Goal: Task Accomplishment & Management: Manage account settings

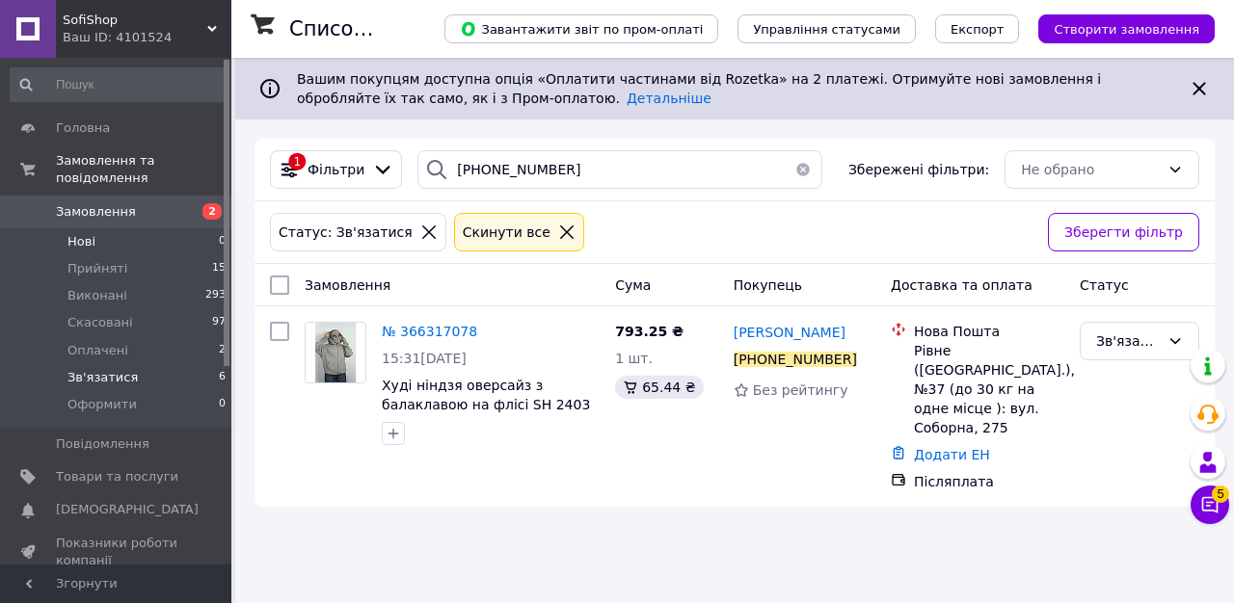
click at [137, 243] on li "Нові 0" at bounding box center [118, 241] width 237 height 27
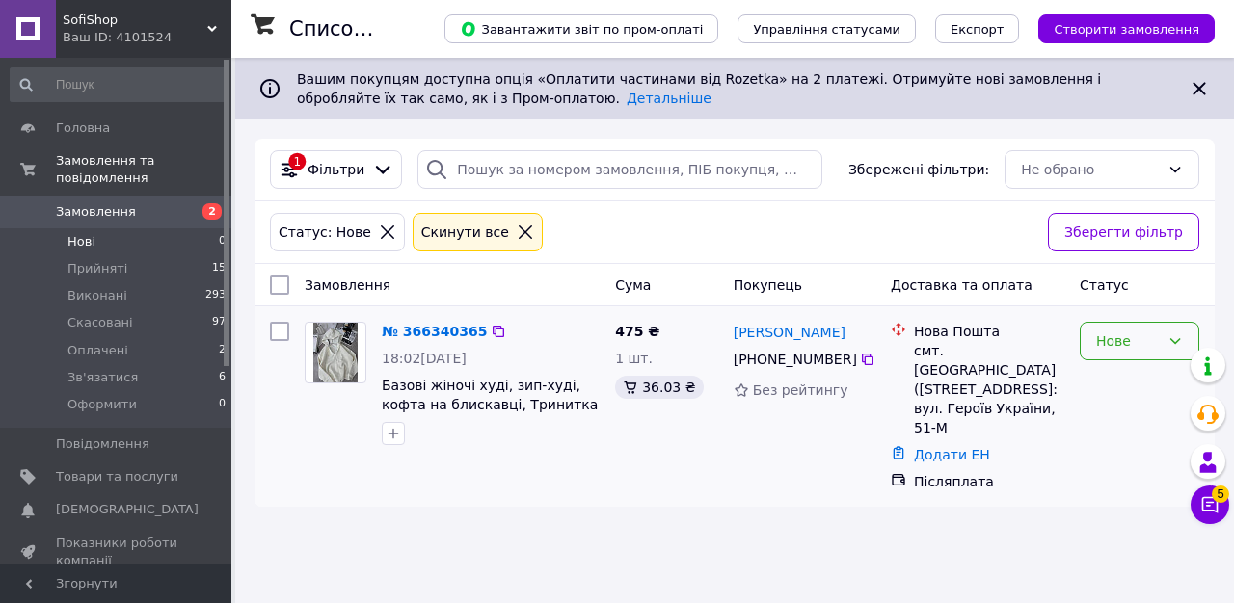
click at [1124, 354] on div "Нове" at bounding box center [1139, 341] width 120 height 39
click at [1129, 524] on li "Зв'язатися" at bounding box center [1139, 521] width 118 height 35
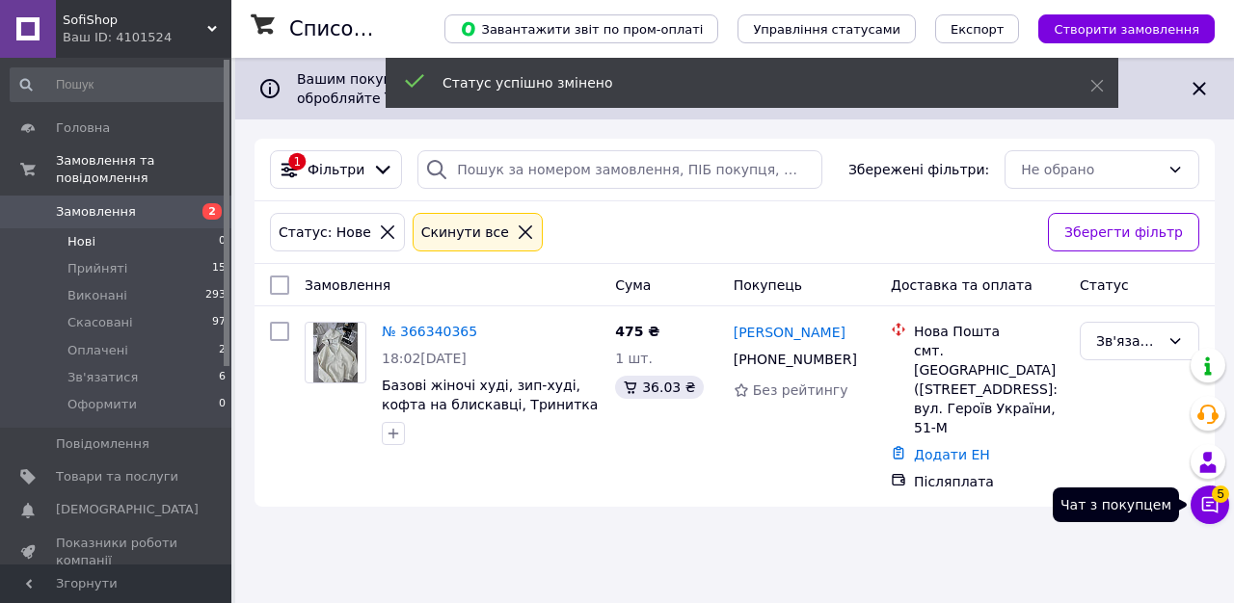
click at [1215, 502] on icon at bounding box center [1209, 504] width 19 height 19
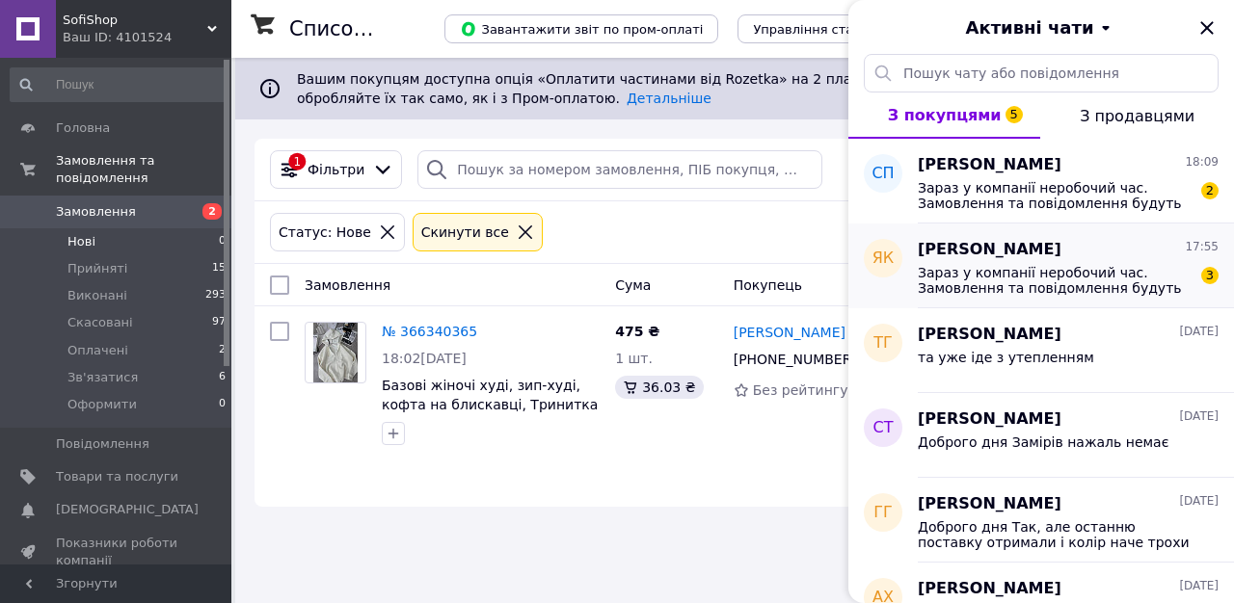
click at [1095, 277] on span "Зараз у компанії неробочий час. Замовлення та повідомлення будуть оброблені з 0…" at bounding box center [1054, 280] width 274 height 31
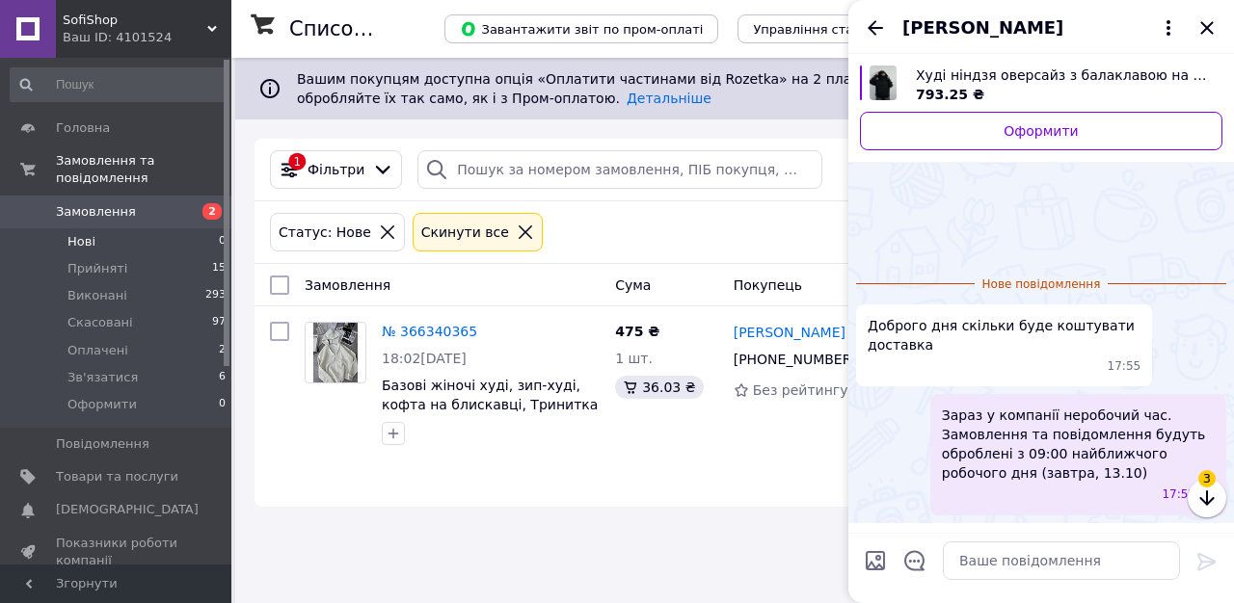
scroll to position [59, 0]
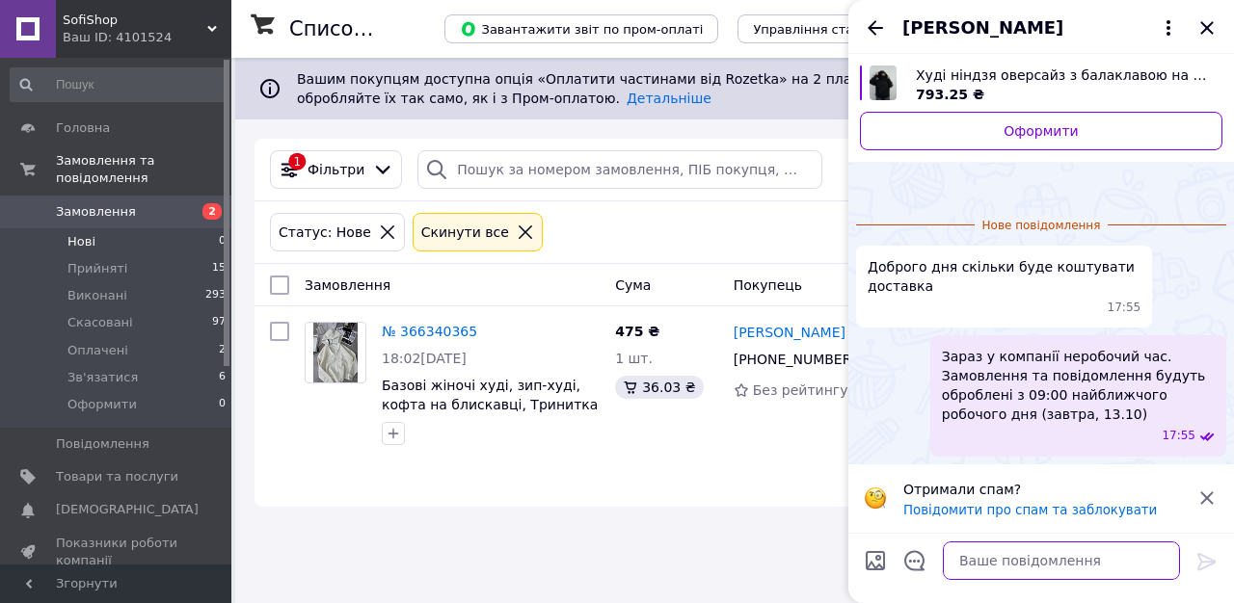
click at [1005, 562] on textarea at bounding box center [1061, 561] width 237 height 39
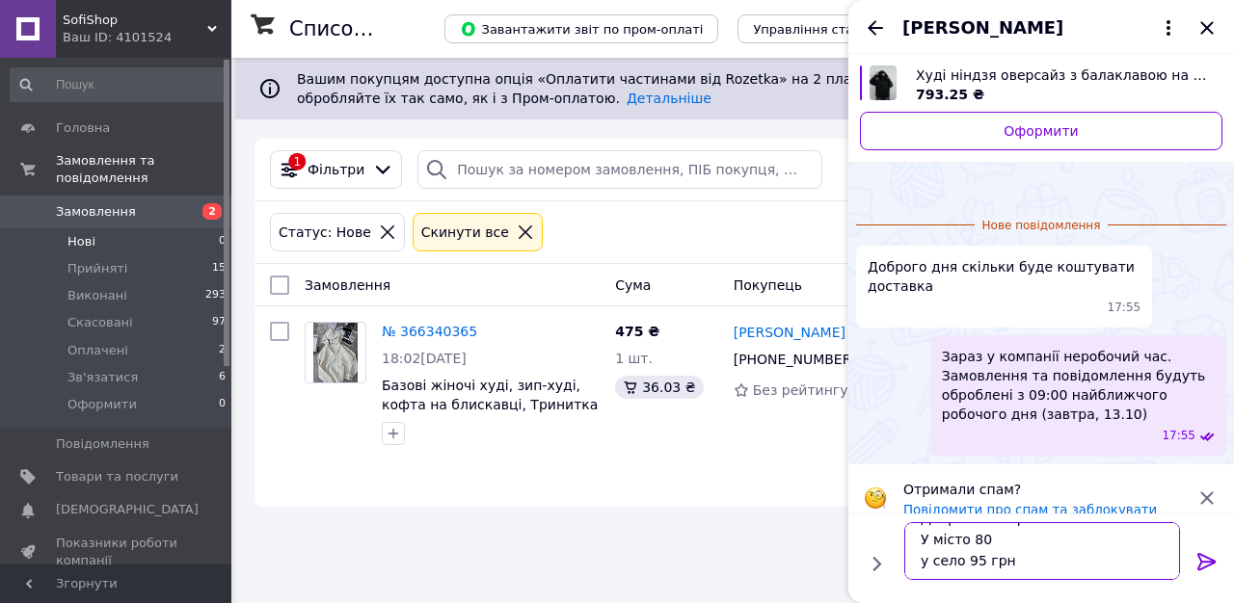
scroll to position [34, 0]
click at [1007, 532] on textarea "Доброго вечора У місто 80 у село 95 грн" at bounding box center [1042, 551] width 276 height 58
click at [973, 572] on textarea "Доброго вечора У місто 80 грн у село 95 грн" at bounding box center [1042, 551] width 276 height 58
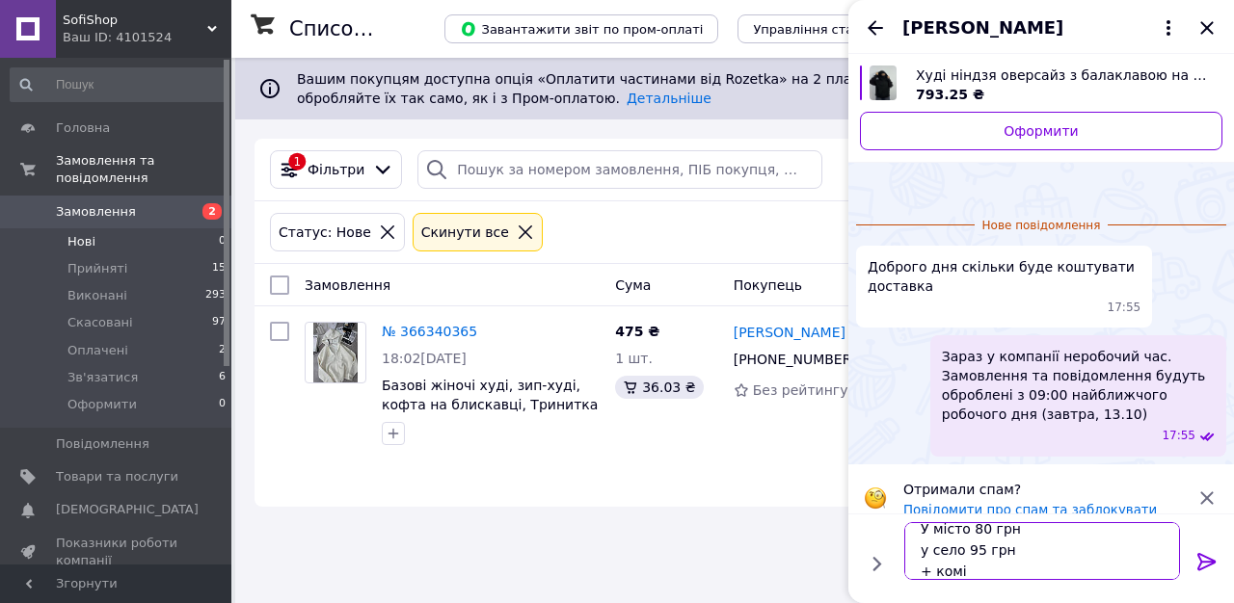
drag, startPoint x: 969, startPoint y: 549, endPoint x: 984, endPoint y: 549, distance: 15.4
click at [984, 549] on textarea "Доброго вечора У місто 80 грн у село 95 грн + комі" at bounding box center [1042, 551] width 276 height 58
click at [930, 530] on textarea "Доброго вечора У місто 80 грн у село 105 грн + комі" at bounding box center [1042, 551] width 276 height 58
click at [976, 572] on textarea "Доброго вечора у місто 80 грн у село 105 грн + комі" at bounding box center [1042, 551] width 276 height 58
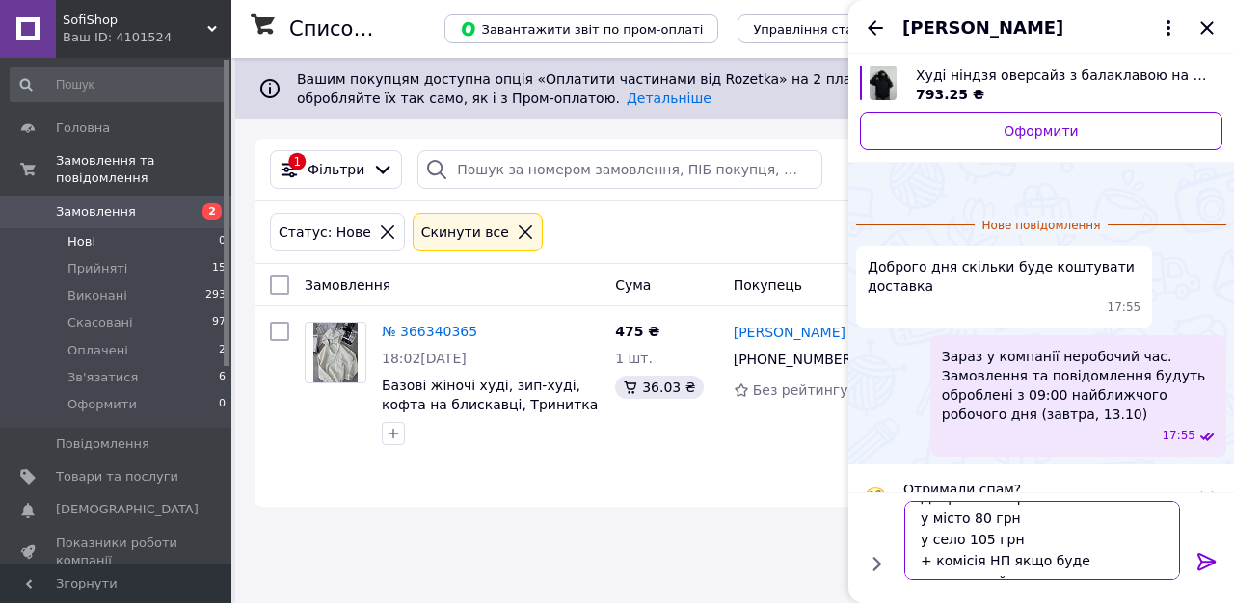
scroll to position [34, 0]
type textarea "Доброго вечора у місто 80 грн у село 105 грн + комісія НП якщо буде накладений …"
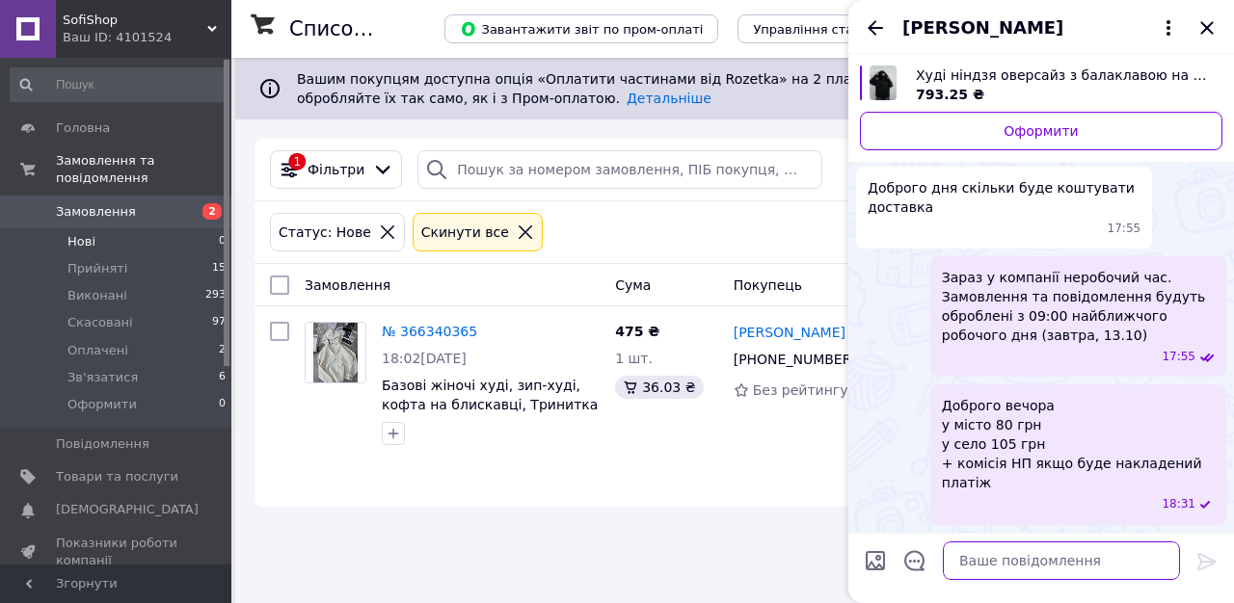
scroll to position [53, 0]
click at [1196, 18] on icon "Закрити" at bounding box center [1206, 27] width 23 height 23
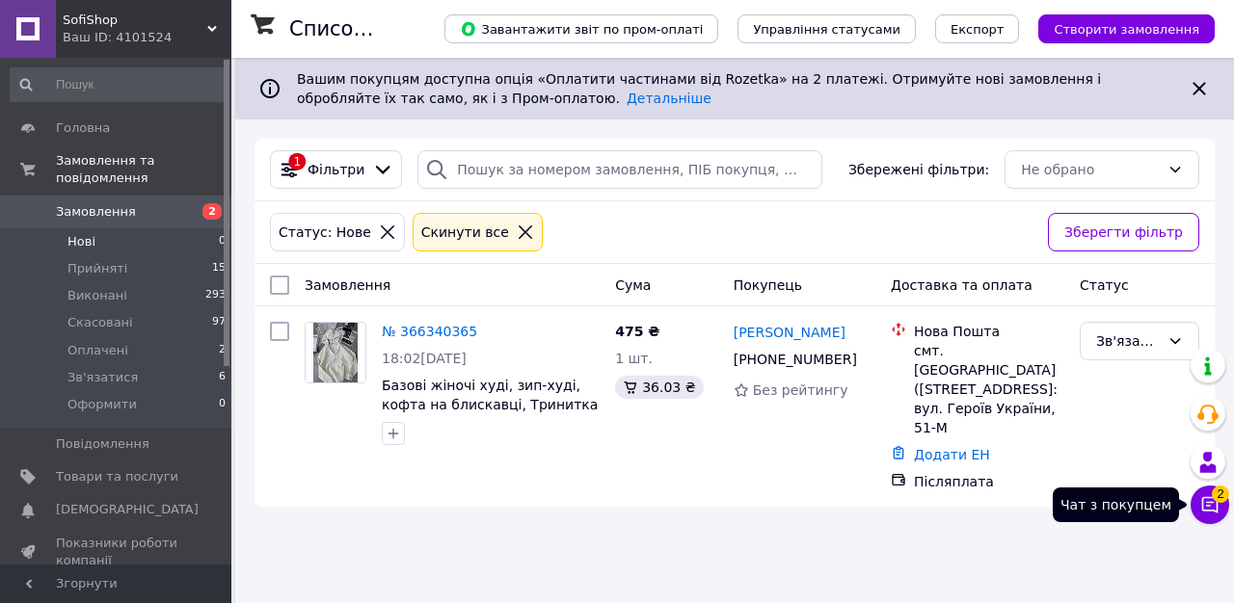
click at [1205, 517] on button "Чат з покупцем 2" at bounding box center [1209, 505] width 39 height 39
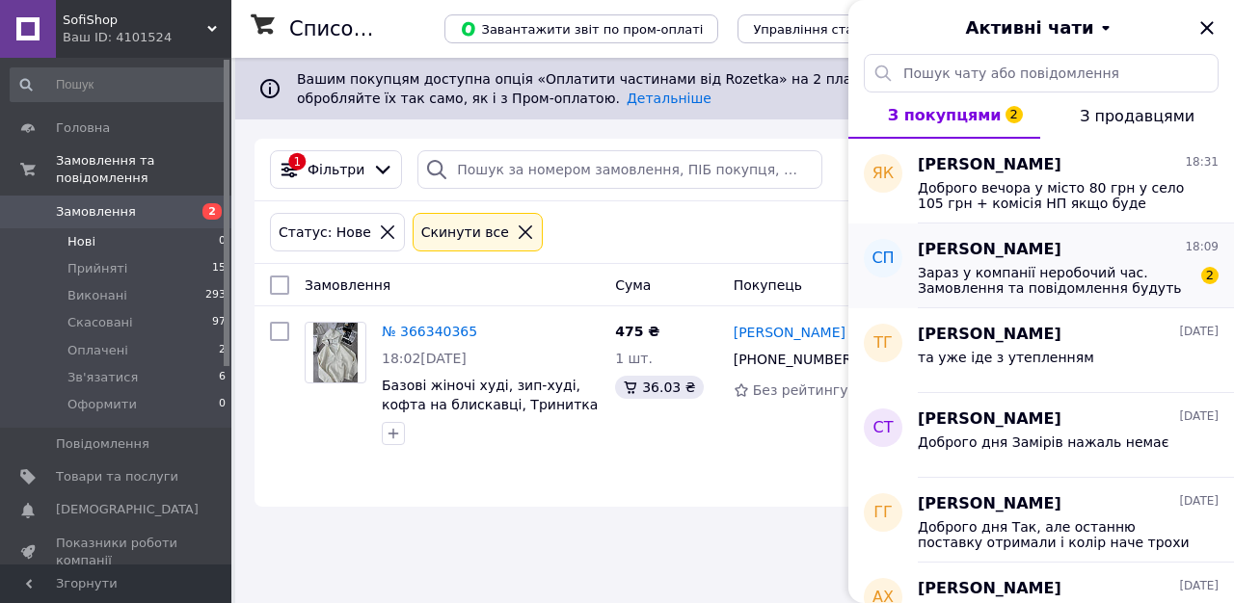
click at [1094, 242] on div "София Панчук 18:09" at bounding box center [1067, 250] width 301 height 22
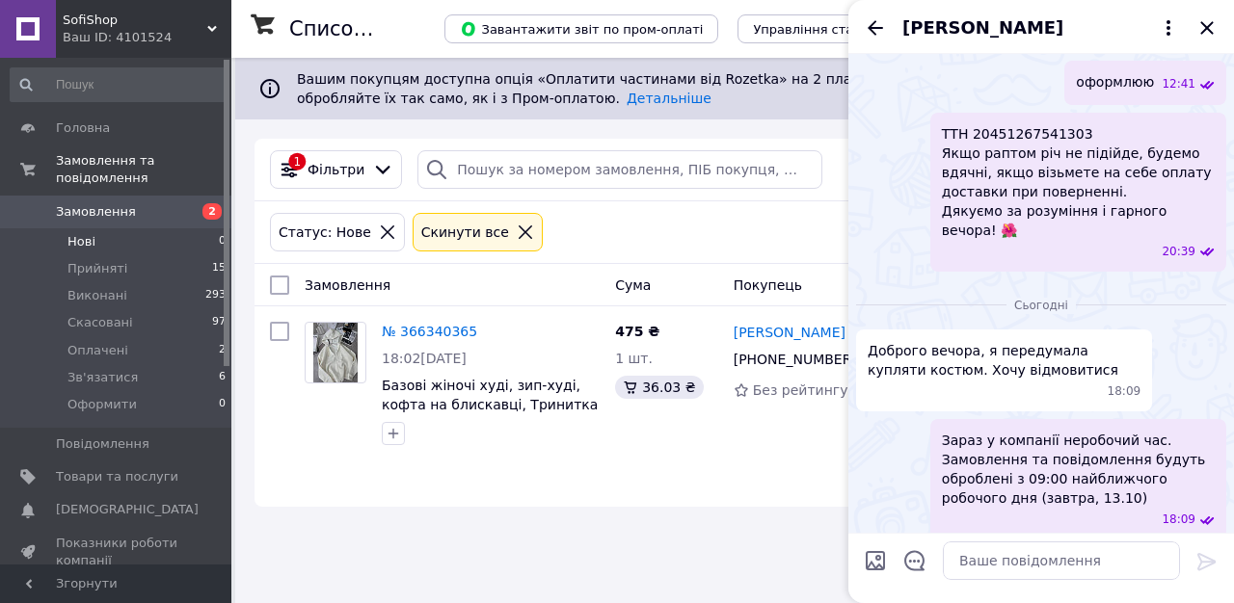
scroll to position [973, 0]
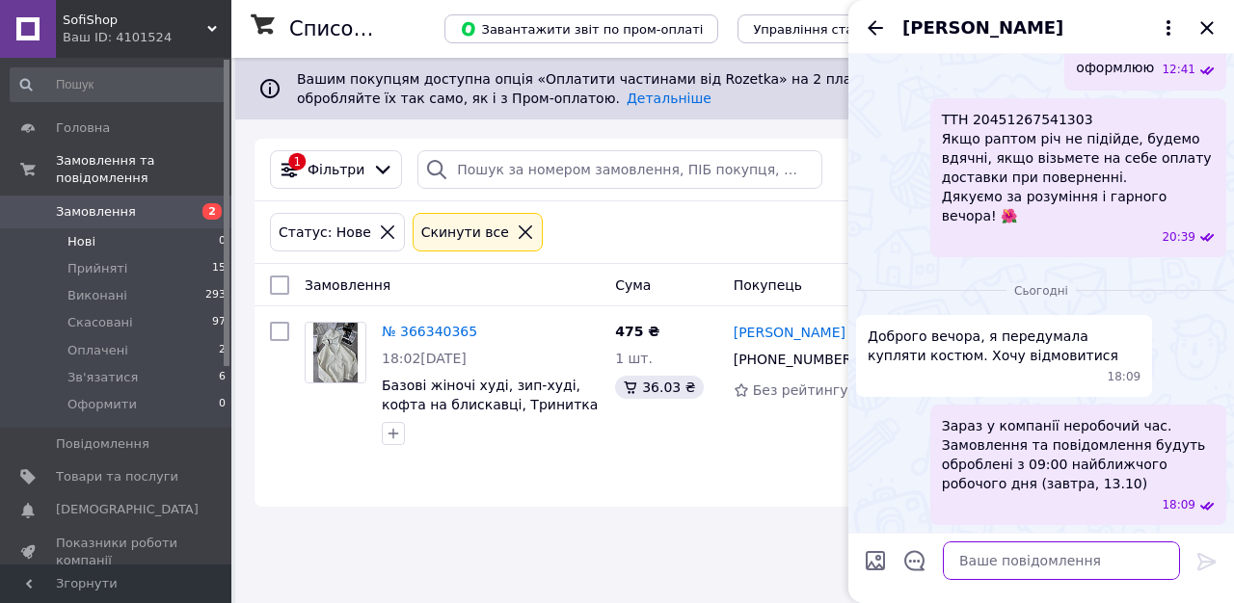
click at [1011, 566] on textarea at bounding box center [1061, 561] width 237 height 39
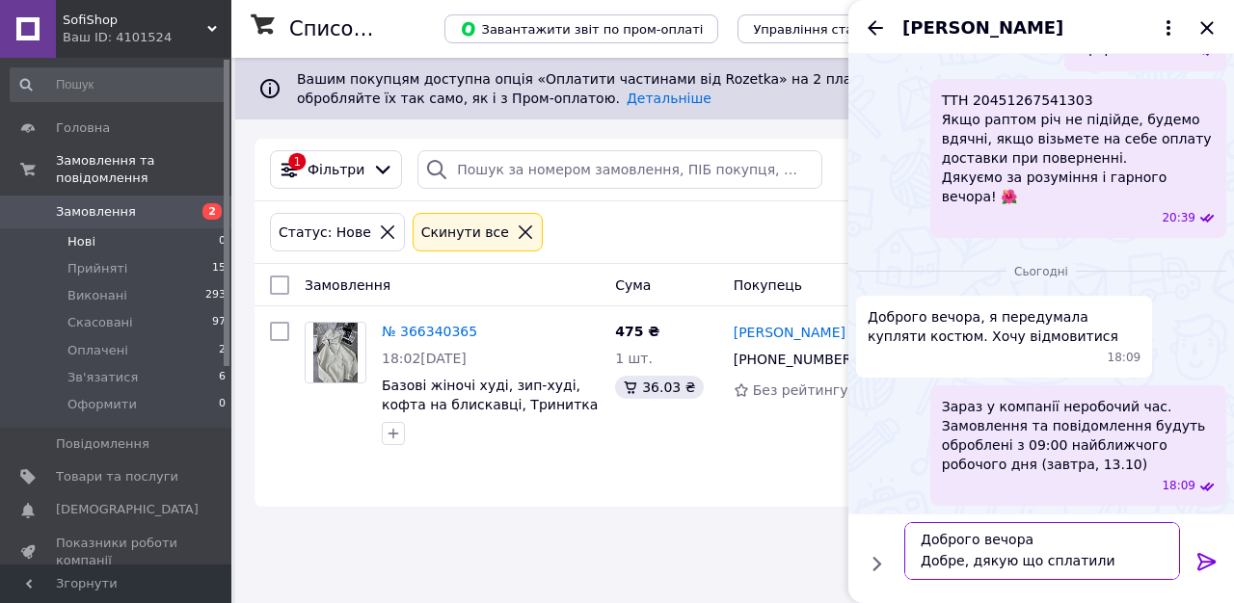
scroll to position [13, 0]
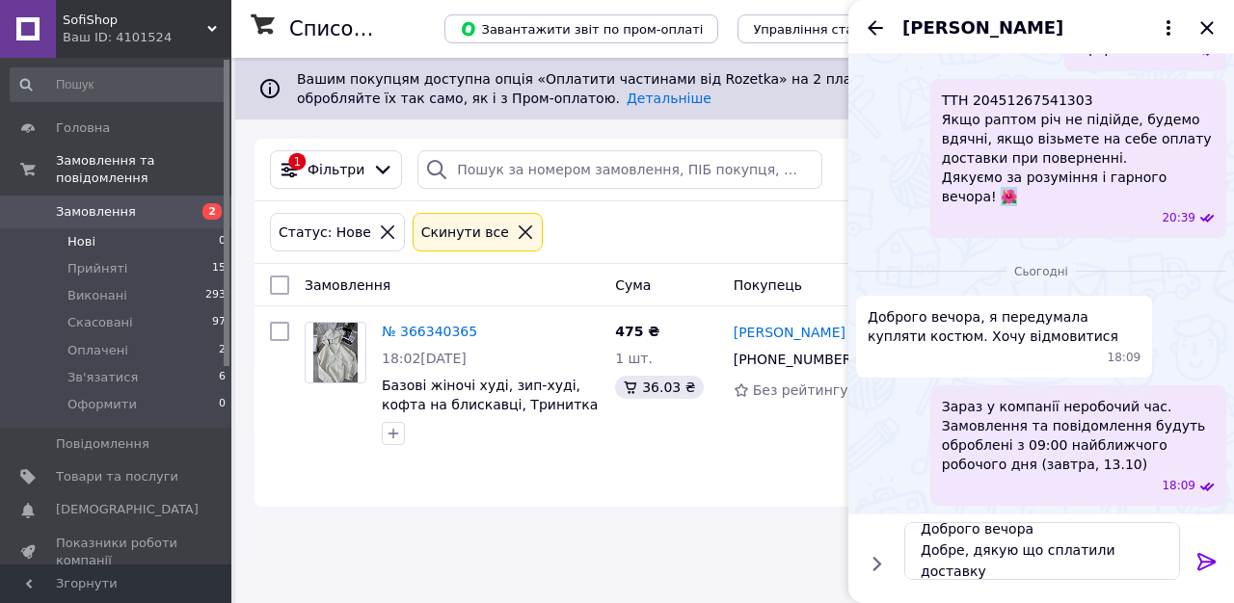
drag, startPoint x: 966, startPoint y: 210, endPoint x: 943, endPoint y: 218, distance: 24.4
click at [943, 206] on span "ТТН 20451267541303 Якщо раптом річ не підійде, будемо вдячні, якщо візьмете на …" at bounding box center [1078, 149] width 273 height 116
copy span "🌺"
click at [1033, 558] on textarea "Доброго вечора Добре, дякую що сплатили доставку Гарного вечора" at bounding box center [1042, 551] width 276 height 58
click at [1033, 574] on textarea "Доброго вечора Добре, дякую що сплатили доставку Гарного вечора" at bounding box center [1042, 551] width 276 height 58
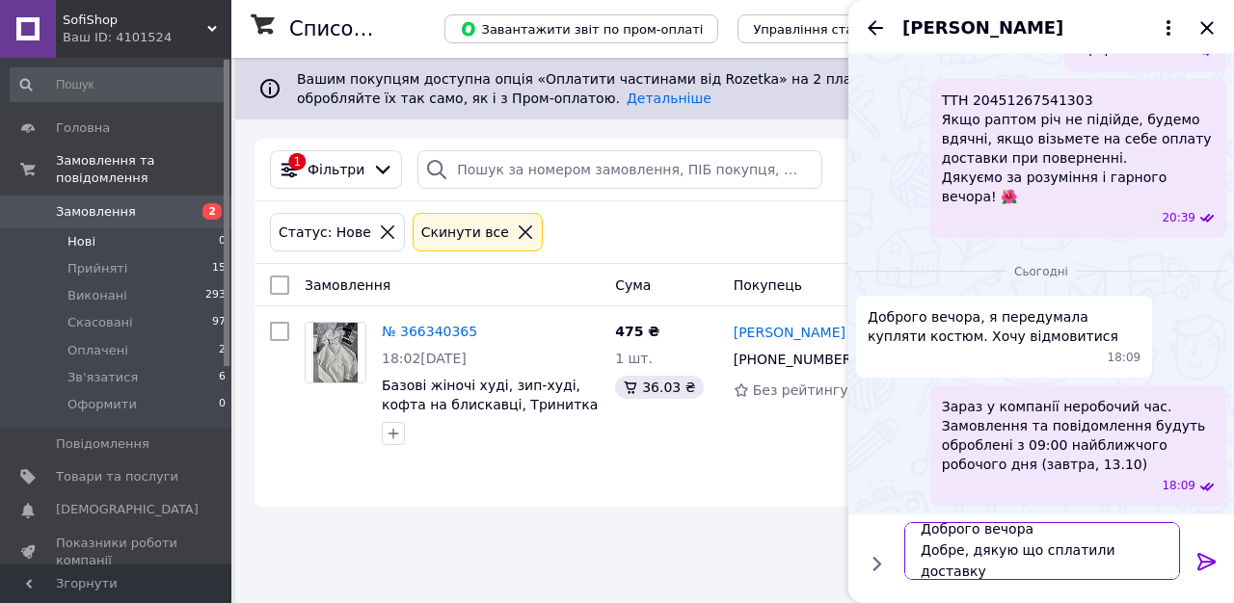
paste textarea "🌺"
type textarea "Доброго вечора Добре, дякую що сплатили доставку Гарного вечора🌺"
click at [1207, 563] on icon at bounding box center [1206, 561] width 23 height 23
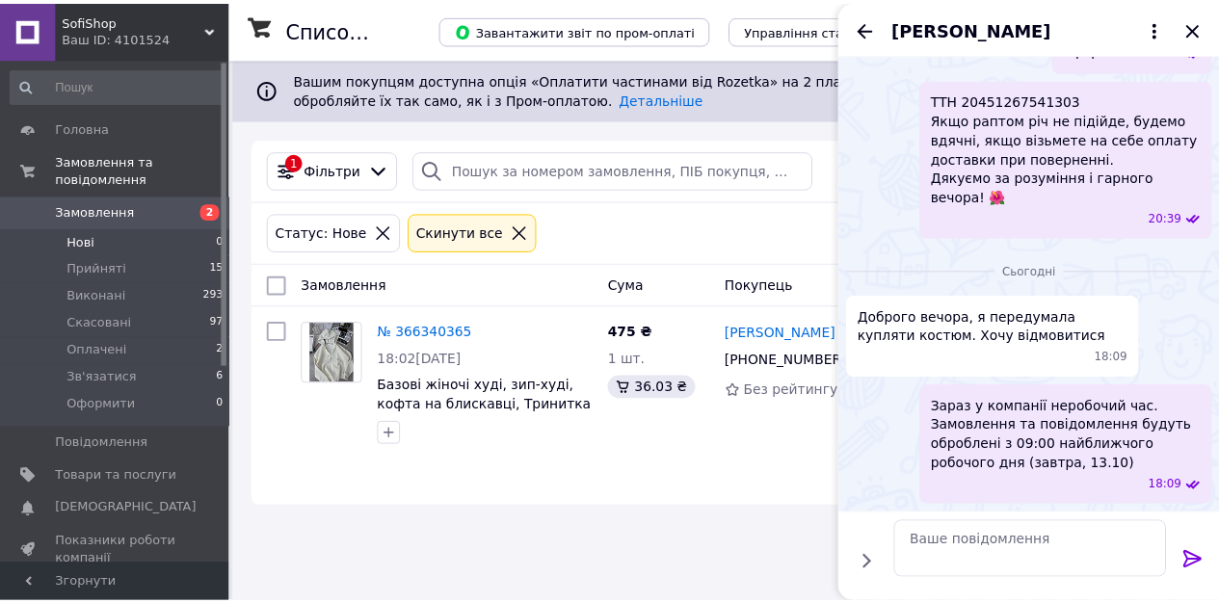
scroll to position [1082, 0]
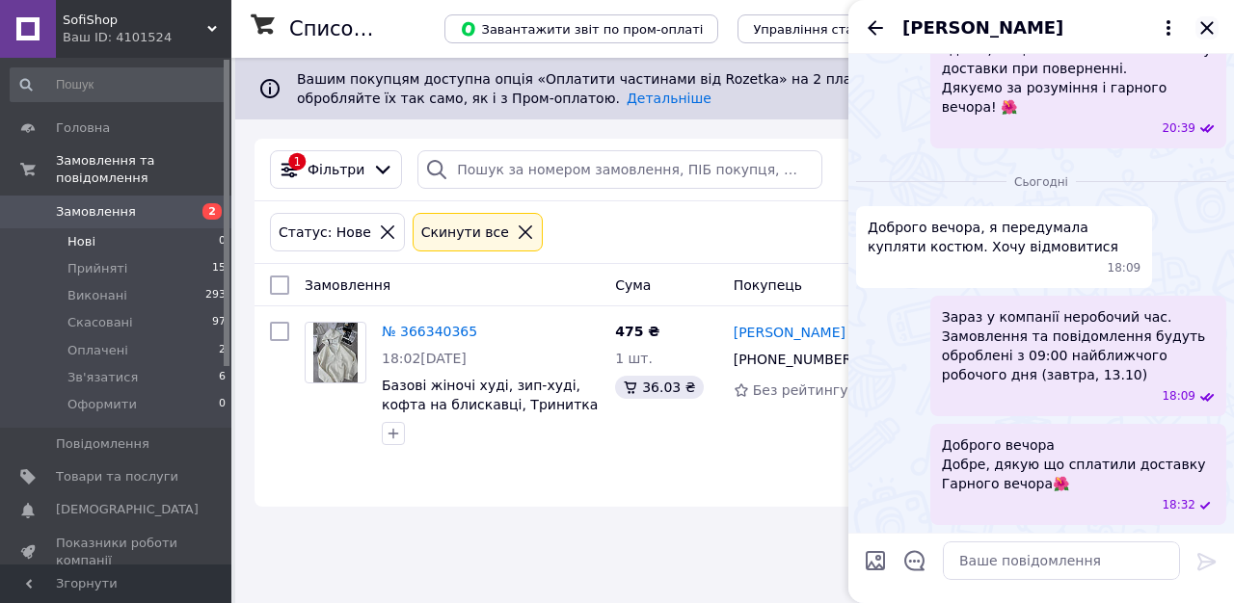
click at [1208, 28] on icon "Закрити" at bounding box center [1206, 27] width 13 height 13
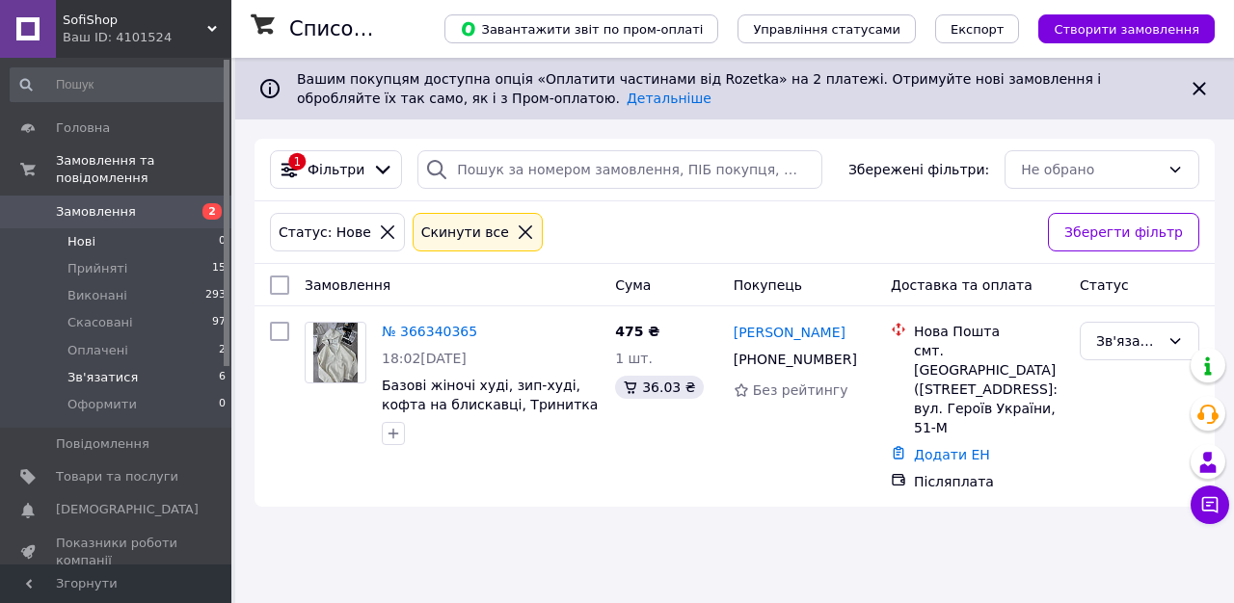
click at [182, 379] on li "Зв'язатися 6" at bounding box center [118, 377] width 237 height 27
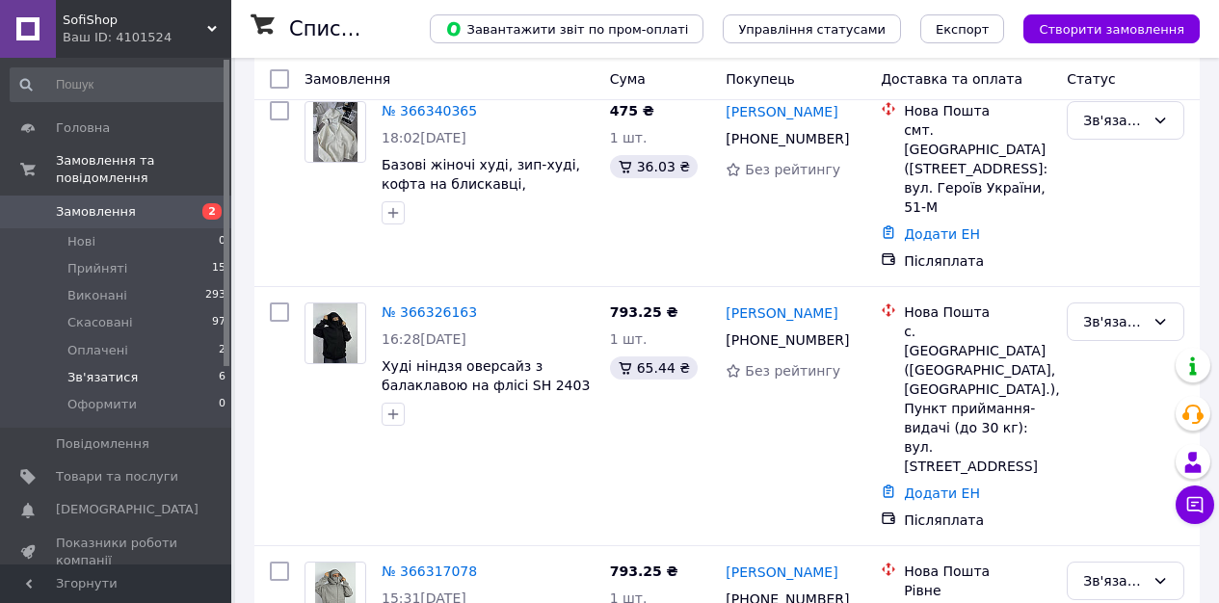
scroll to position [845, 0]
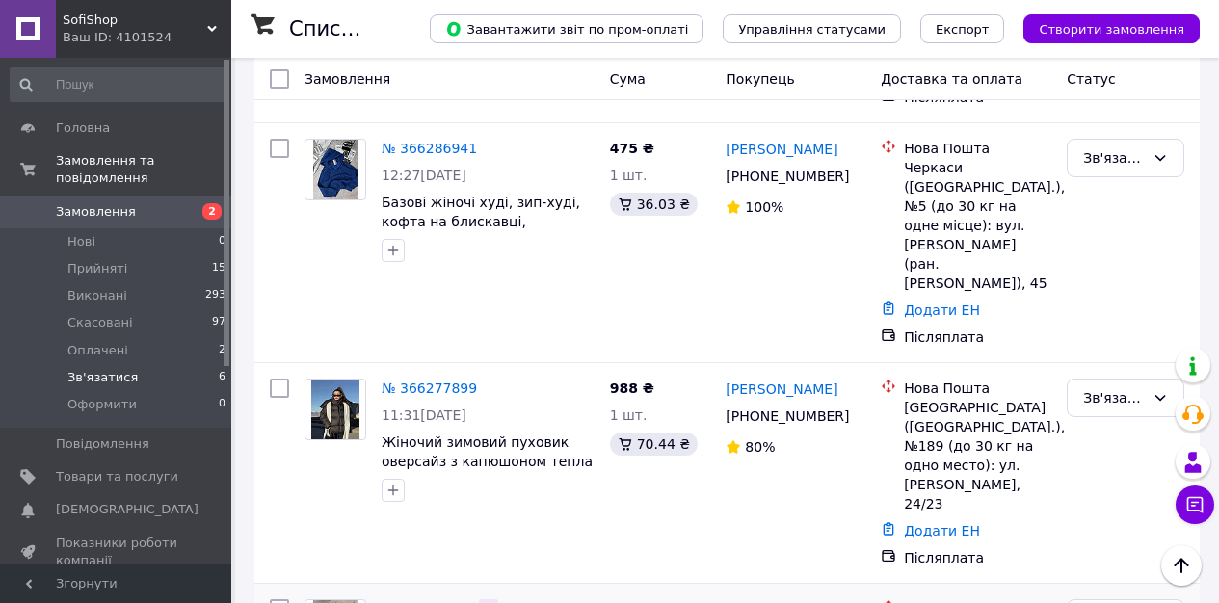
click at [486, 601] on icon at bounding box center [488, 608] width 15 height 15
click at [486, 383] on icon at bounding box center [489, 389] width 12 height 12
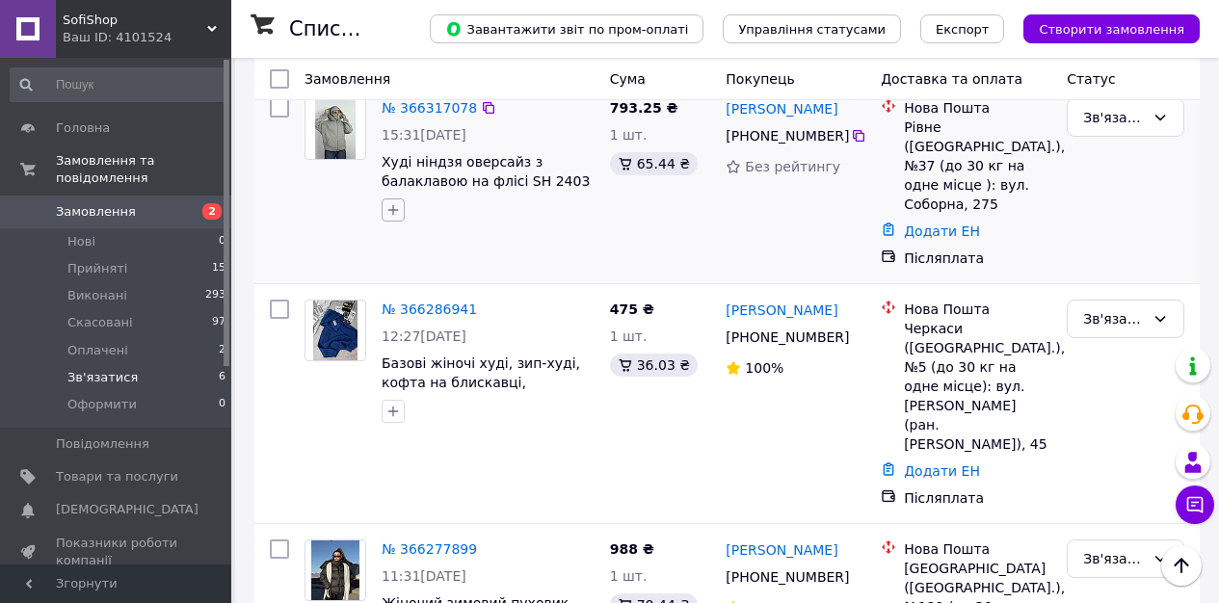
scroll to position [590, 0]
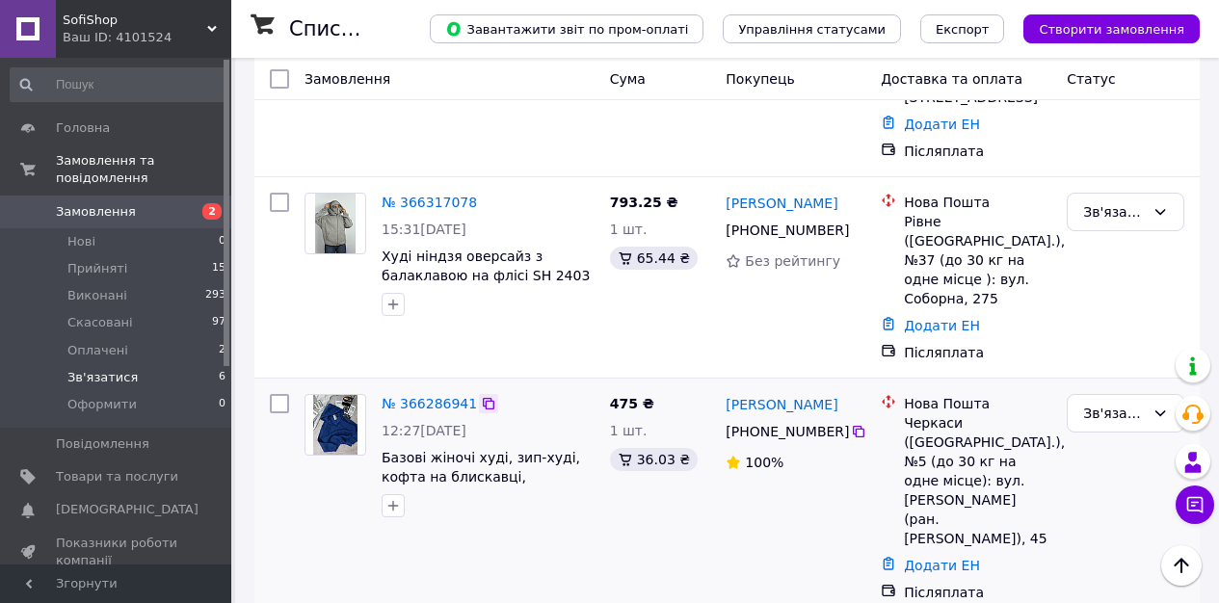
click at [483, 396] on icon at bounding box center [488, 403] width 15 height 15
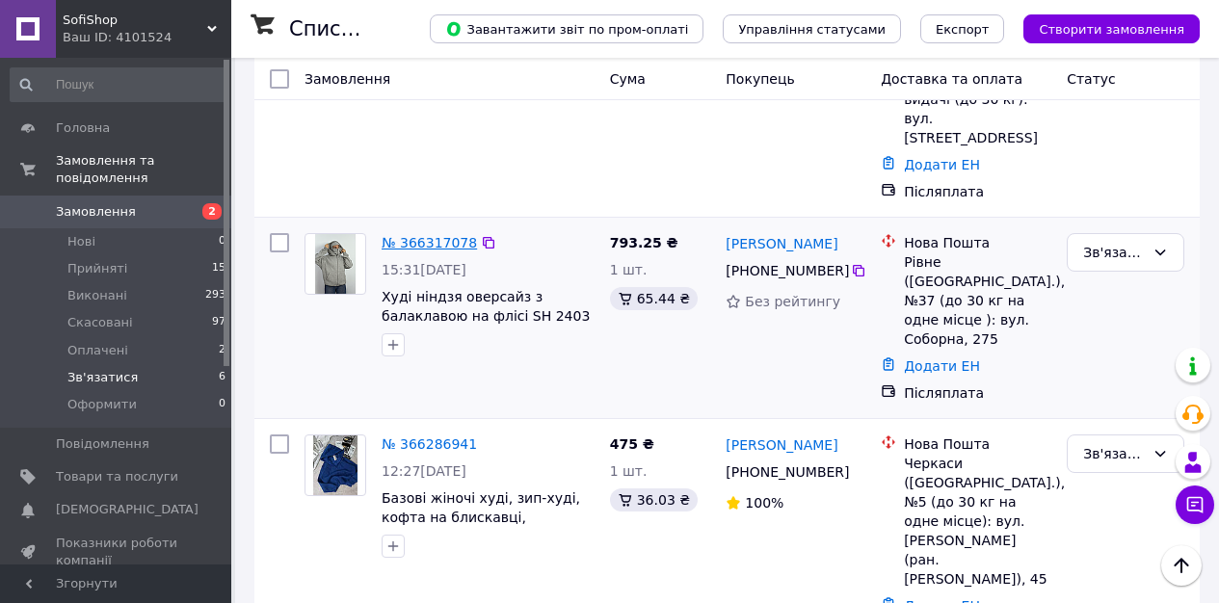
scroll to position [549, 0]
click at [484, 235] on icon at bounding box center [488, 242] width 15 height 15
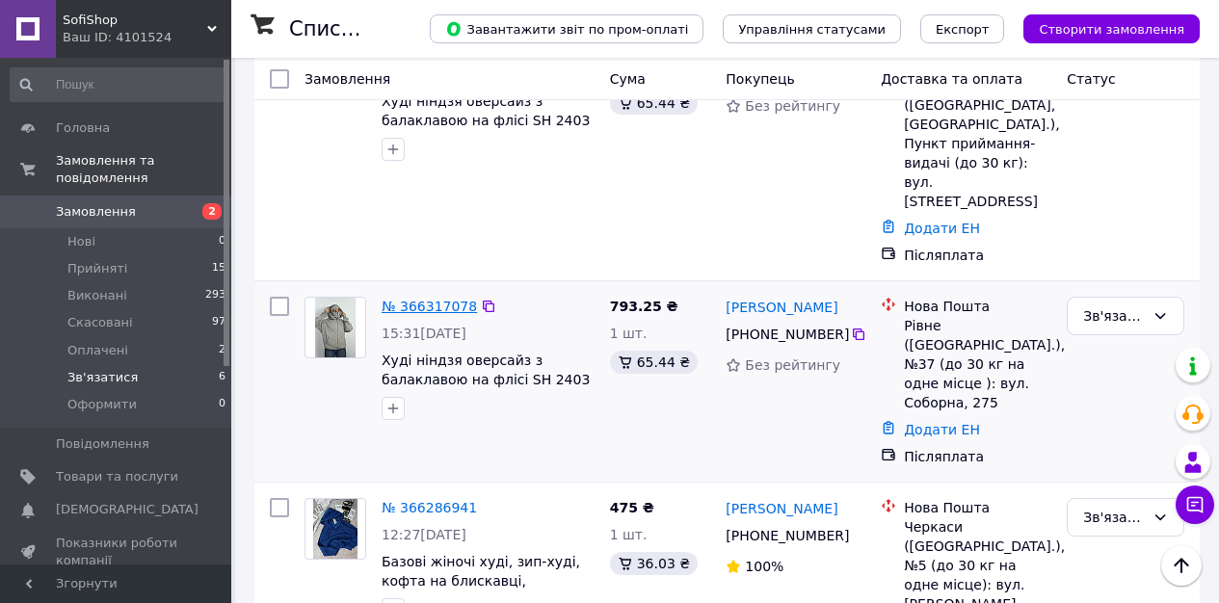
scroll to position [385, 0]
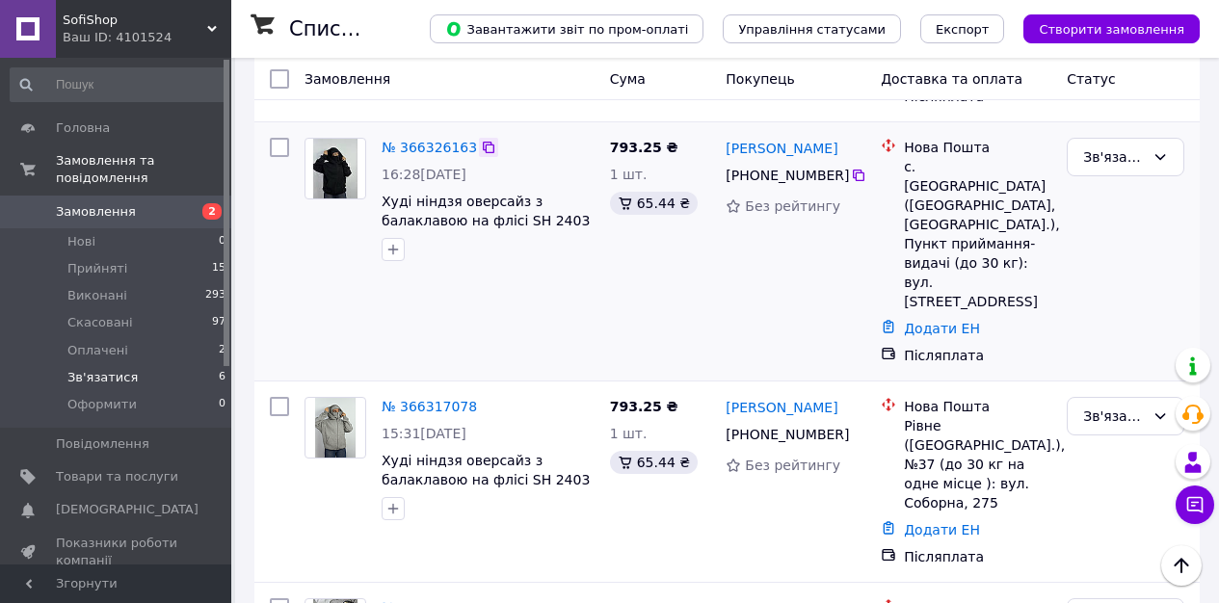
click at [486, 140] on icon at bounding box center [488, 147] width 15 height 15
click at [103, 250] on li "Нові 0" at bounding box center [118, 241] width 237 height 27
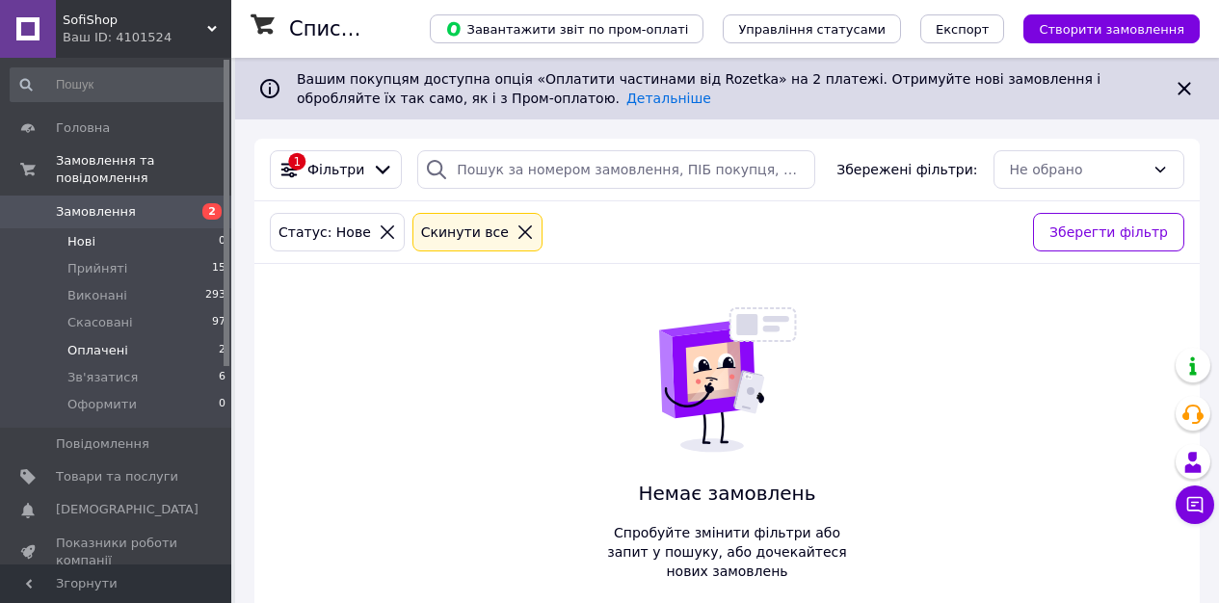
click at [160, 354] on li "Оплачені 2" at bounding box center [118, 350] width 237 height 27
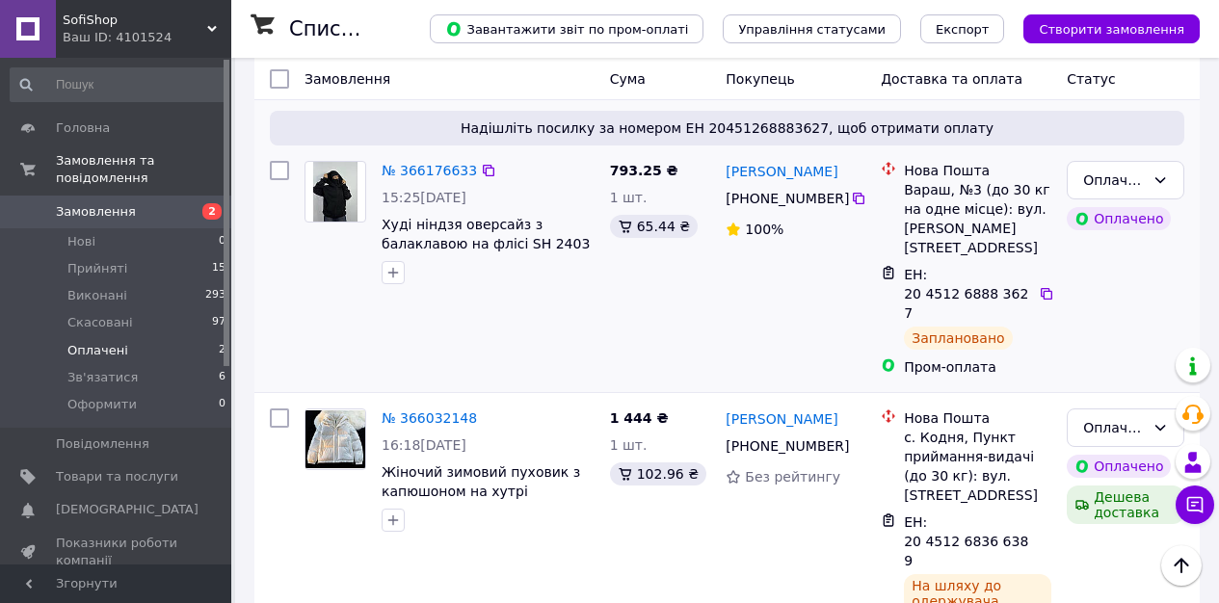
scroll to position [225, 0]
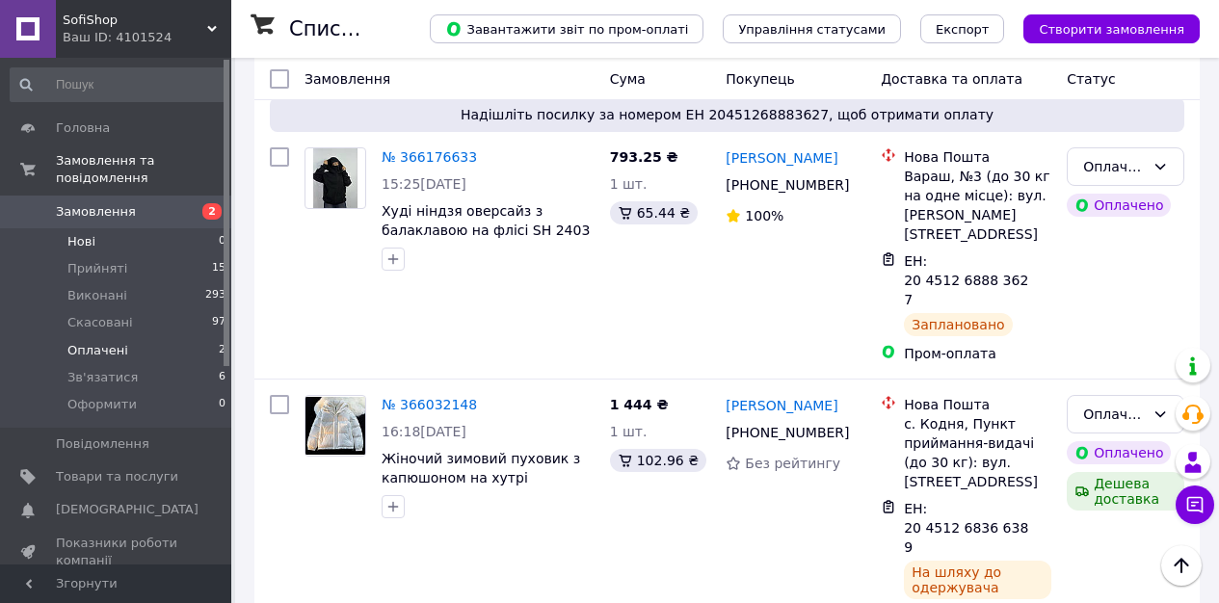
click at [79, 238] on span "Нові" at bounding box center [81, 241] width 28 height 17
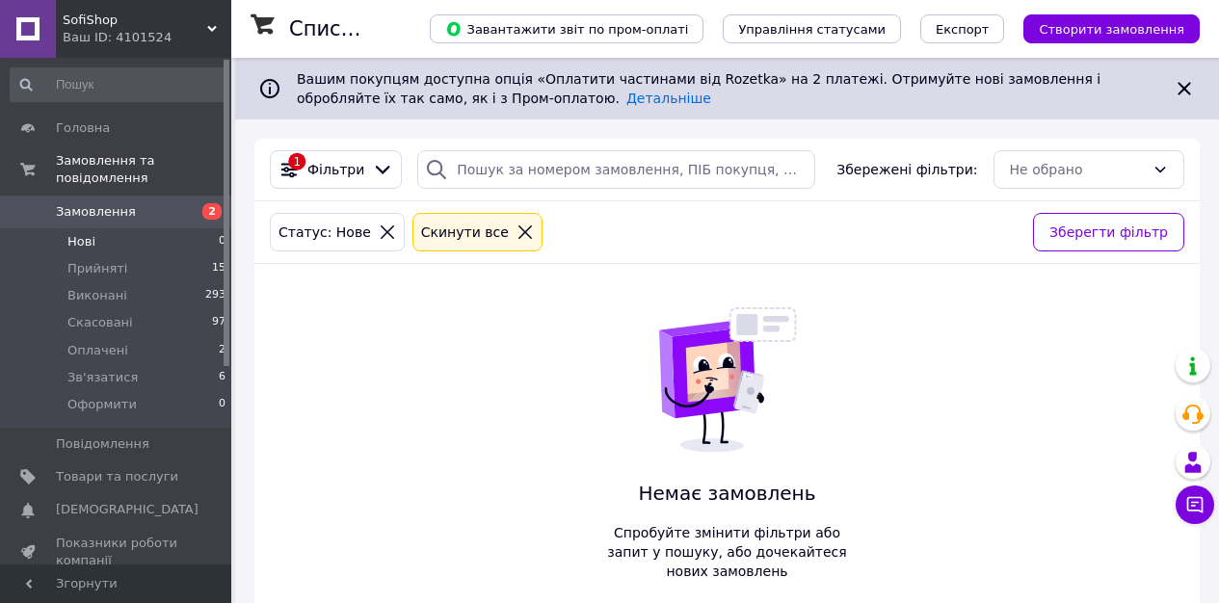
click at [382, 235] on icon at bounding box center [387, 232] width 17 height 17
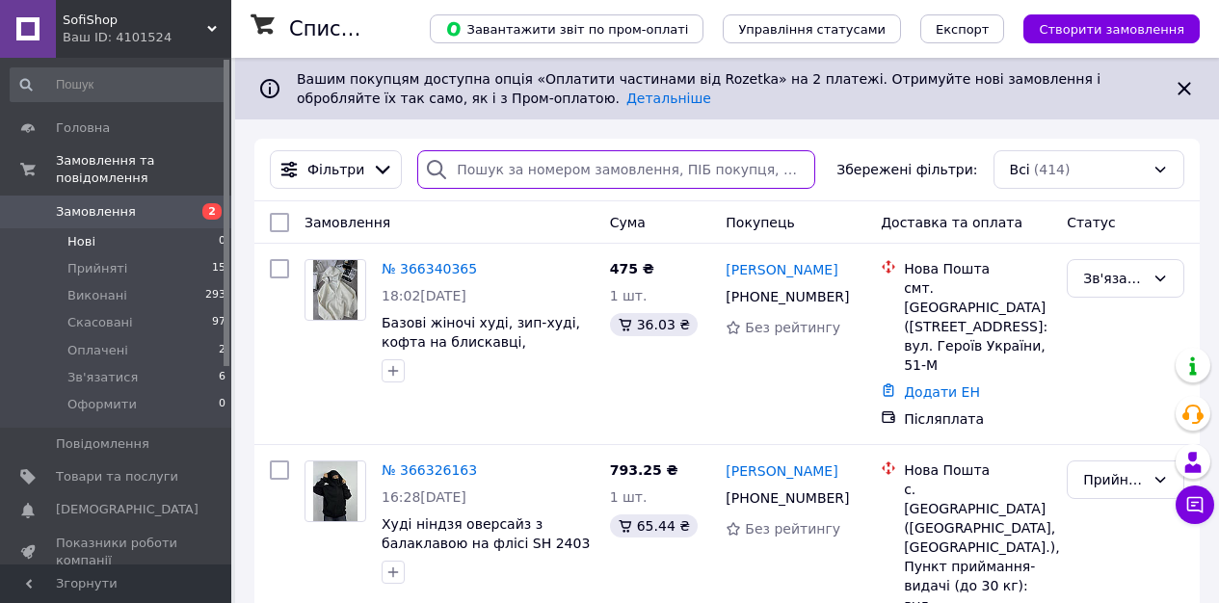
click at [531, 177] on input "search" at bounding box center [616, 169] width 398 height 39
paste input "+380950849461"
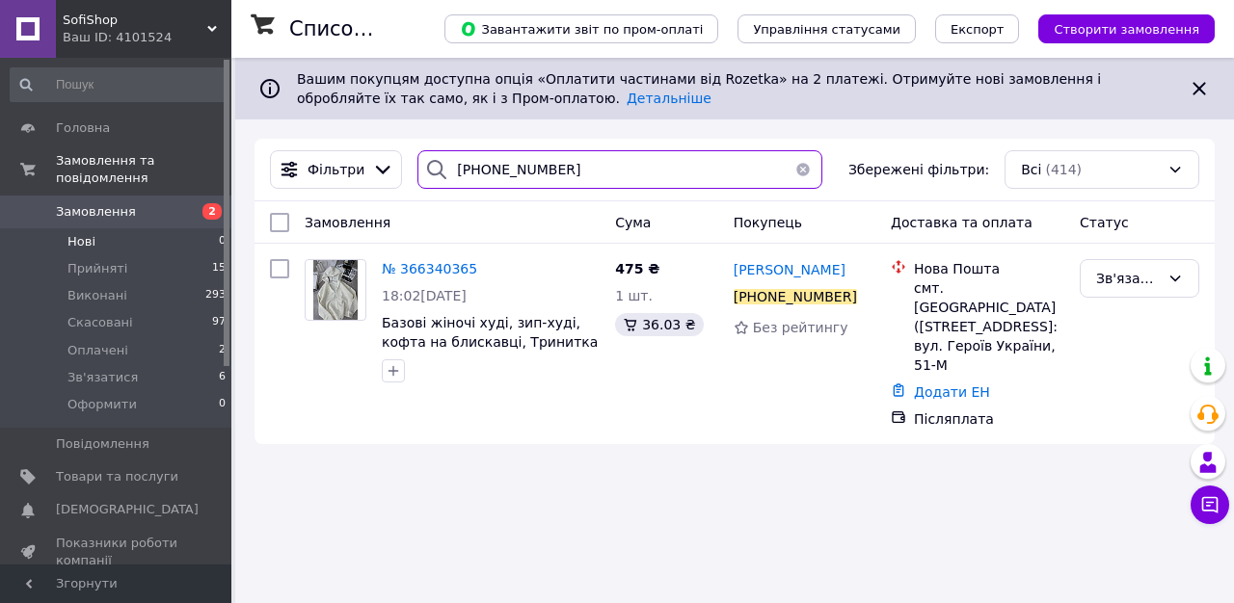
type input "+380950849461"
click at [441, 270] on span "№ 366340365" at bounding box center [429, 268] width 95 height 15
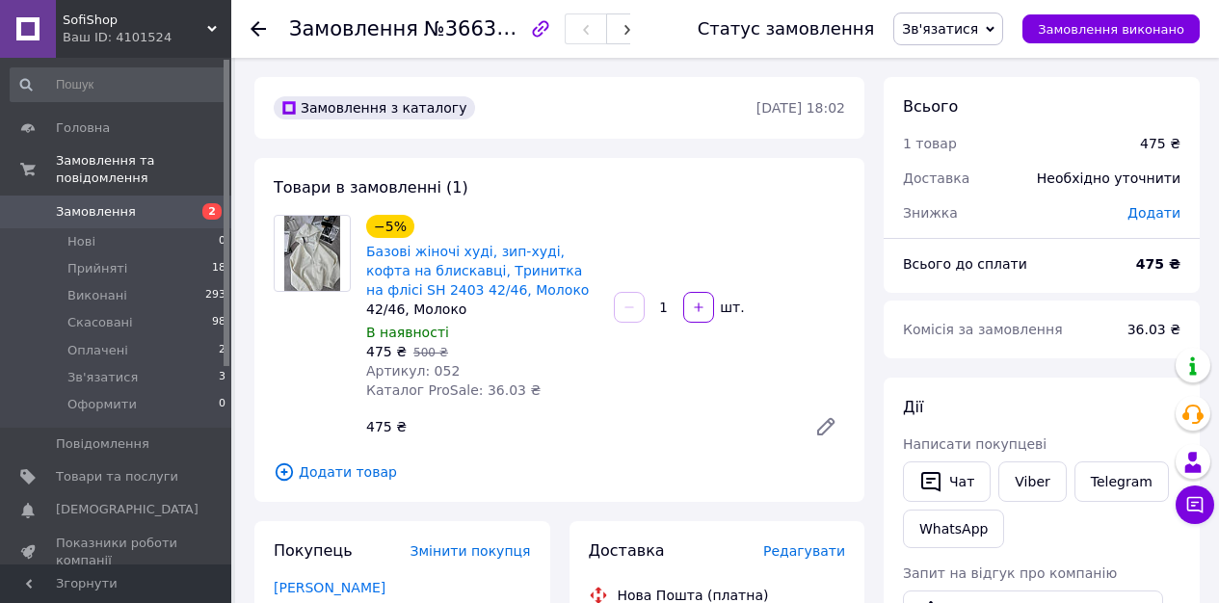
click at [961, 42] on span "Зв'язатися" at bounding box center [948, 29] width 110 height 33
click at [964, 122] on li "Скасовано" at bounding box center [948, 125] width 108 height 29
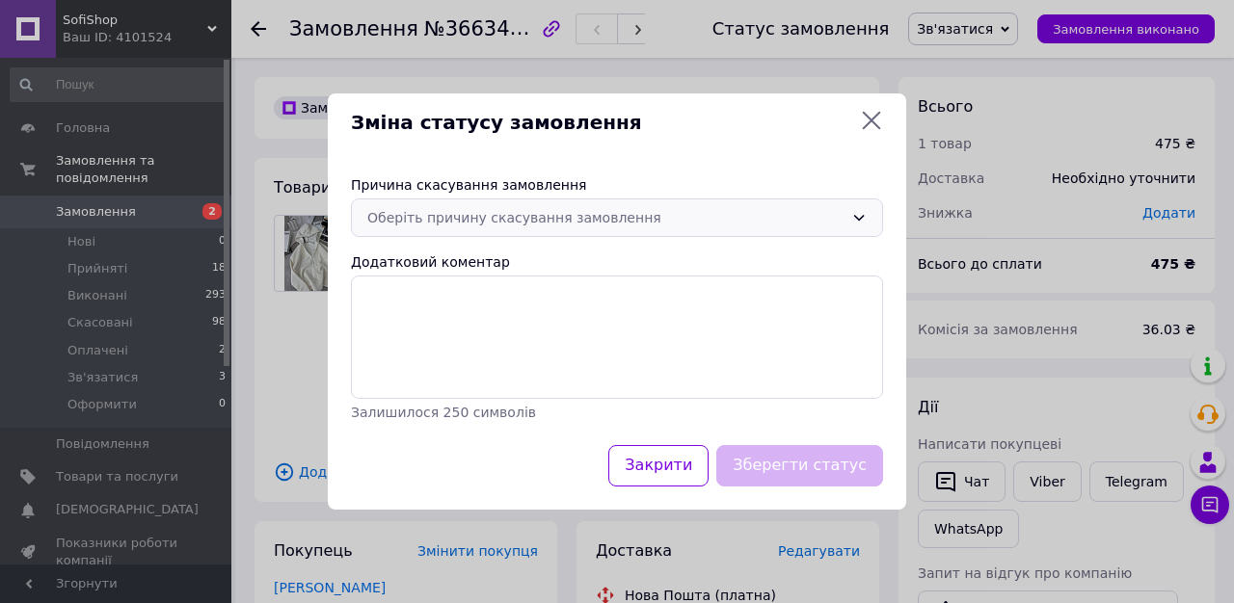
click at [762, 213] on div "Оберіть причину скасування замовлення" at bounding box center [605, 217] width 476 height 21
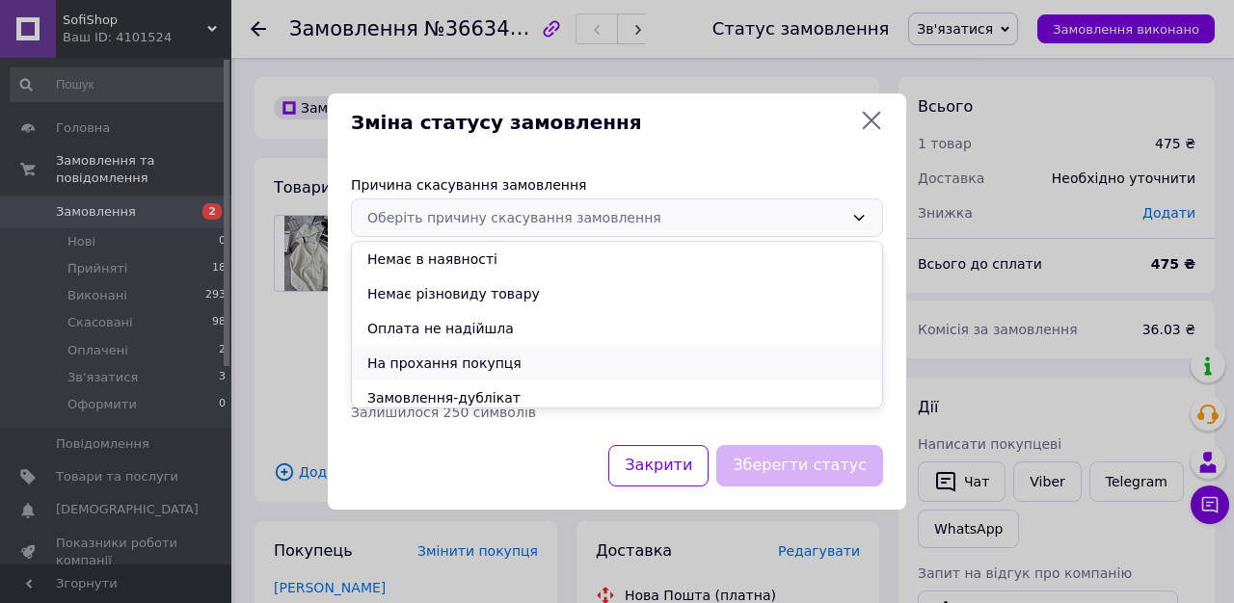
click at [434, 369] on li "На прохання покупця" at bounding box center [617, 363] width 530 height 35
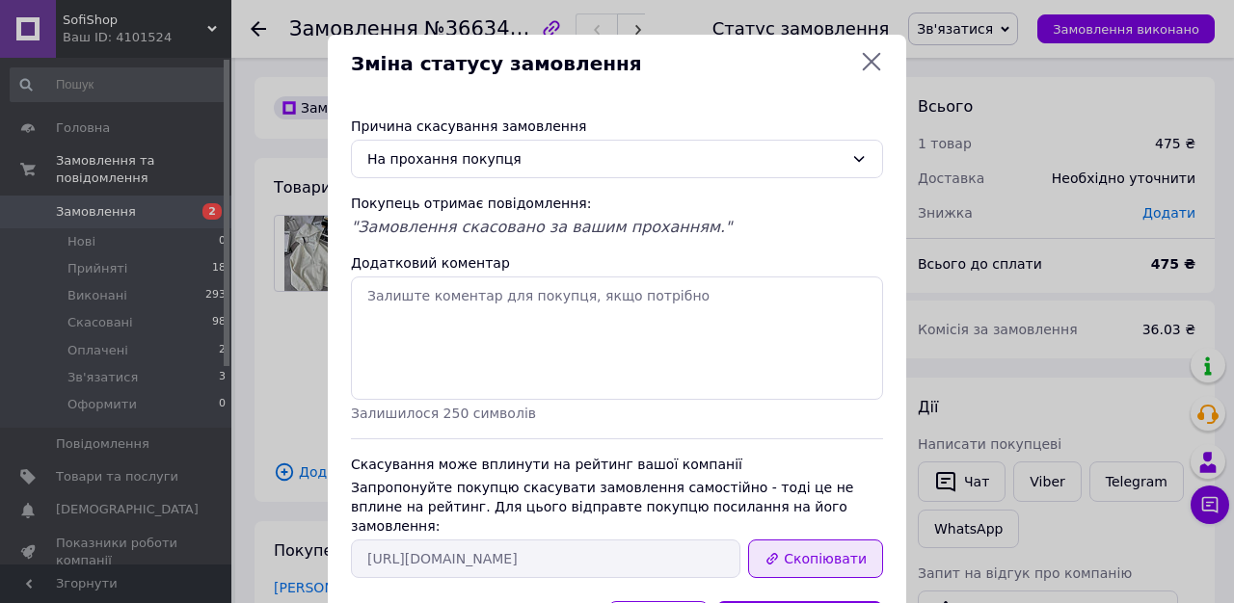
click at [801, 540] on button "Скопіювати" at bounding box center [815, 559] width 135 height 39
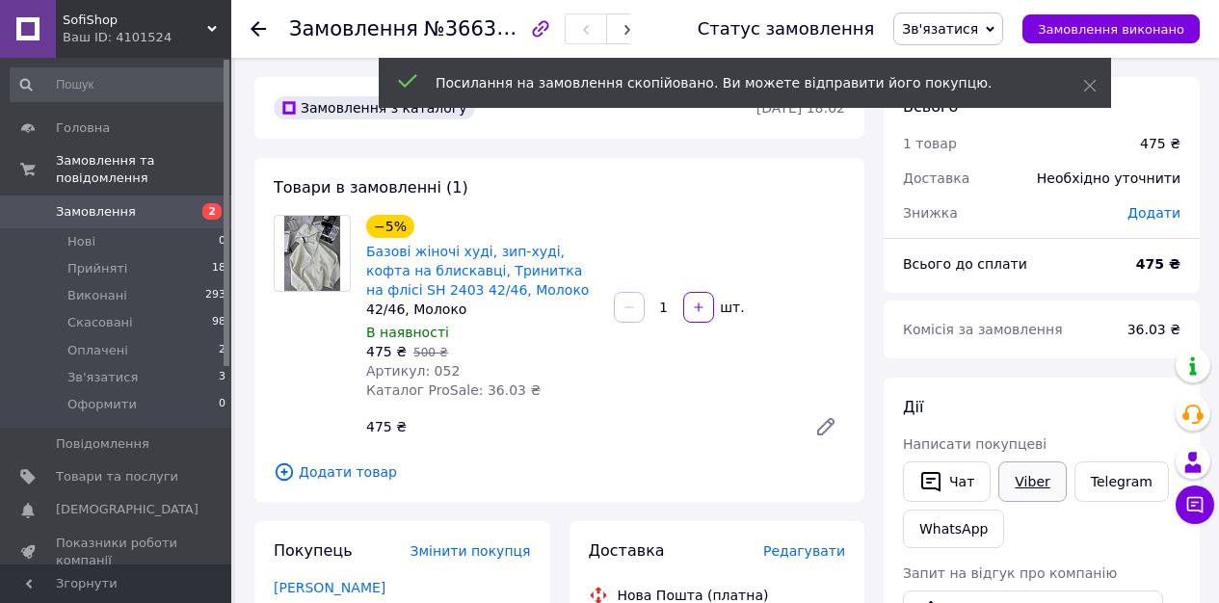
click at [1046, 486] on link "Viber" at bounding box center [1031, 482] width 67 height 40
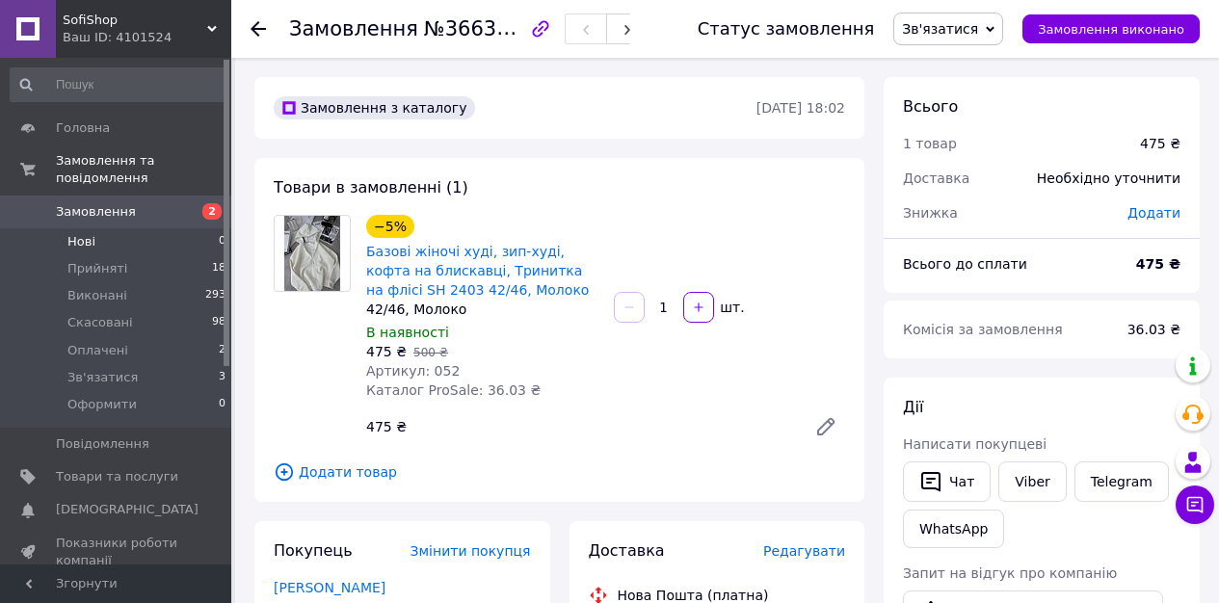
click at [130, 243] on li "Нові 0" at bounding box center [118, 241] width 237 height 27
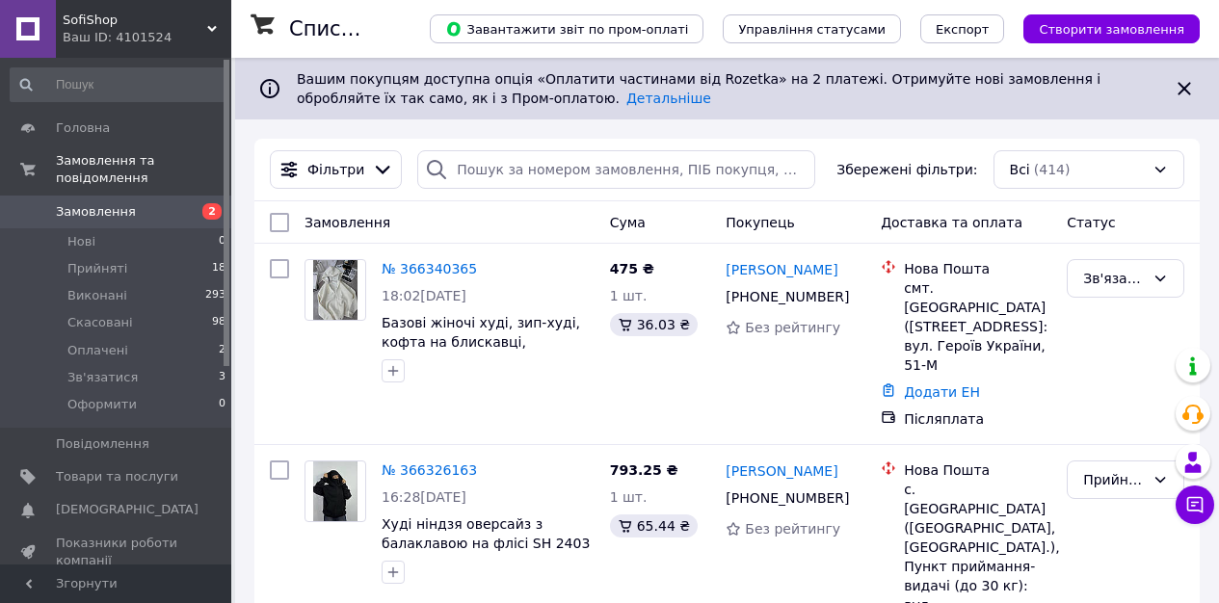
click at [103, 207] on span "Замовлення" at bounding box center [96, 211] width 80 height 17
click at [110, 211] on span "Замовлення" at bounding box center [96, 211] width 80 height 17
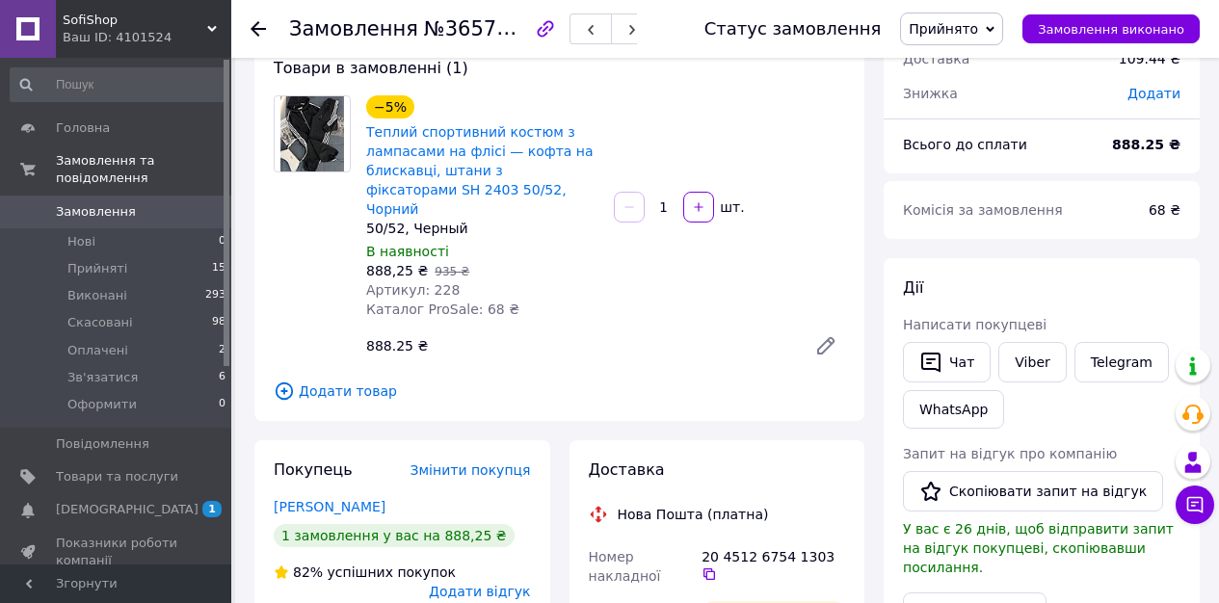
scroll to position [366, 0]
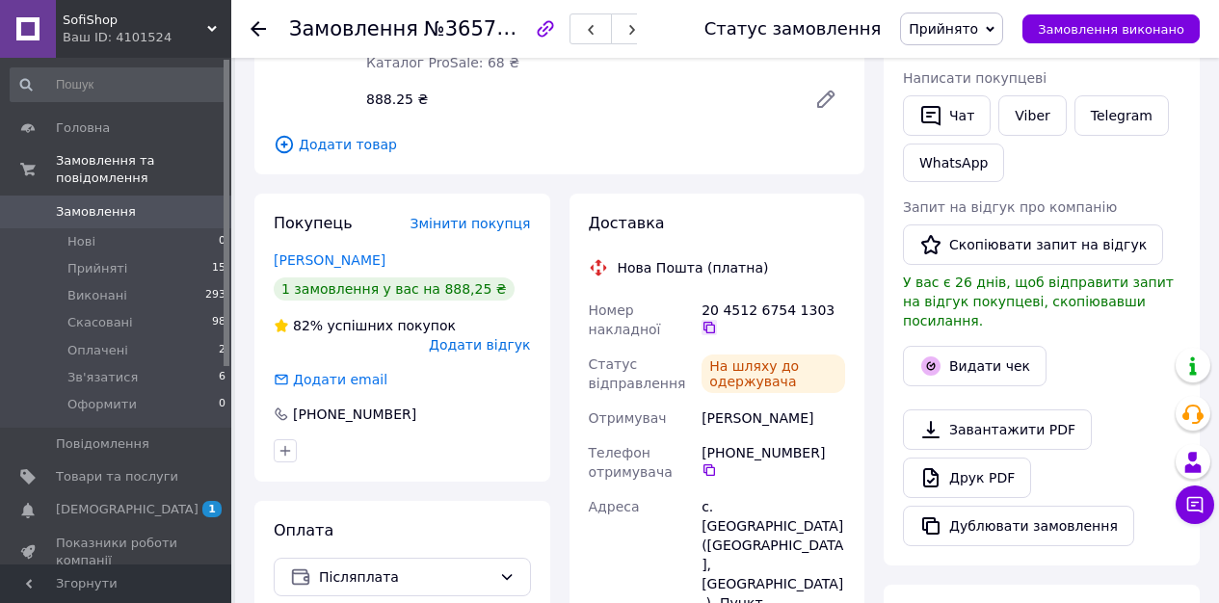
click at [713, 320] on icon at bounding box center [709, 327] width 15 height 15
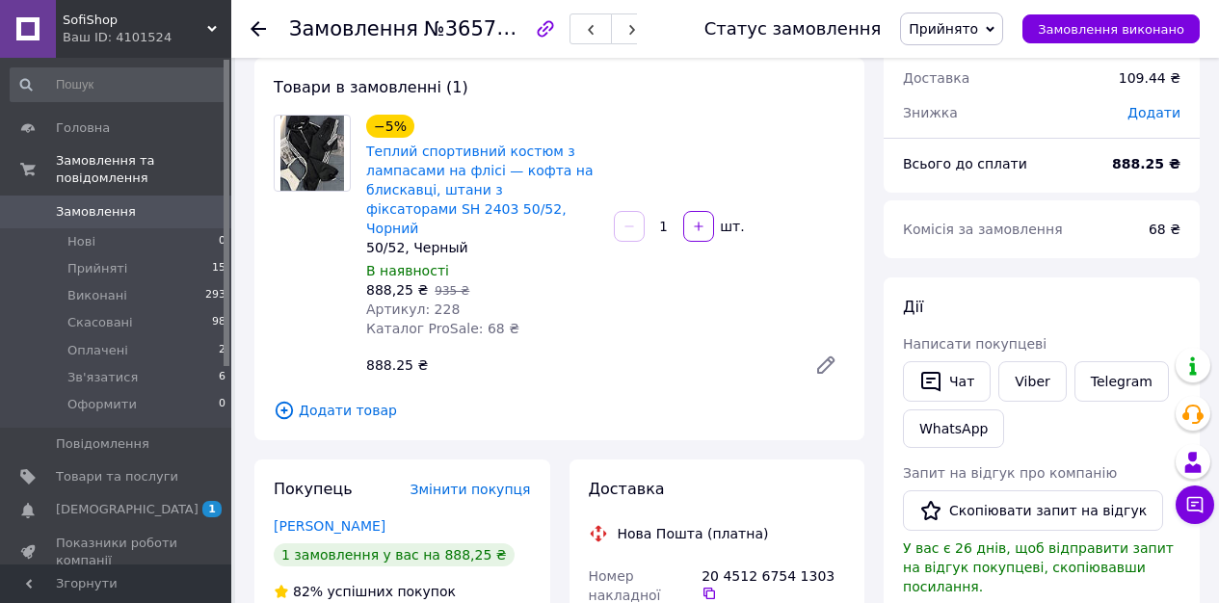
scroll to position [191, 0]
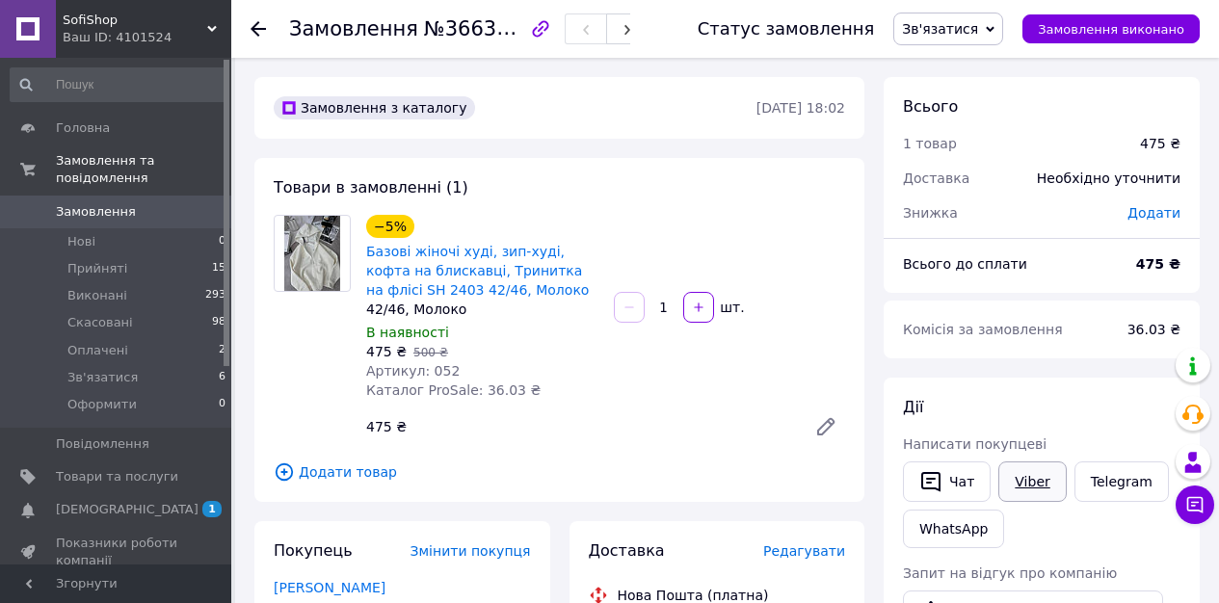
click at [1014, 467] on link "Viber" at bounding box center [1031, 482] width 67 height 40
click at [456, 34] on span "№366340365" at bounding box center [492, 28] width 137 height 24
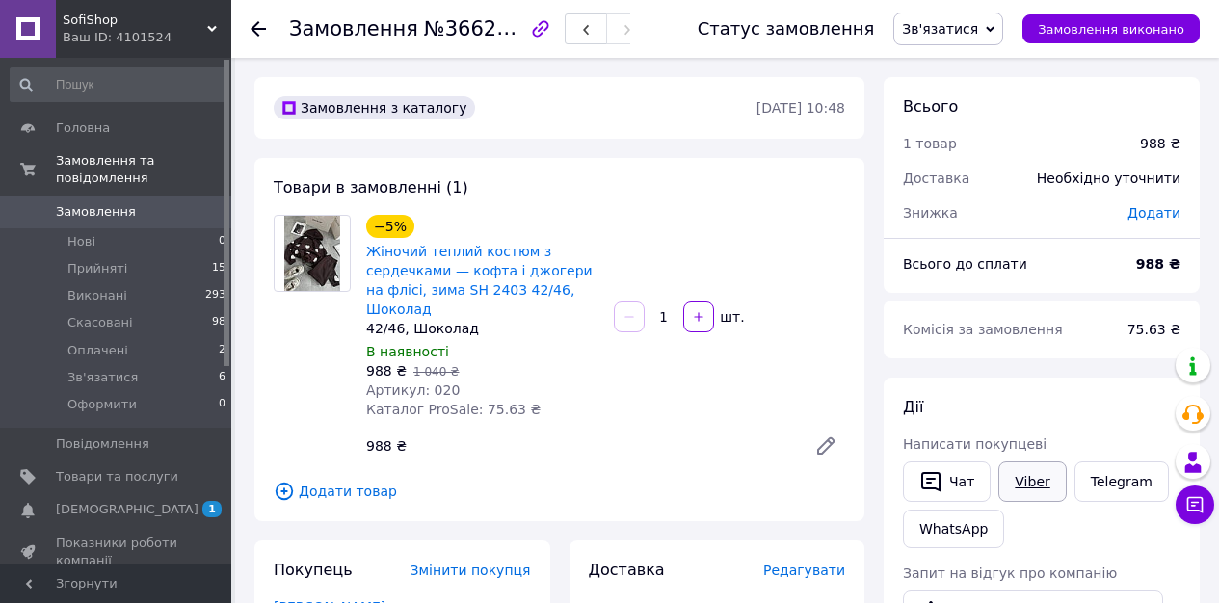
click at [1028, 483] on link "Viber" at bounding box center [1031, 482] width 67 height 40
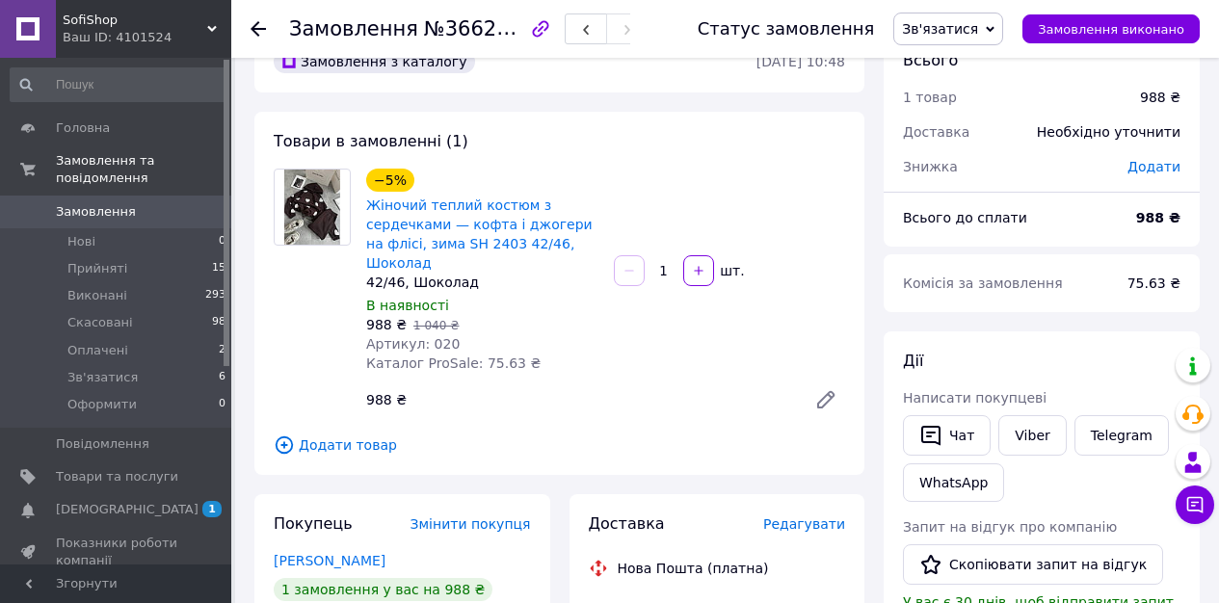
scroll to position [333, 0]
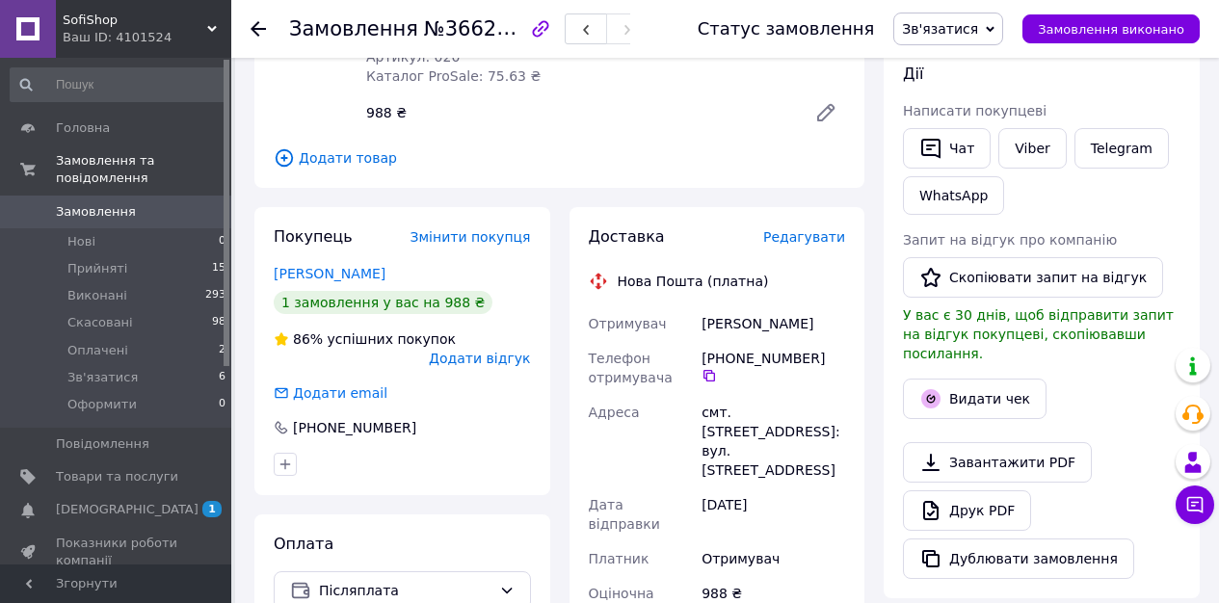
click at [743, 327] on div "Озєрова Анна" at bounding box center [773, 323] width 151 height 35
copy div "Озєрова Анна"
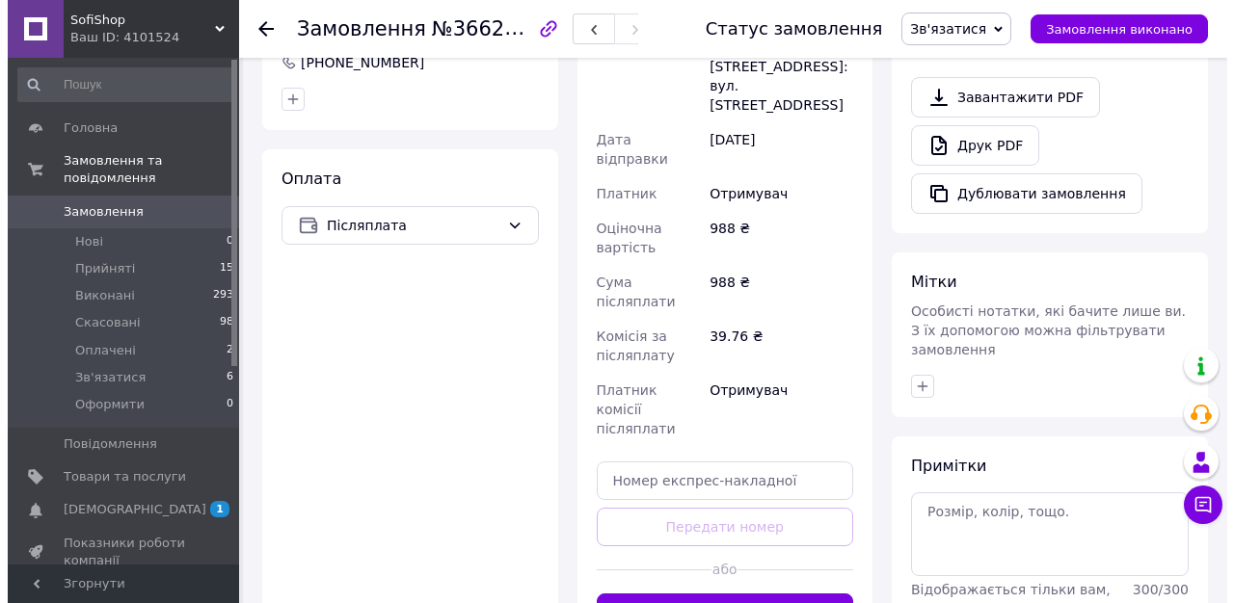
scroll to position [323, 0]
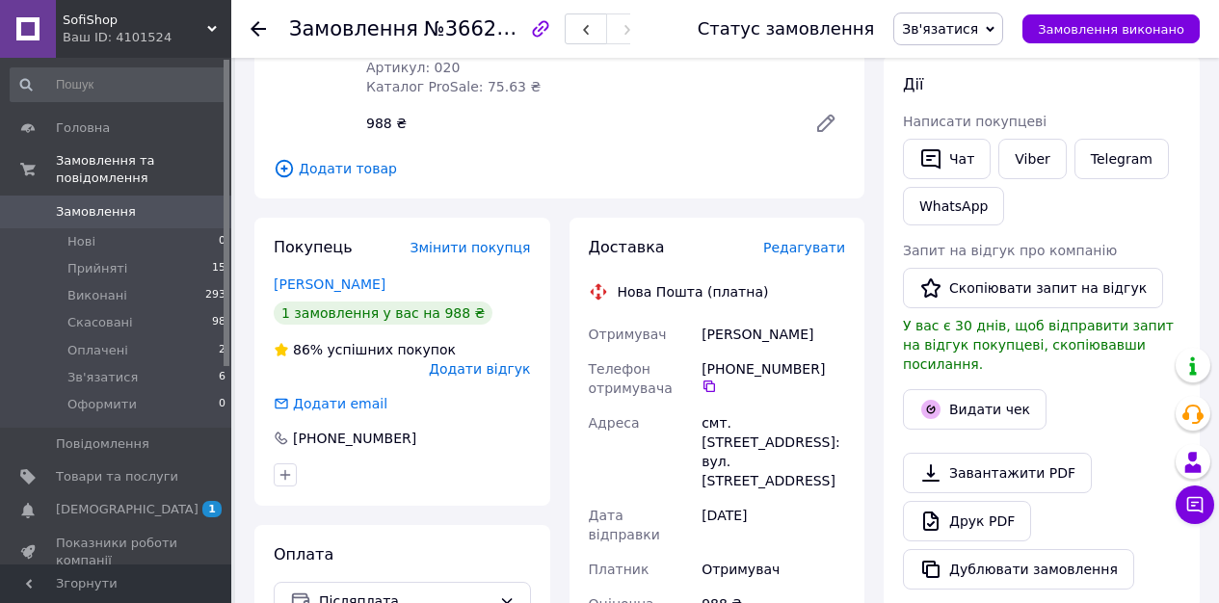
click at [820, 250] on span "Редагувати" at bounding box center [804, 247] width 82 height 15
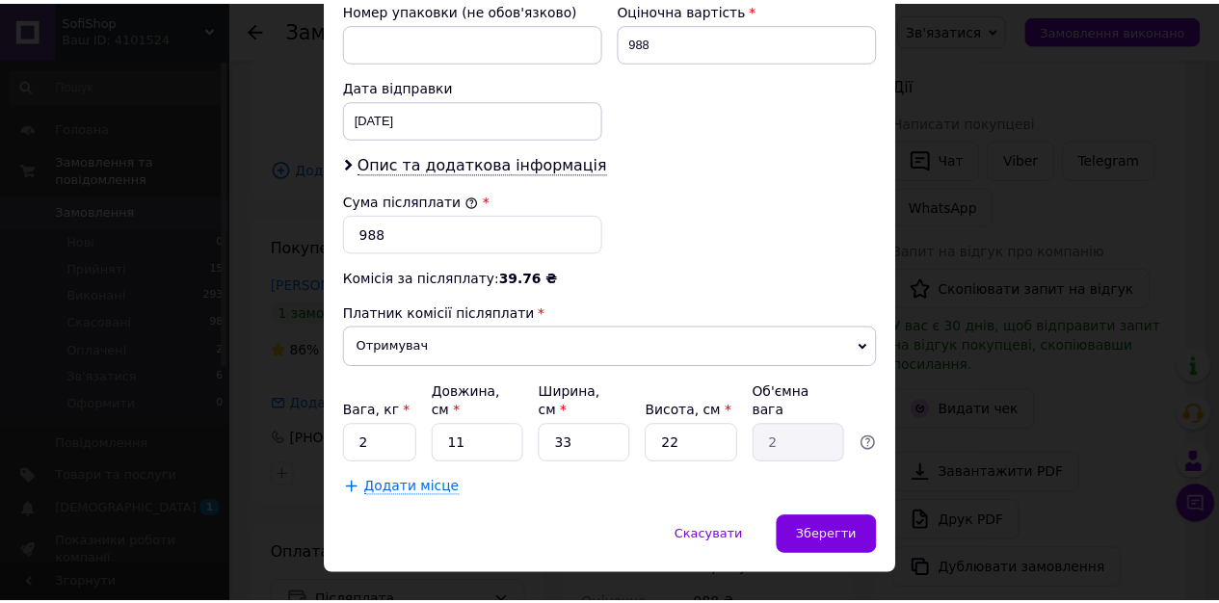
scroll to position [906, 0]
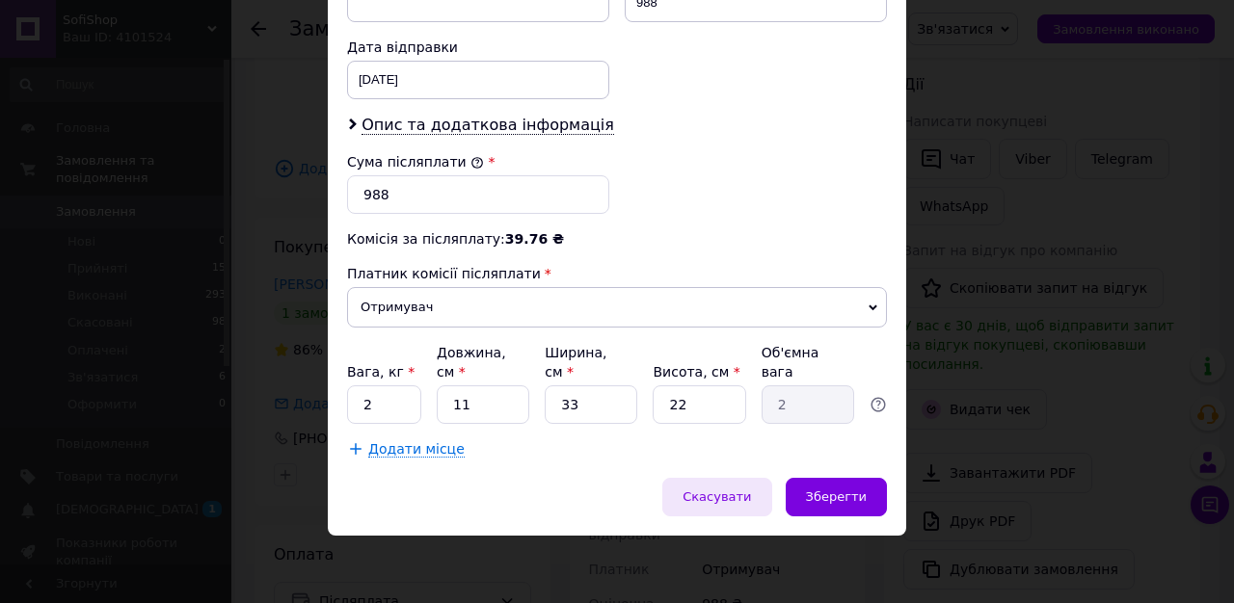
click at [730, 491] on span "Скасувати" at bounding box center [716, 497] width 68 height 14
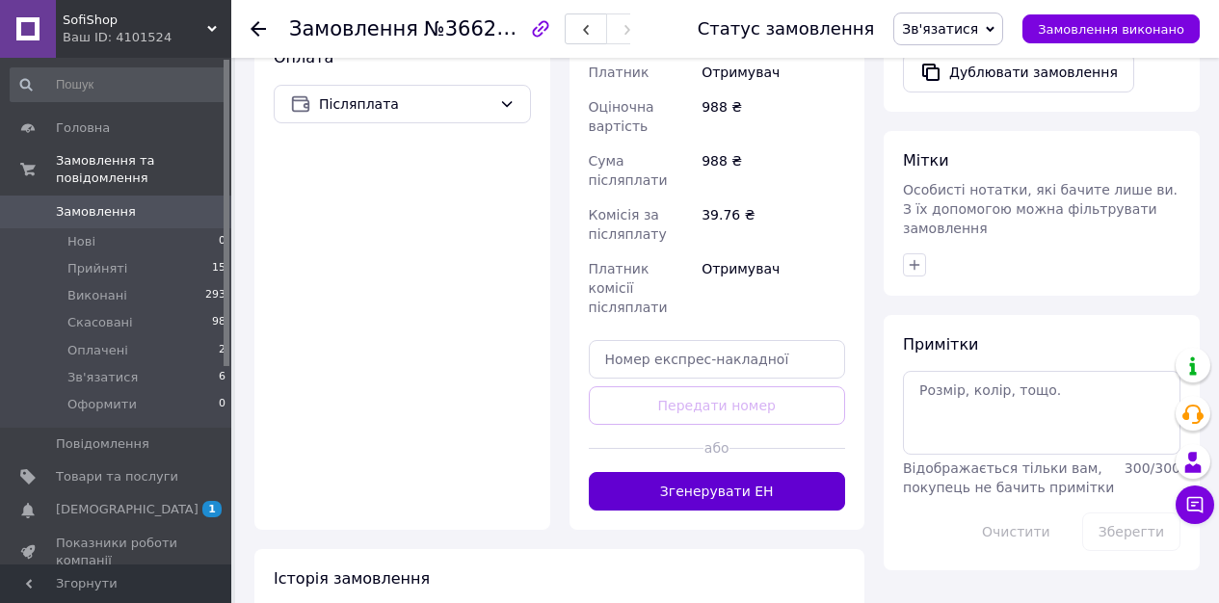
click at [722, 472] on button "Згенерувати ЕН" at bounding box center [717, 491] width 257 height 39
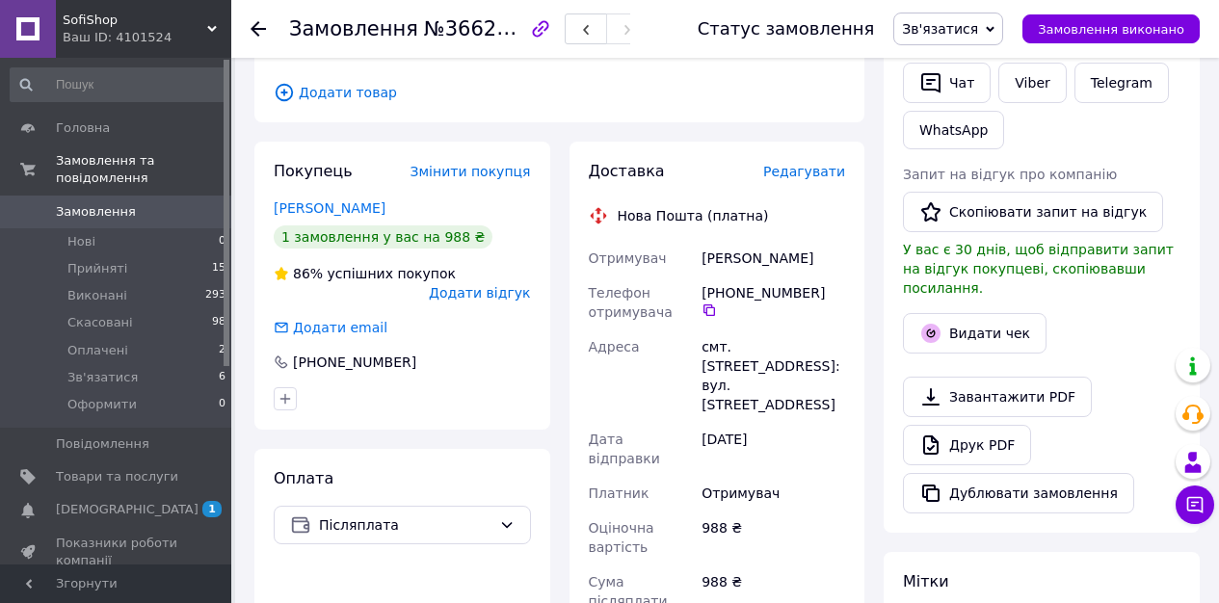
scroll to position [383, 0]
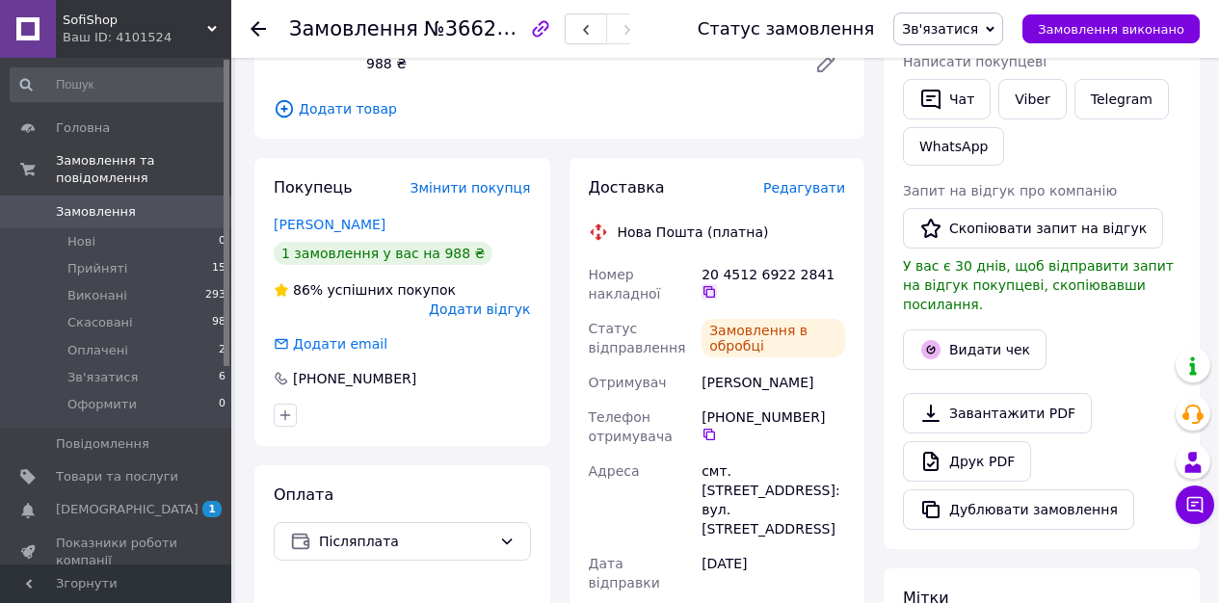
click at [713, 293] on icon at bounding box center [709, 291] width 15 height 15
click at [997, 19] on span "Зв'язатися" at bounding box center [948, 29] width 110 height 33
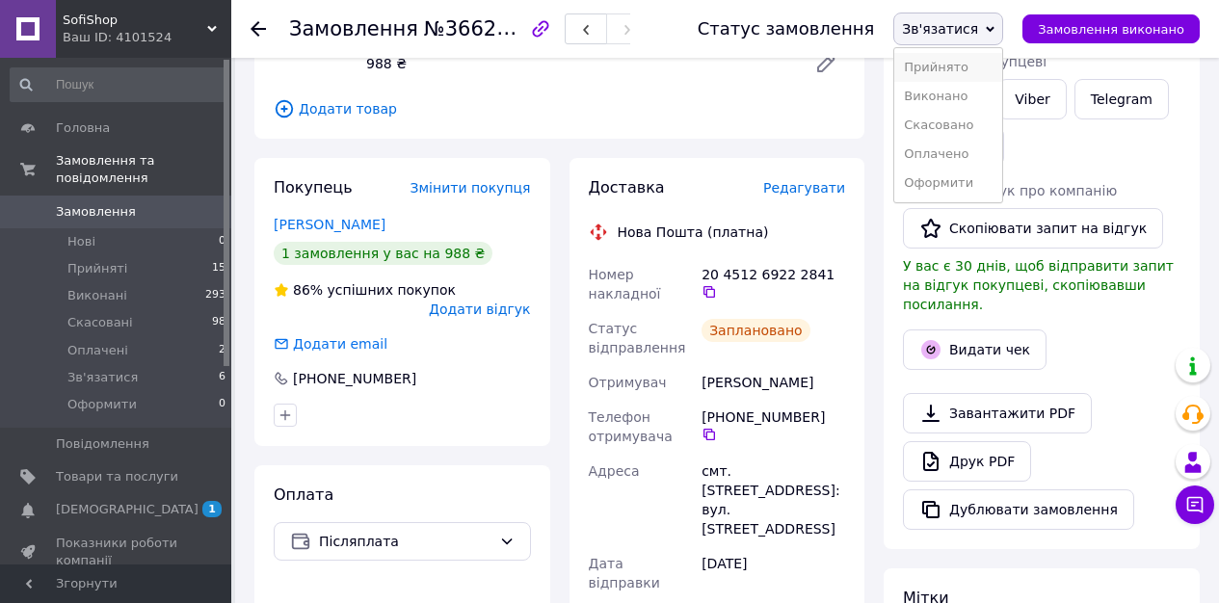
click at [956, 66] on li "Прийнято" at bounding box center [948, 67] width 108 height 29
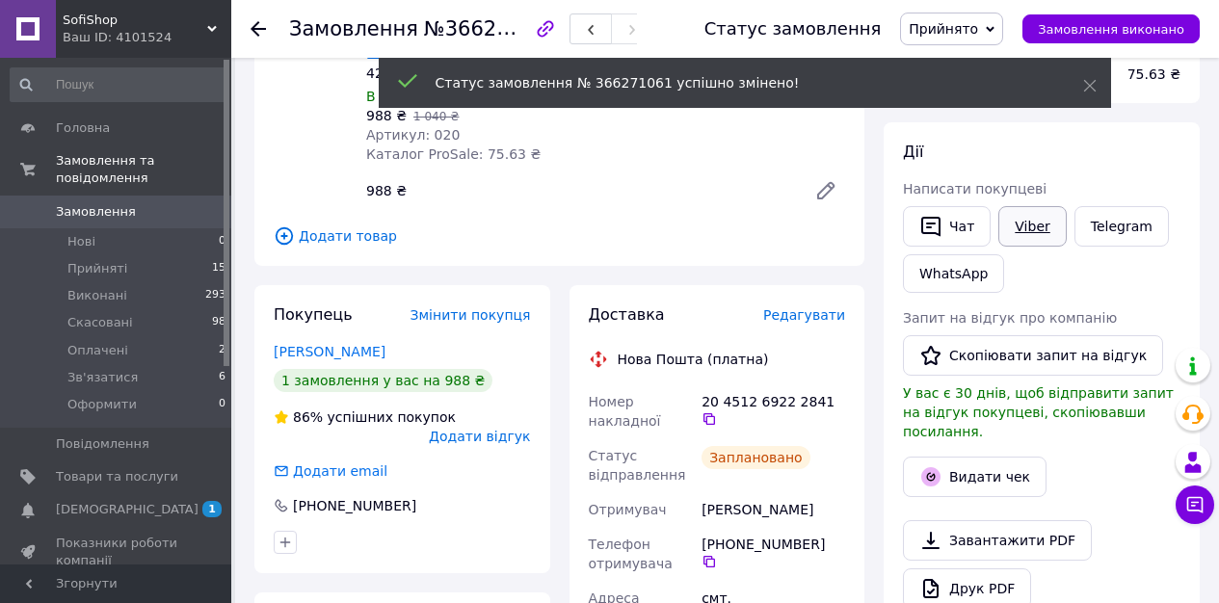
scroll to position [249, 0]
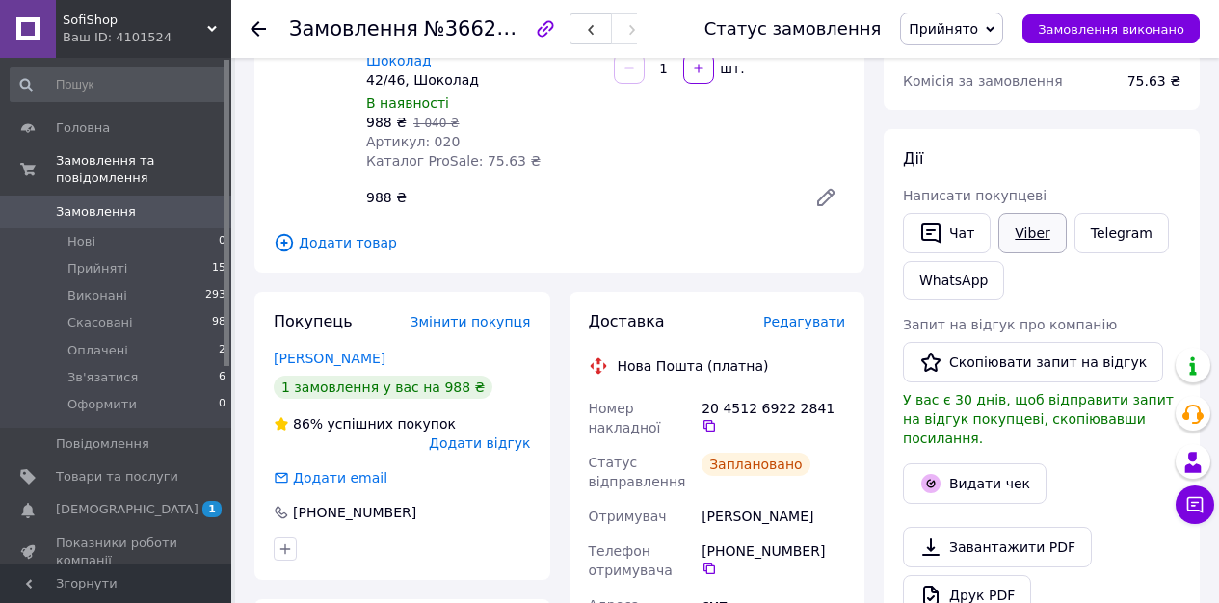
click at [1031, 236] on link "Viber" at bounding box center [1031, 233] width 67 height 40
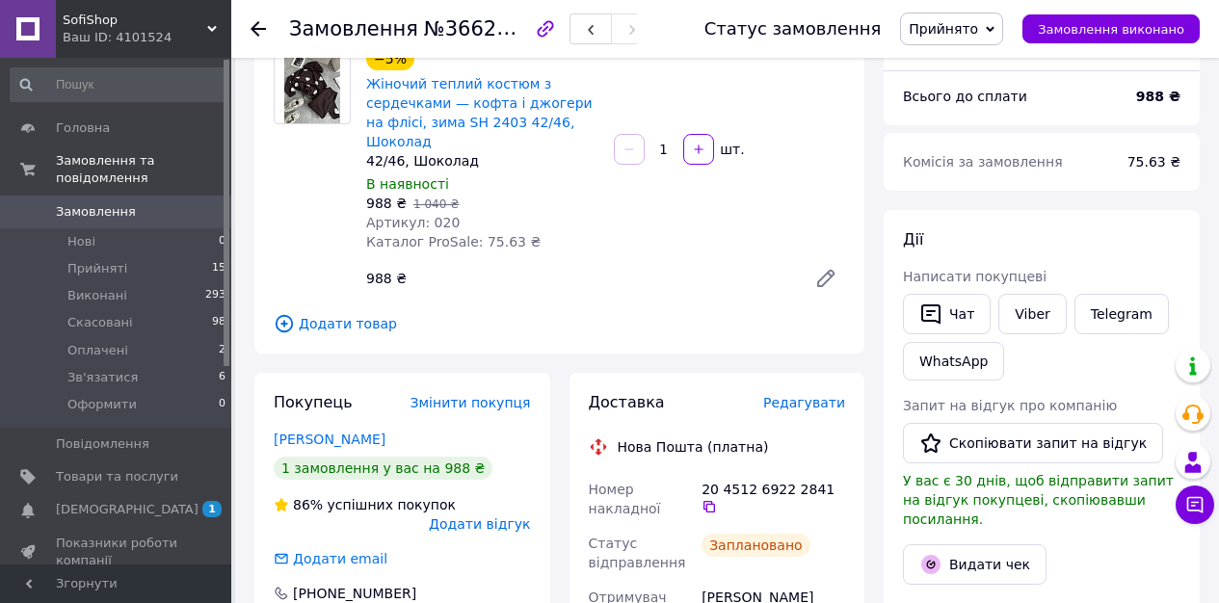
scroll to position [87, 0]
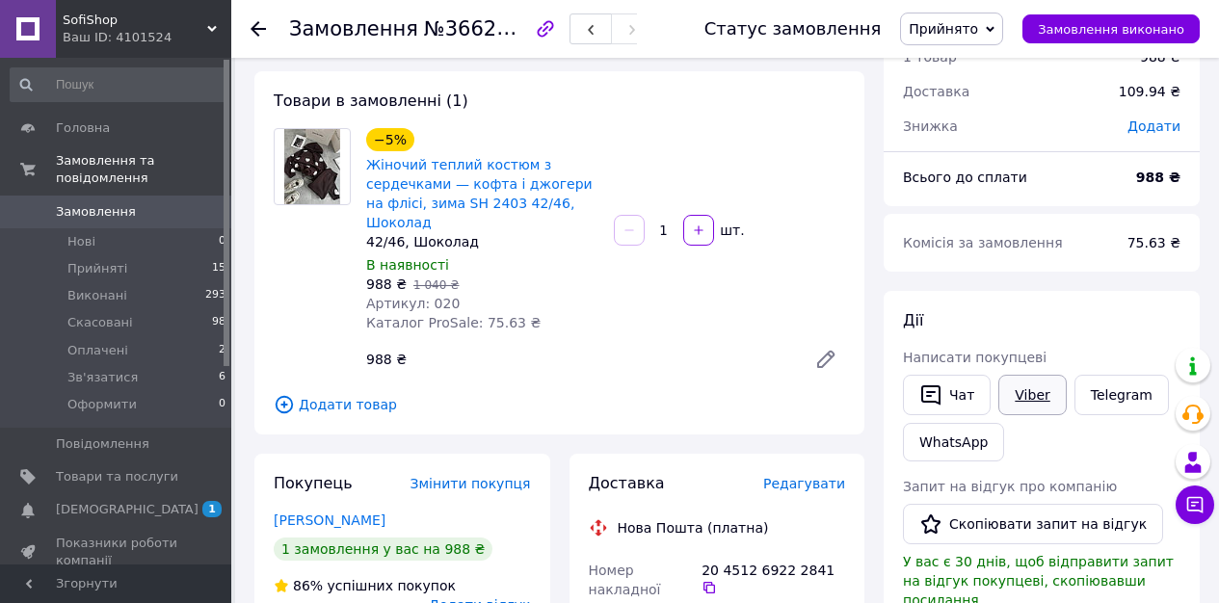
click at [1046, 399] on link "Viber" at bounding box center [1031, 395] width 67 height 40
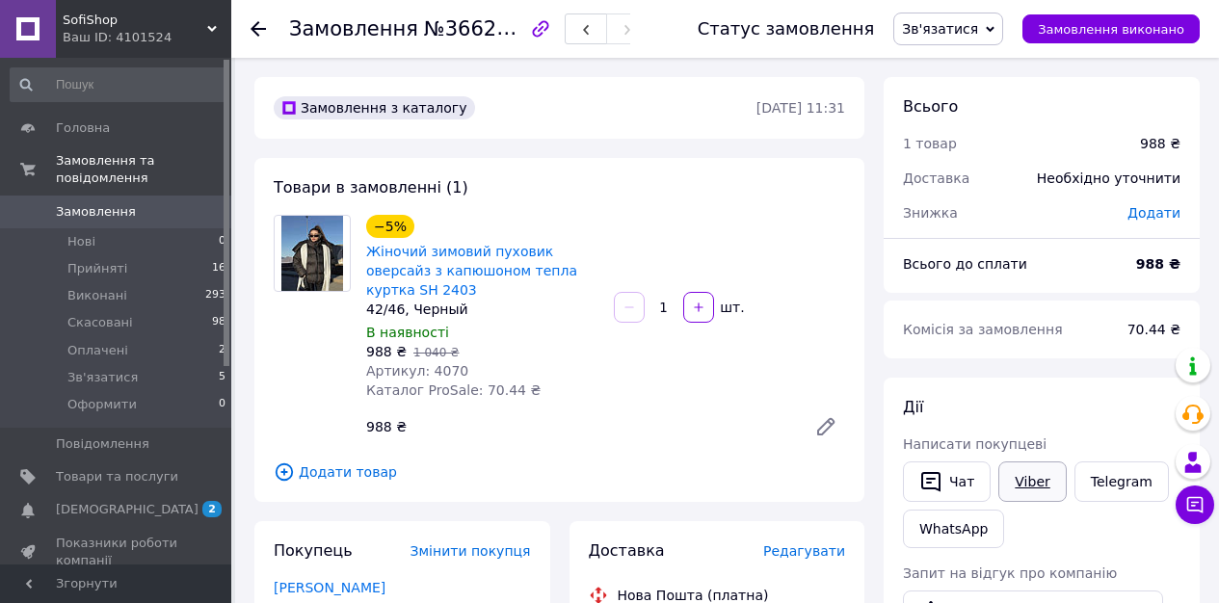
click at [1047, 473] on link "Viber" at bounding box center [1031, 482] width 67 height 40
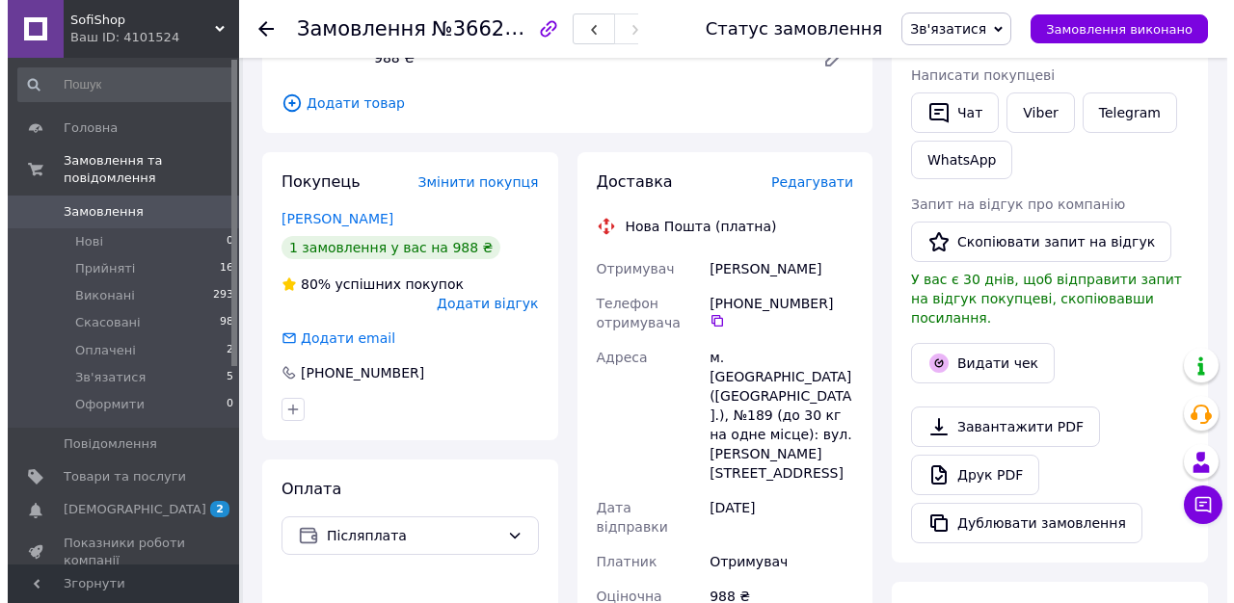
scroll to position [385, 0]
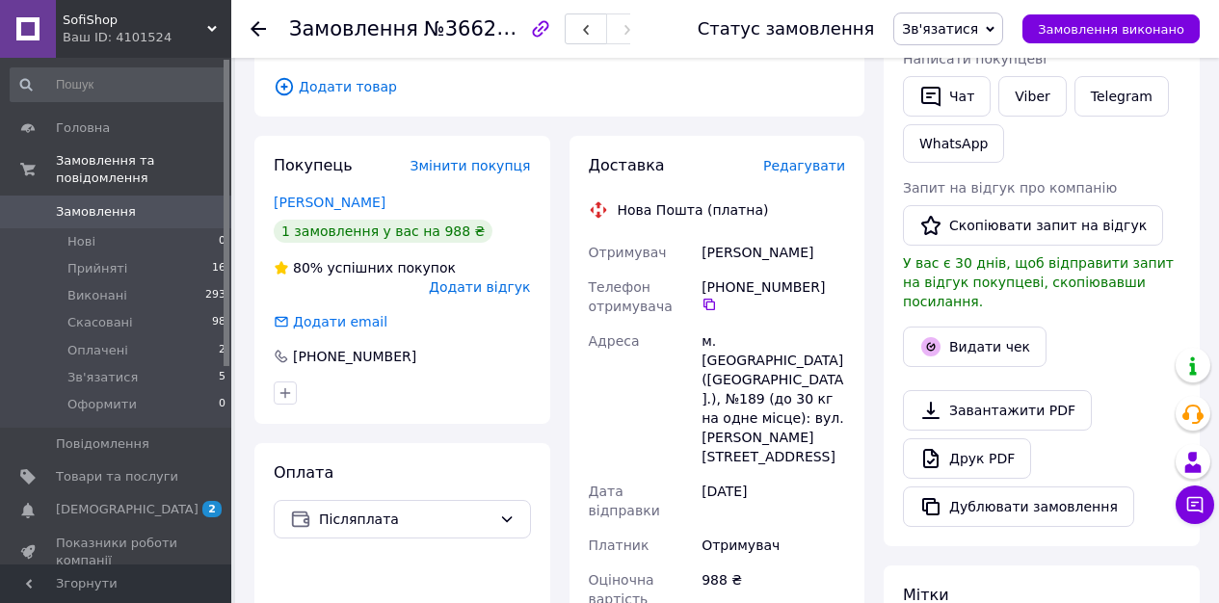
click at [794, 165] on span "Редагувати" at bounding box center [804, 165] width 82 height 15
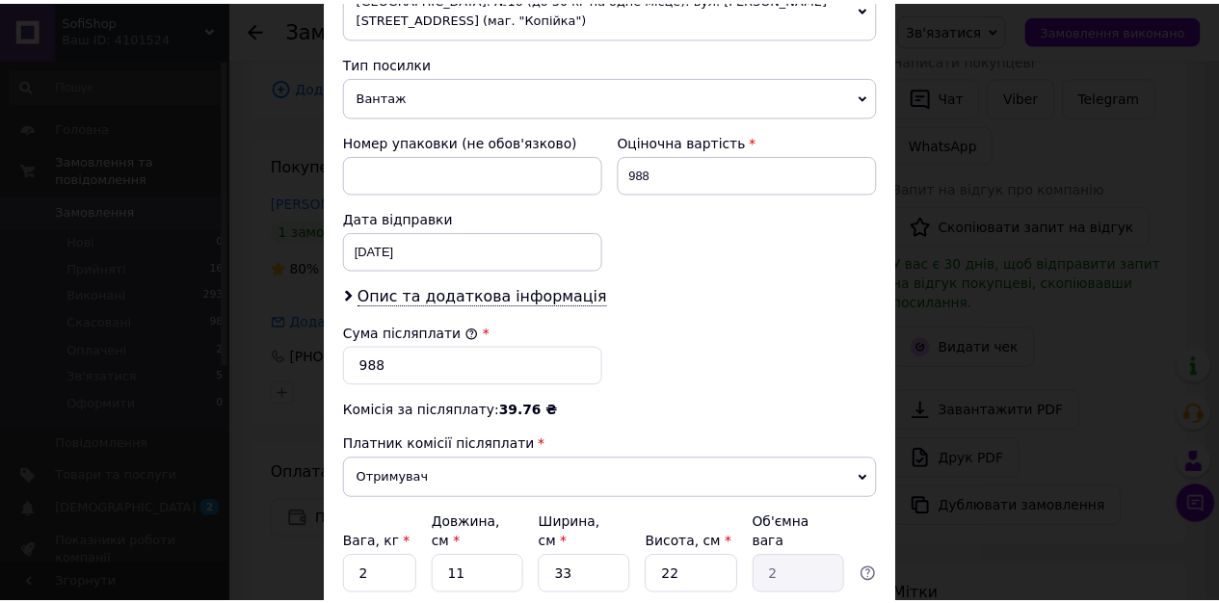
scroll to position [906, 0]
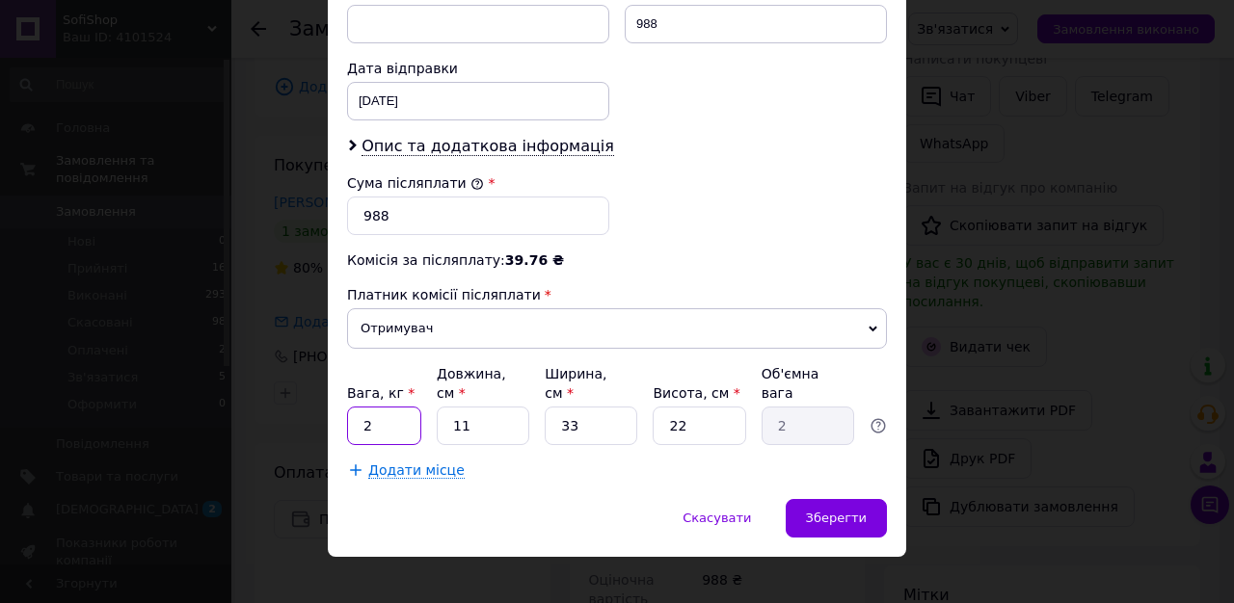
click at [387, 407] on input "2" at bounding box center [384, 426] width 74 height 39
type input "4"
click at [810, 511] on span "Зберегти" at bounding box center [836, 518] width 61 height 14
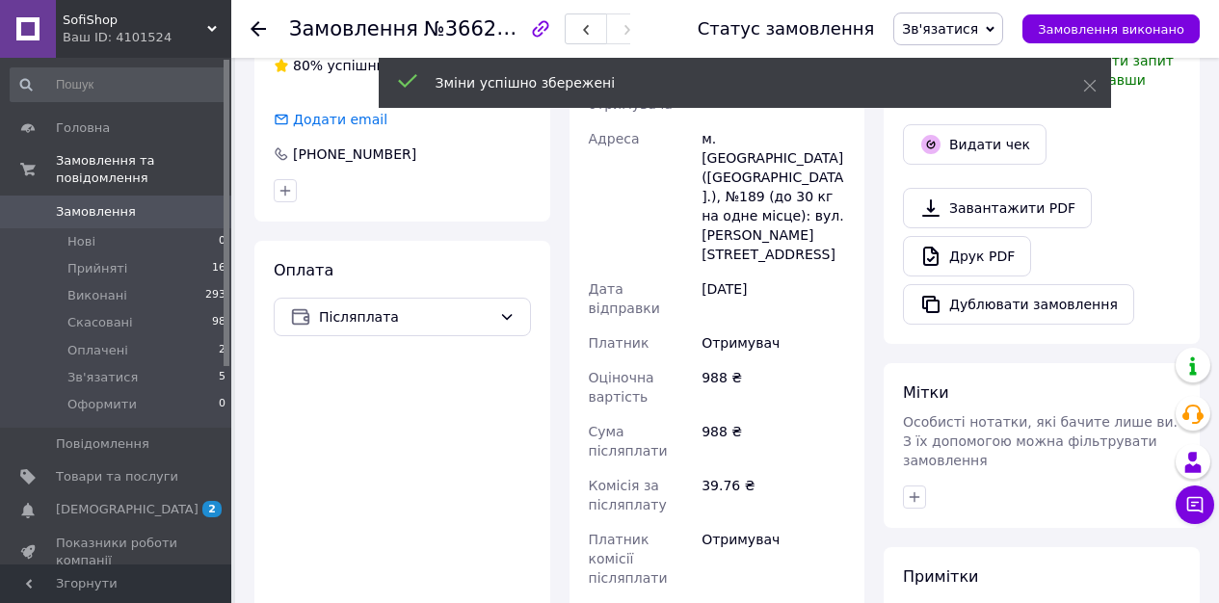
scroll to position [985, 0]
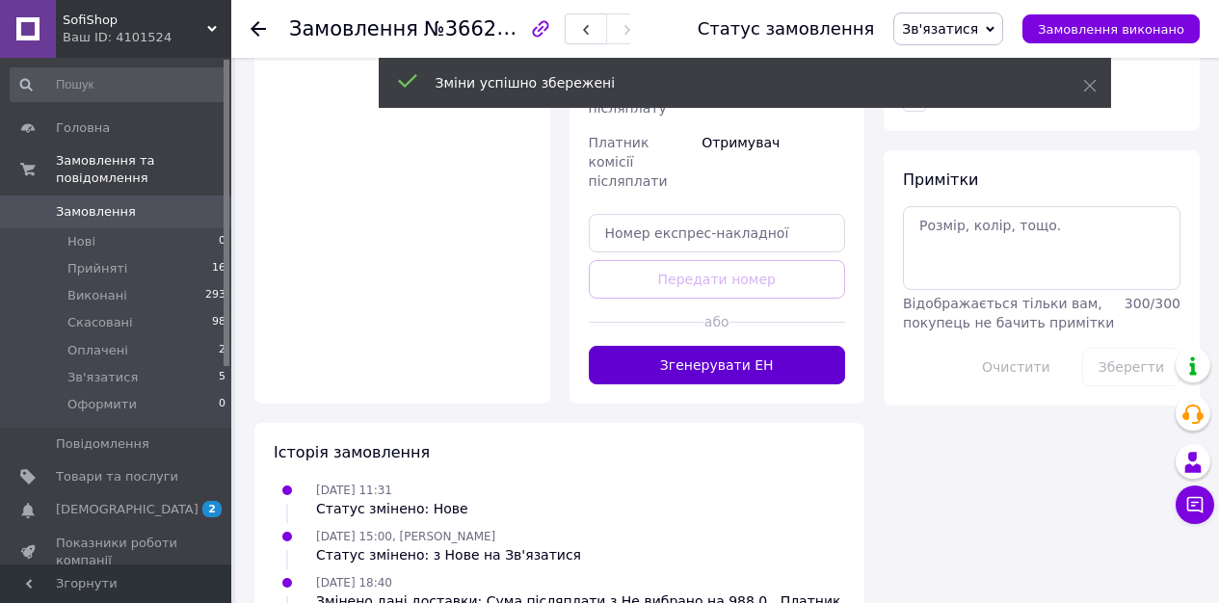
click at [694, 346] on button "Згенерувати ЕН" at bounding box center [717, 365] width 257 height 39
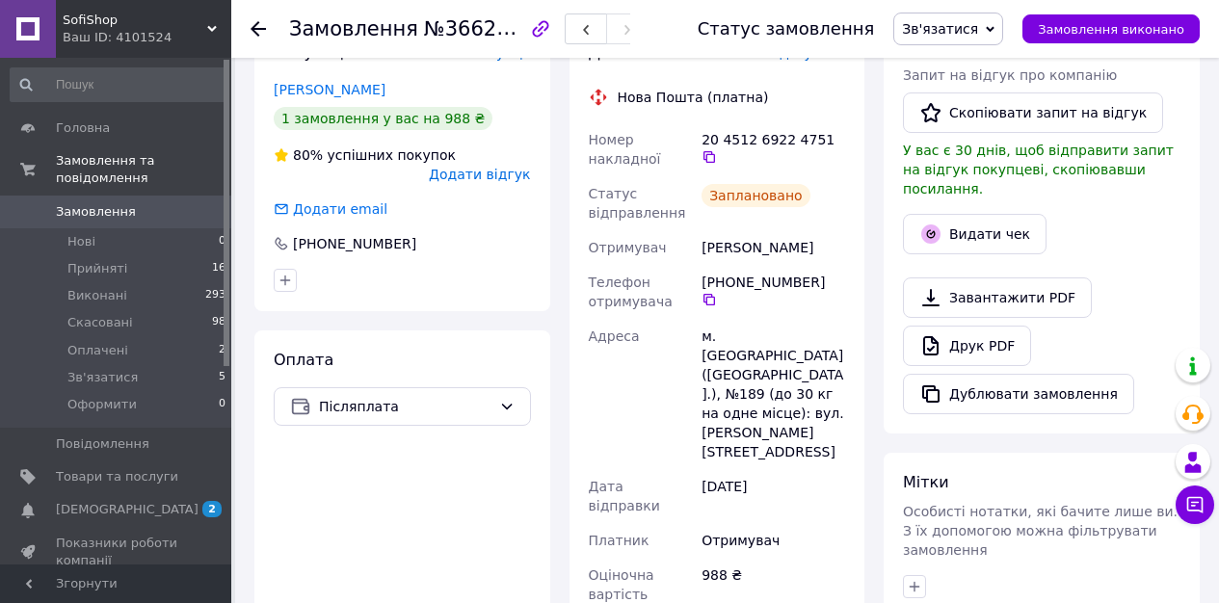
scroll to position [497, 0]
drag, startPoint x: 750, startPoint y: 255, endPoint x: 695, endPoint y: 258, distance: 55.0
click at [695, 258] on div "Номер накладної 20 4512 6922 4751   Статус відправлення Заплановано Отримувач М…" at bounding box center [717, 485] width 265 height 725
copy div "Отримувач Мельниченко Олександра"
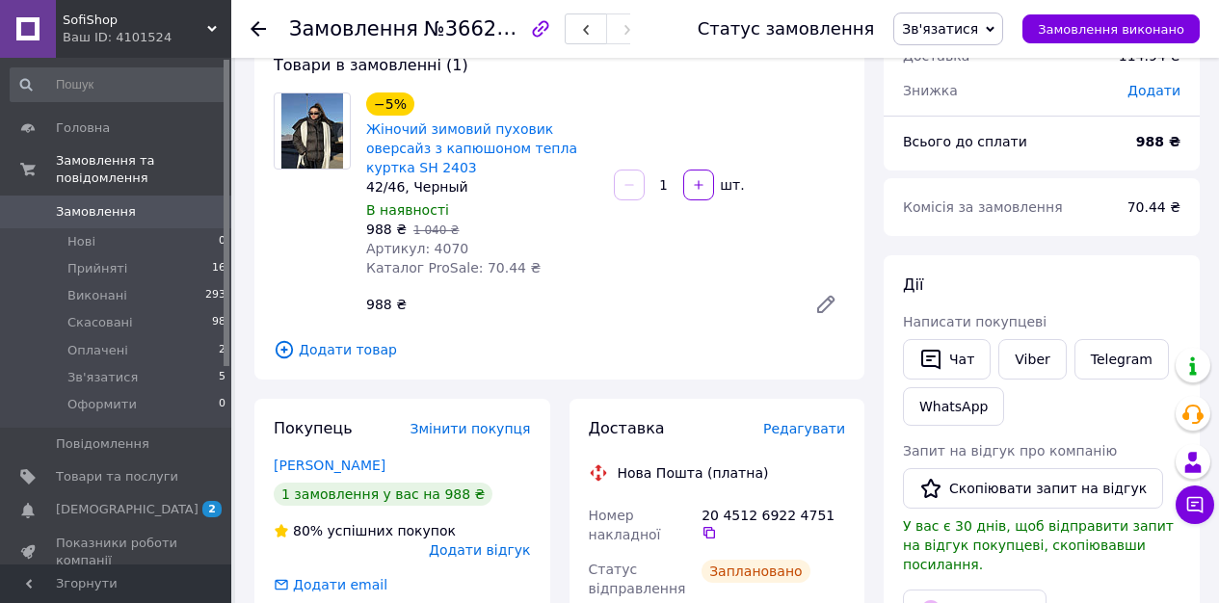
scroll to position [370, 0]
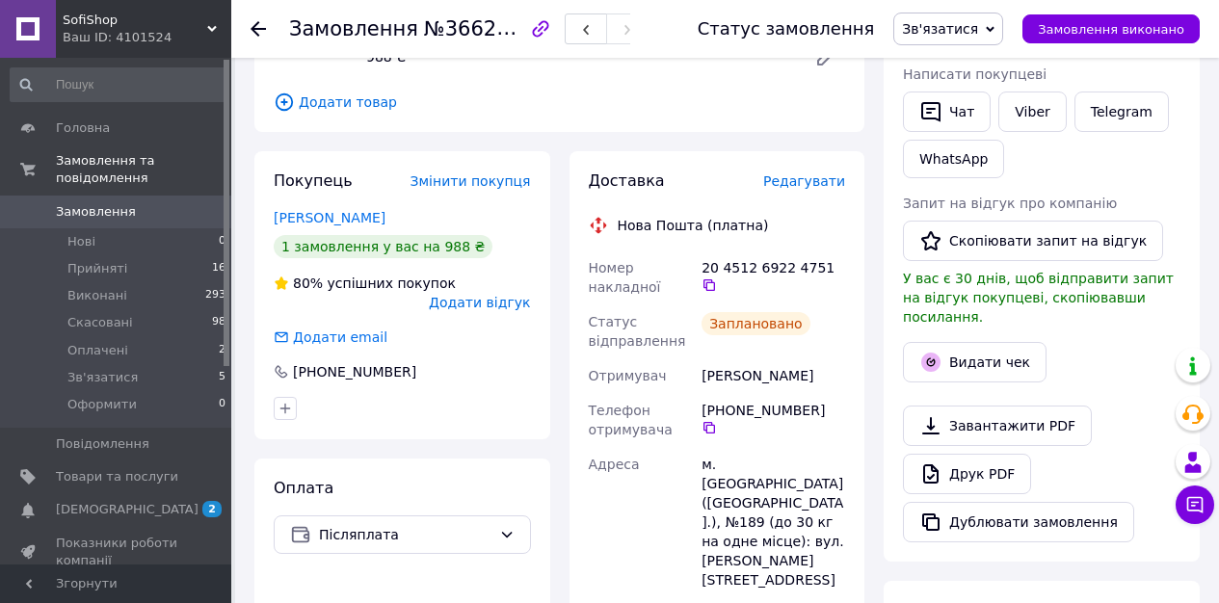
copy div "Отримувач Мельниченко Олександра"
click at [715, 279] on icon at bounding box center [710, 285] width 12 height 12
click at [978, 34] on span "Зв'язатися" at bounding box center [940, 28] width 76 height 15
click at [969, 60] on li "Прийнято" at bounding box center [948, 67] width 108 height 29
click at [1053, 103] on link "Viber" at bounding box center [1031, 112] width 67 height 40
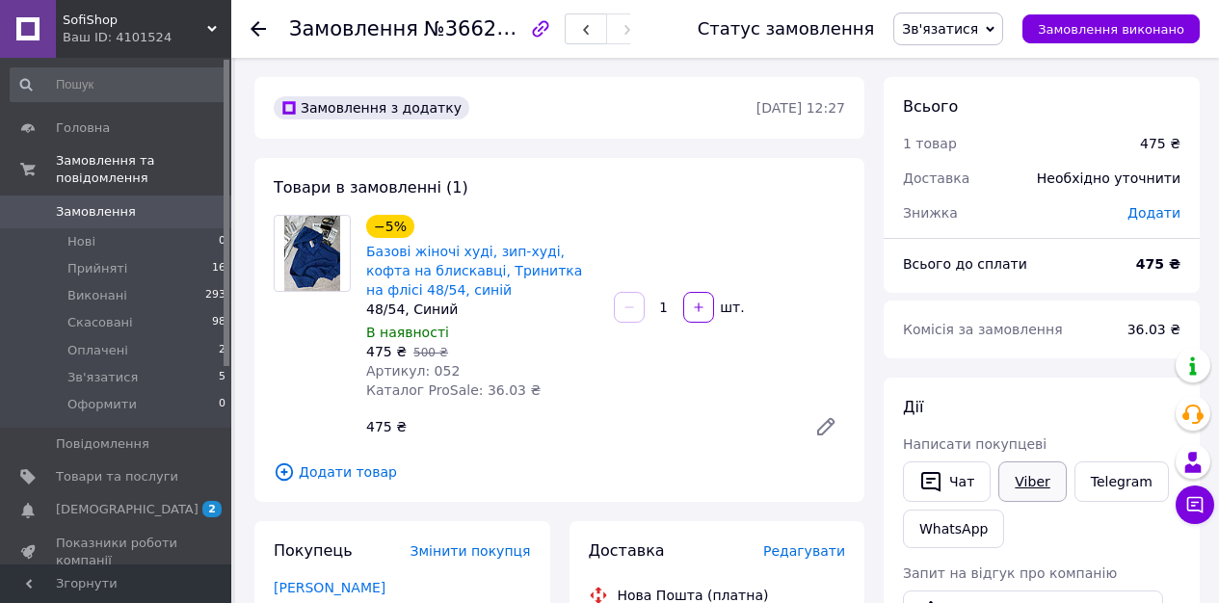
click at [1050, 488] on link "Viber" at bounding box center [1031, 482] width 67 height 40
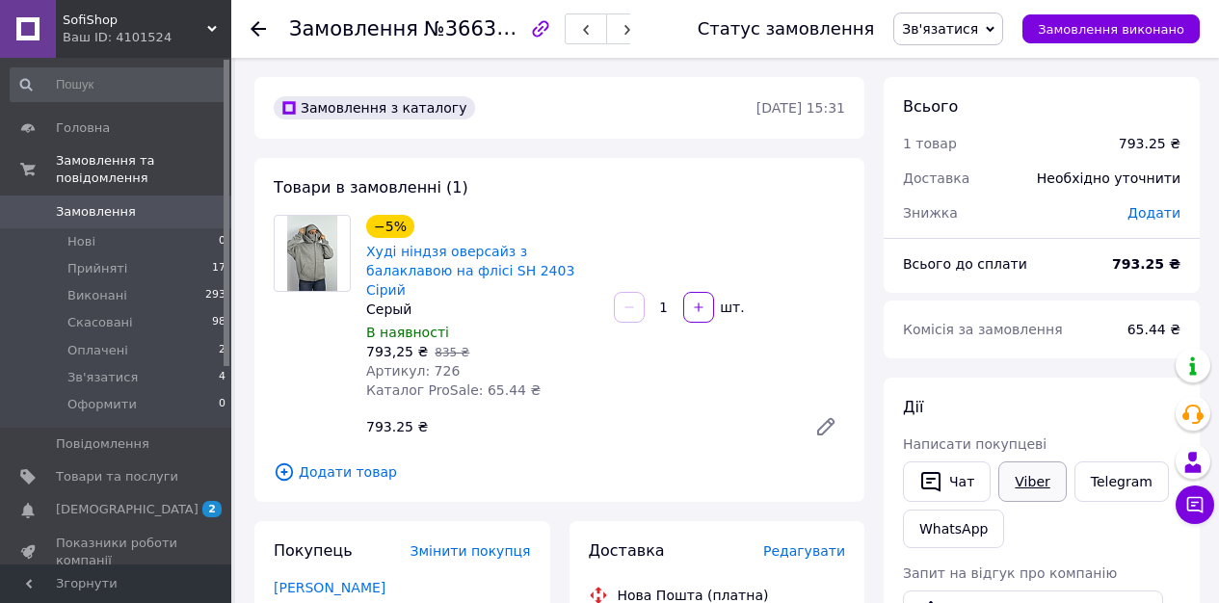
click at [1023, 474] on link "Viber" at bounding box center [1031, 482] width 67 height 40
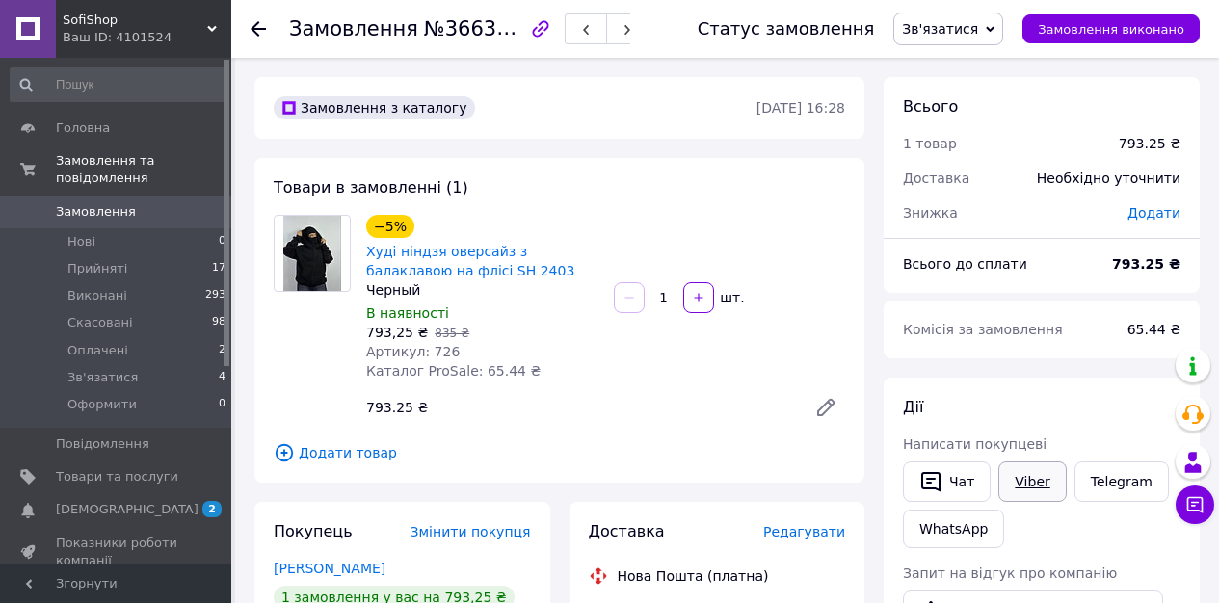
click at [1025, 488] on link "Viber" at bounding box center [1031, 482] width 67 height 40
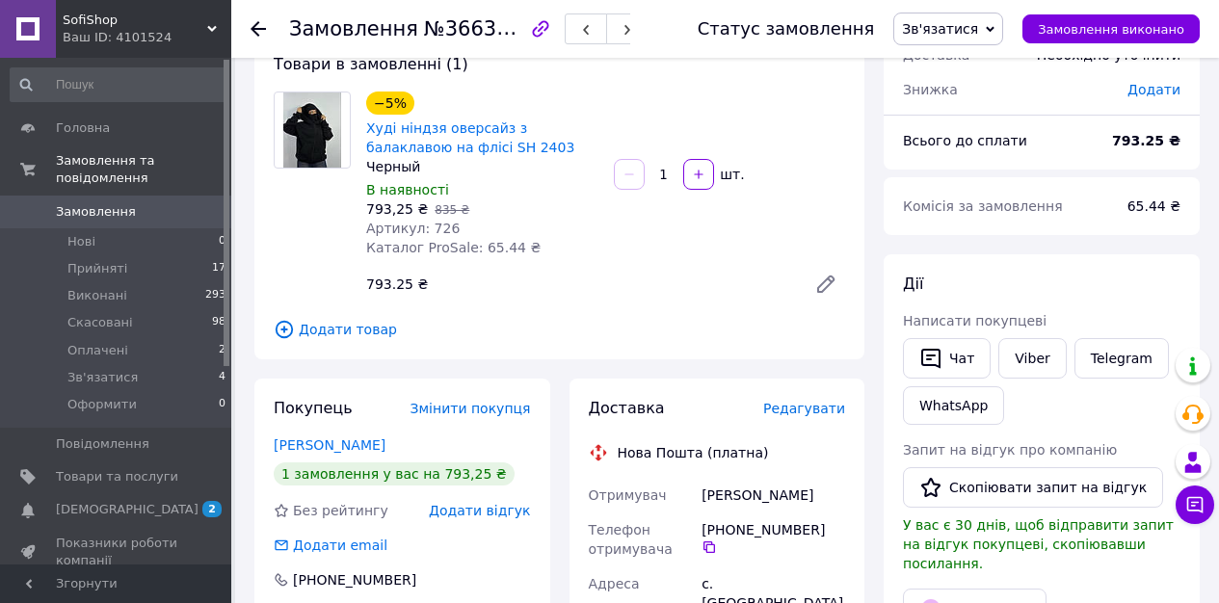
scroll to position [206, 0]
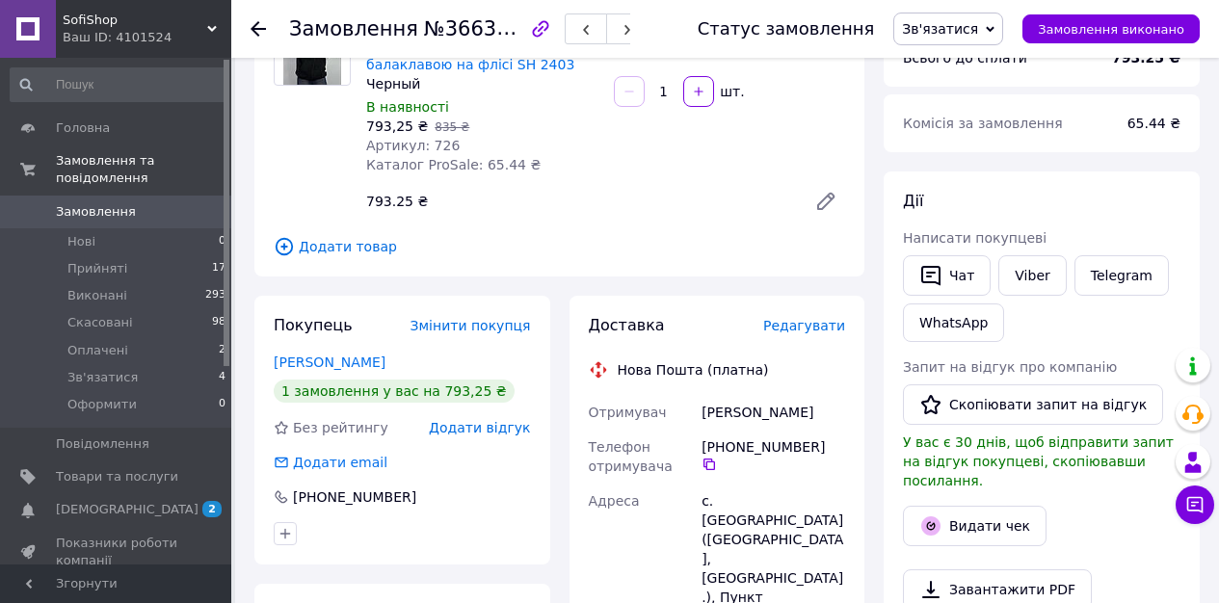
click at [782, 411] on div "Ільчук Валентина" at bounding box center [773, 412] width 151 height 35
click at [781, 410] on div "Ільчук Валентина" at bounding box center [773, 412] width 151 height 35
copy div "Ільчук Валентина"
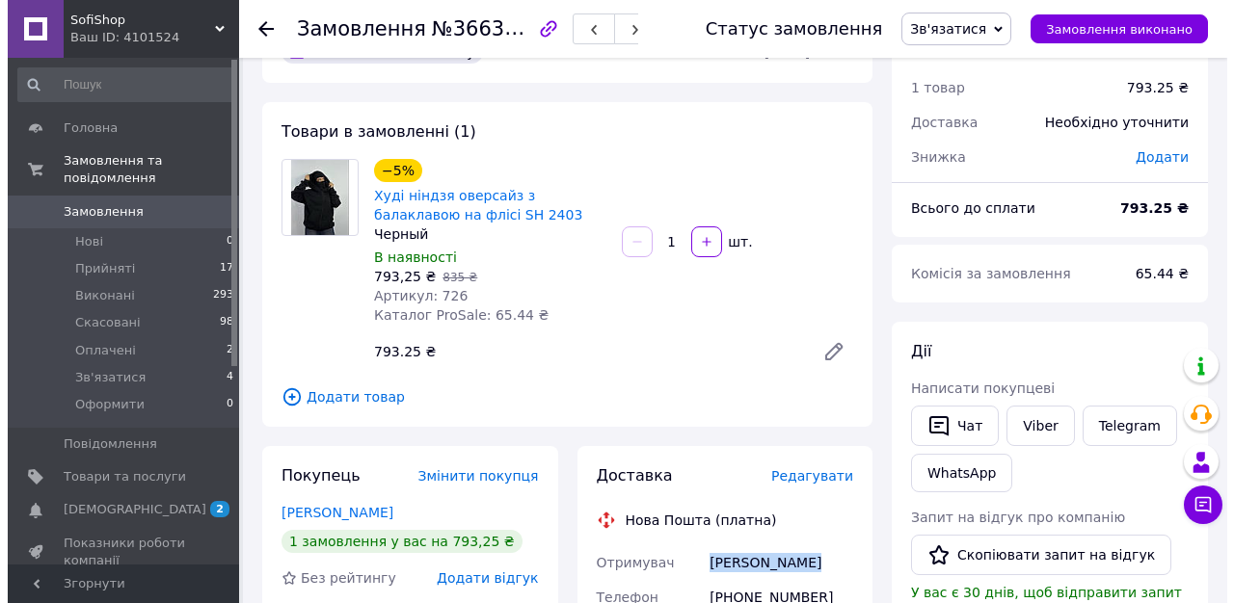
scroll to position [169, 0]
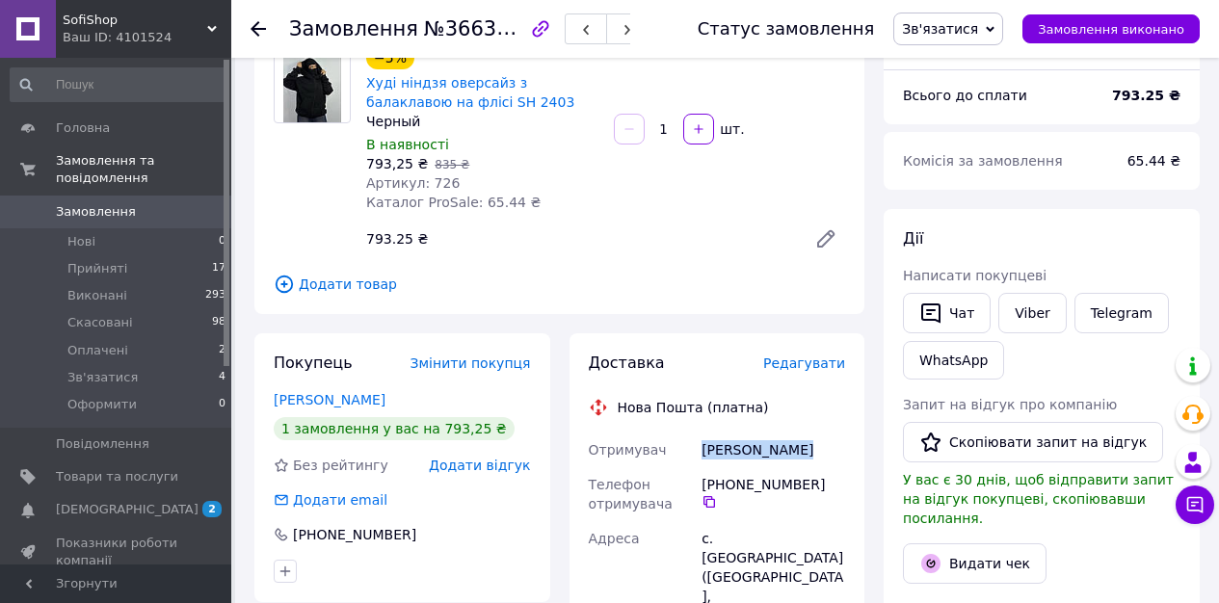
copy div "Ільчук Валентина"
click at [813, 358] on span "Редагувати" at bounding box center [804, 363] width 82 height 15
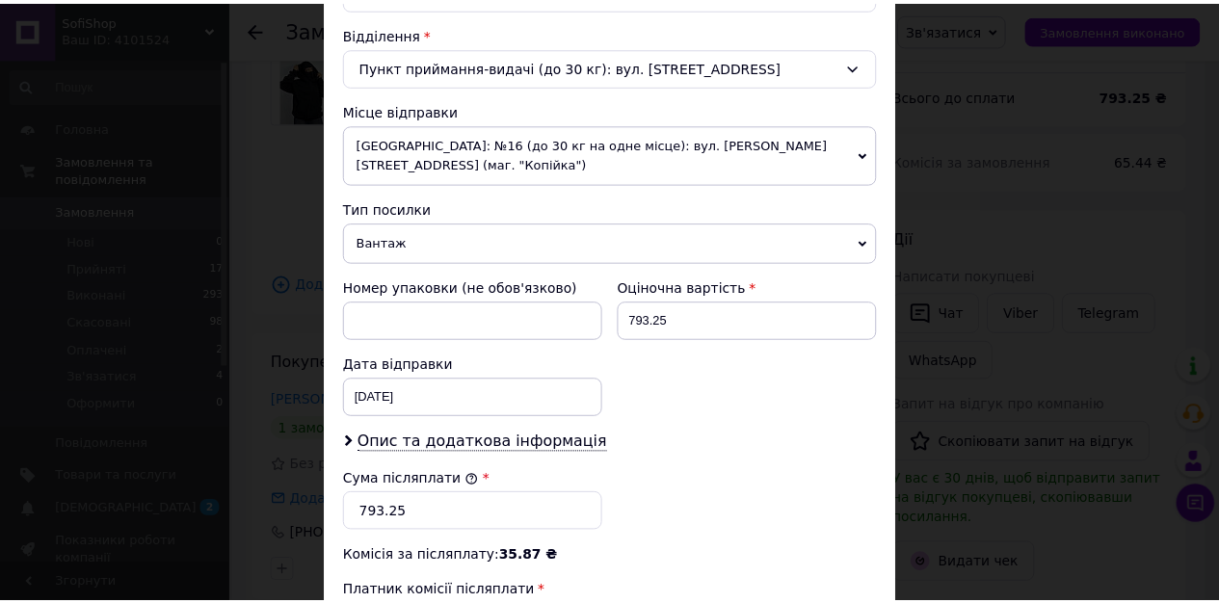
scroll to position [906, 0]
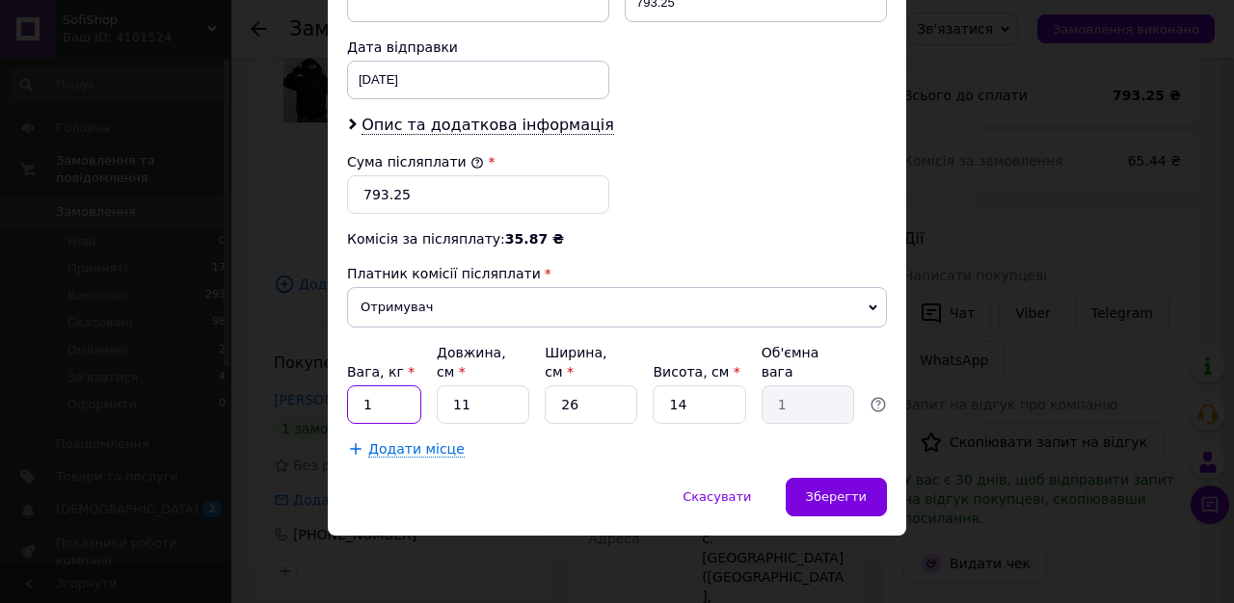
click at [373, 393] on input "1" at bounding box center [384, 404] width 74 height 39
click at [372, 394] on input "1" at bounding box center [384, 404] width 74 height 39
type input "2"
click at [834, 492] on span "Зберегти" at bounding box center [836, 497] width 61 height 14
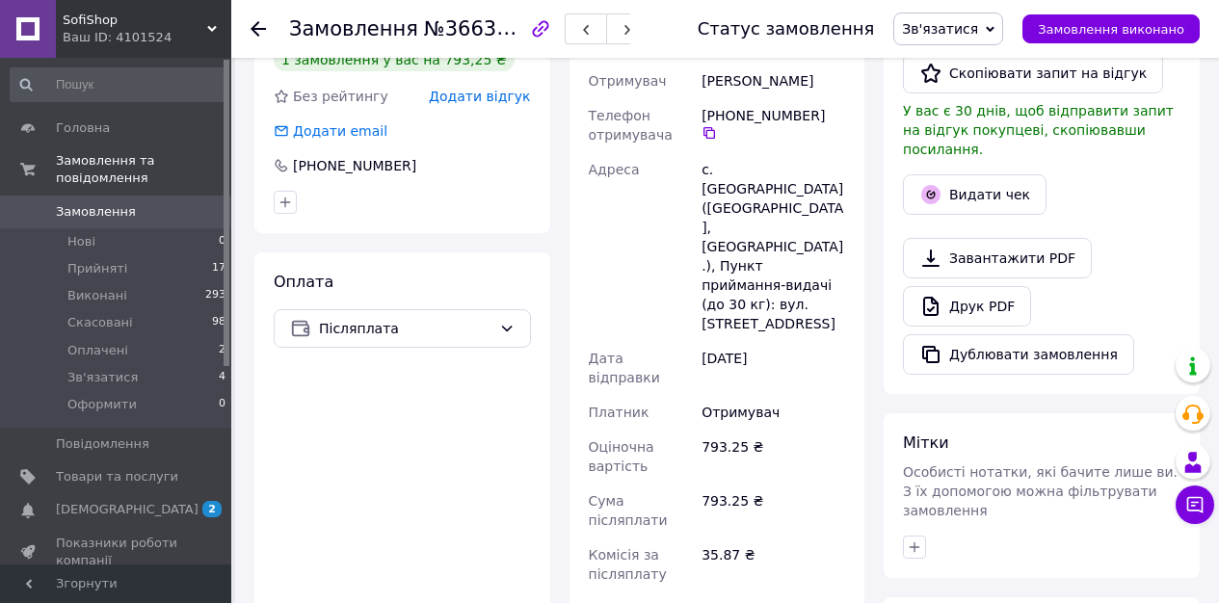
scroll to position [790, 0]
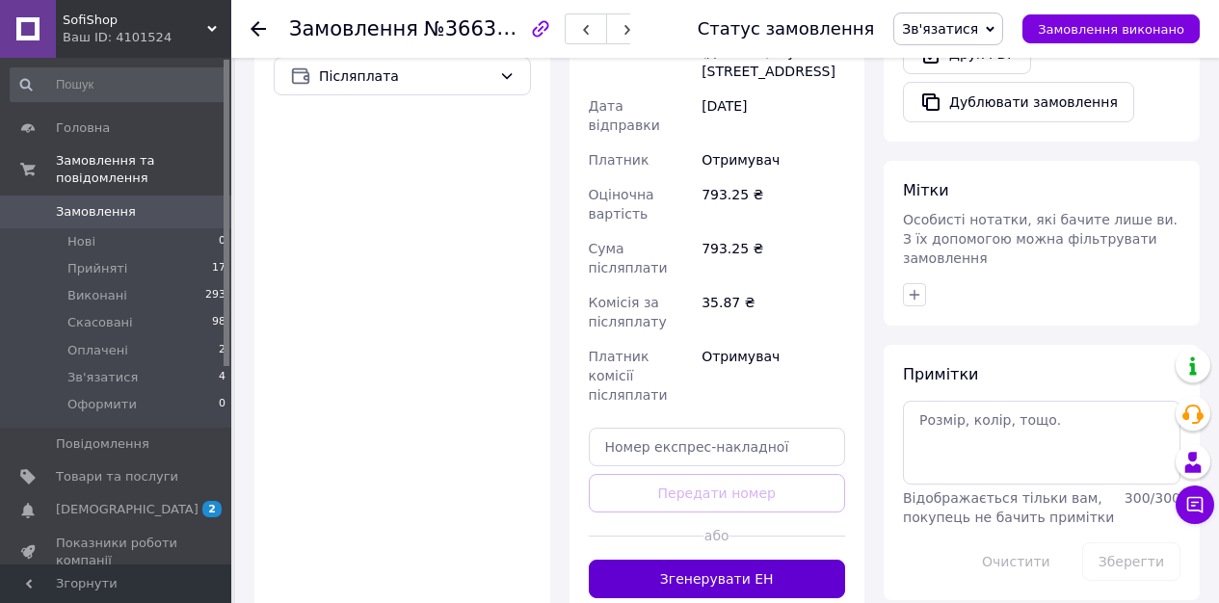
click at [682, 560] on button "Згенерувати ЕН" at bounding box center [717, 579] width 257 height 39
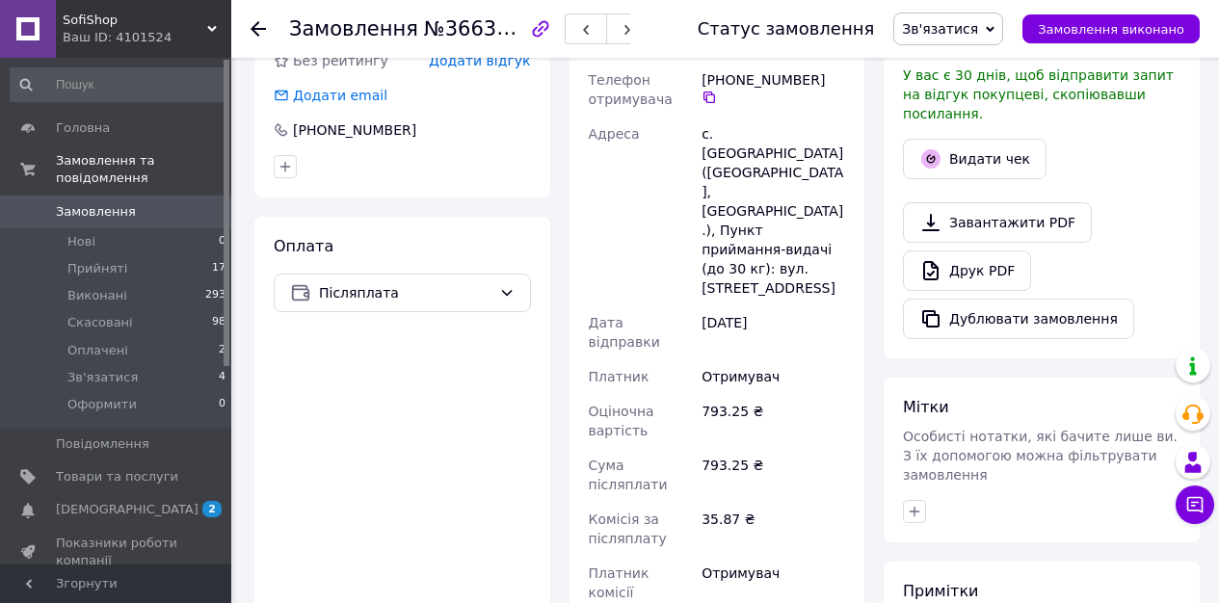
scroll to position [331, 0]
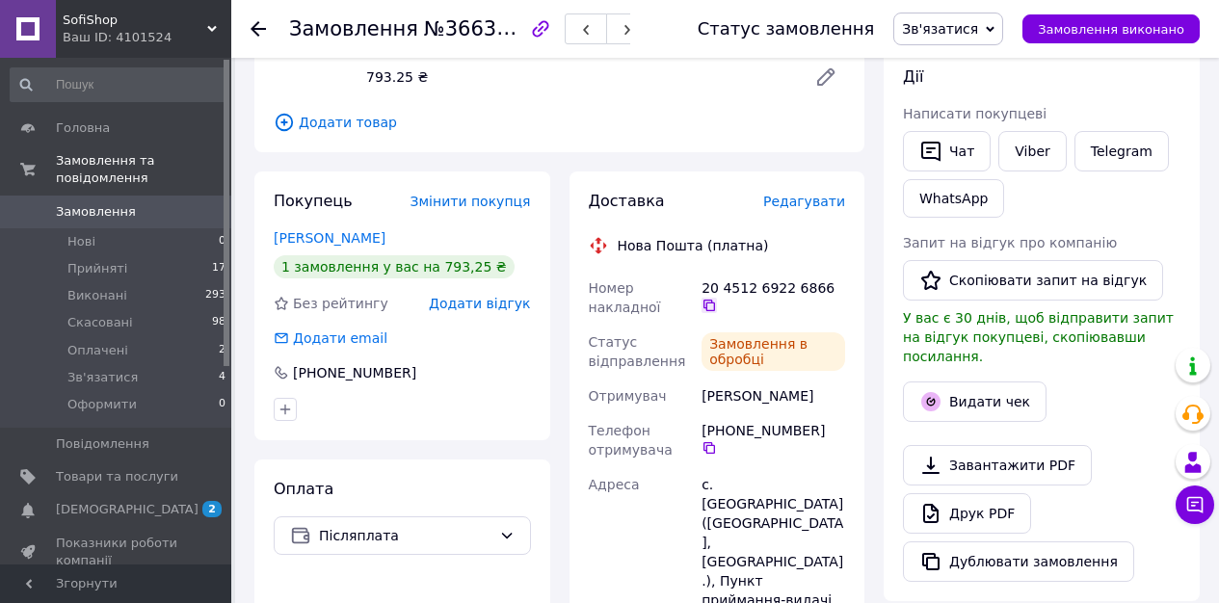
click at [712, 304] on icon at bounding box center [709, 305] width 15 height 15
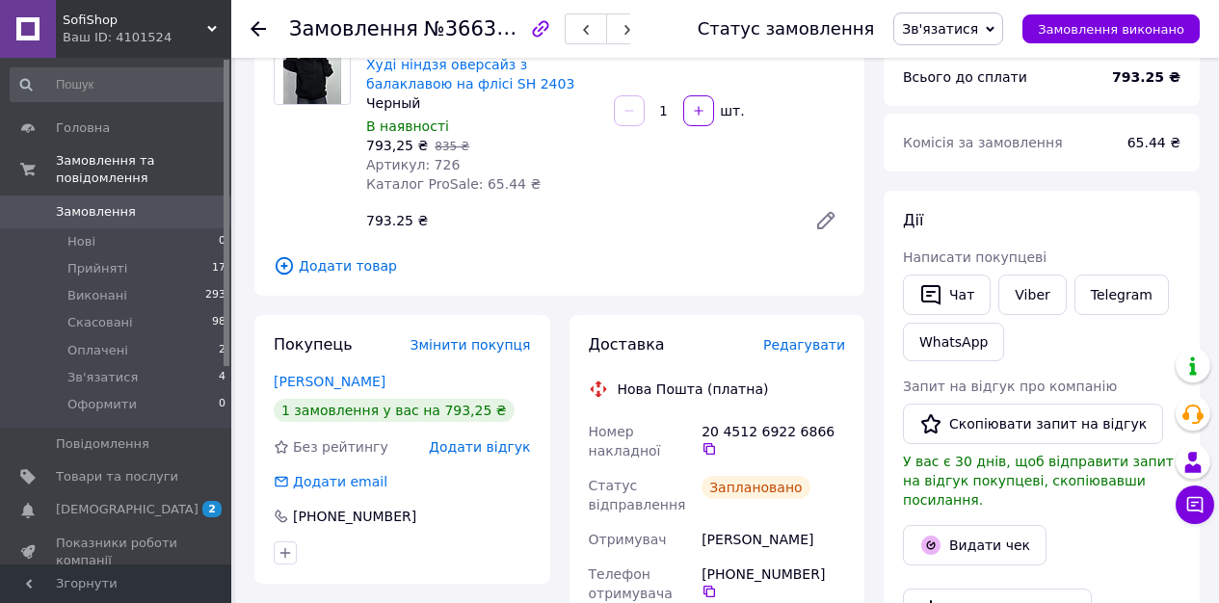
scroll to position [58, 0]
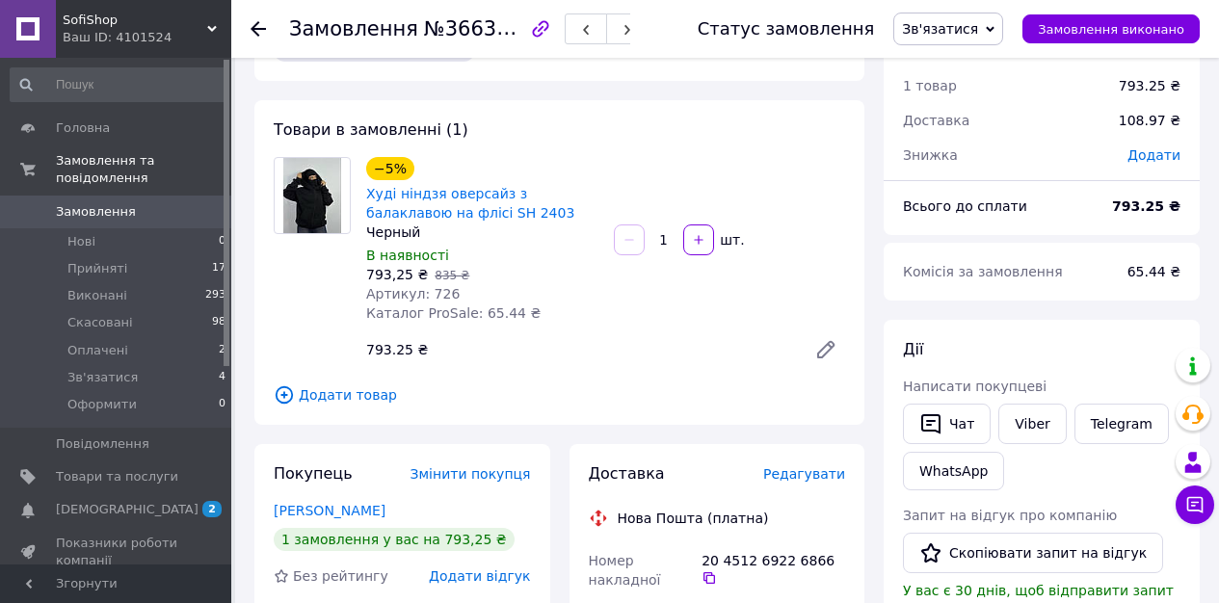
click at [969, 30] on span "Зв'язатися" at bounding box center [940, 28] width 76 height 15
click at [959, 65] on li "Прийнято" at bounding box center [948, 67] width 108 height 29
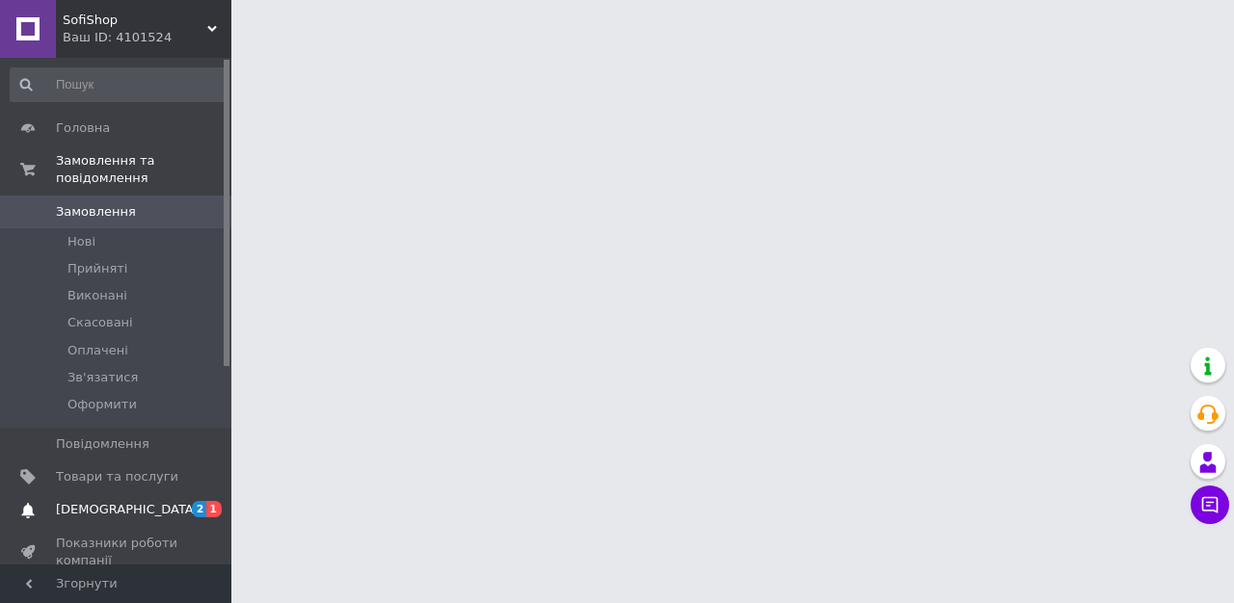
click at [100, 511] on span "[DEMOGRAPHIC_DATA]" at bounding box center [127, 509] width 143 height 17
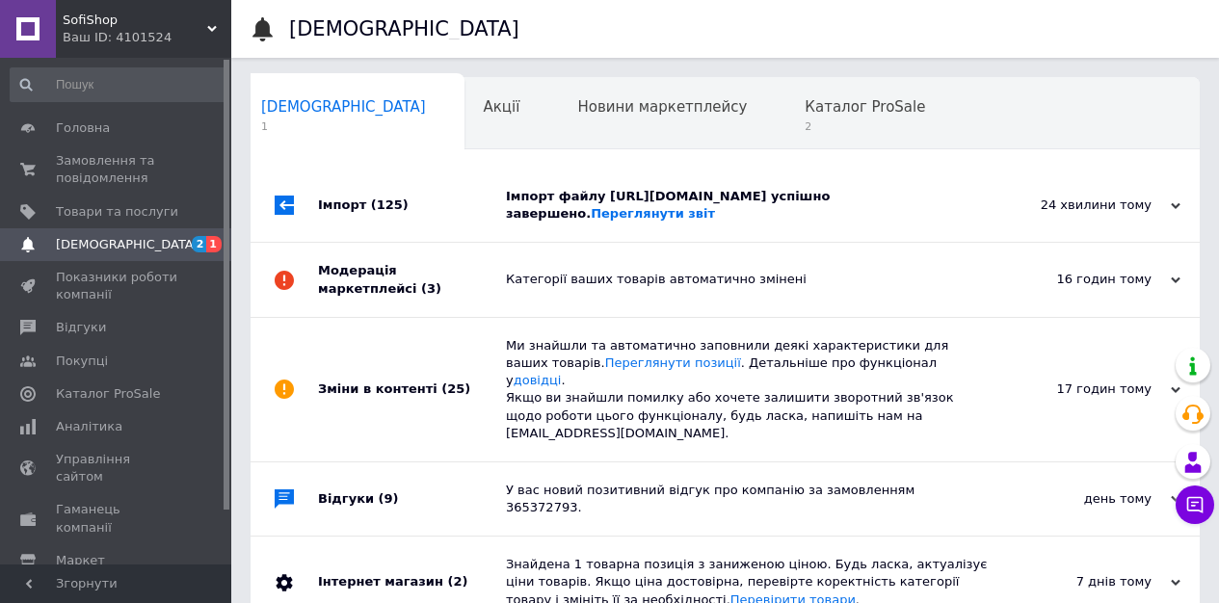
scroll to position [0, 10]
click at [488, 242] on div "Імпорт (125)" at bounding box center [412, 205] width 188 height 73
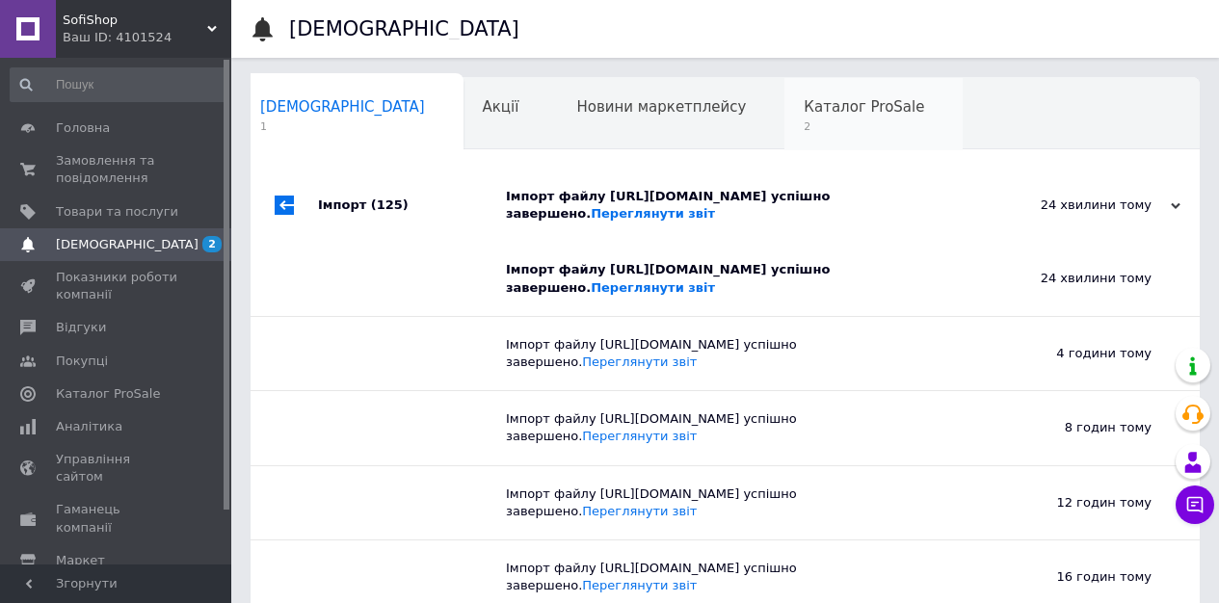
click at [804, 112] on span "Каталог ProSale" at bounding box center [864, 106] width 120 height 17
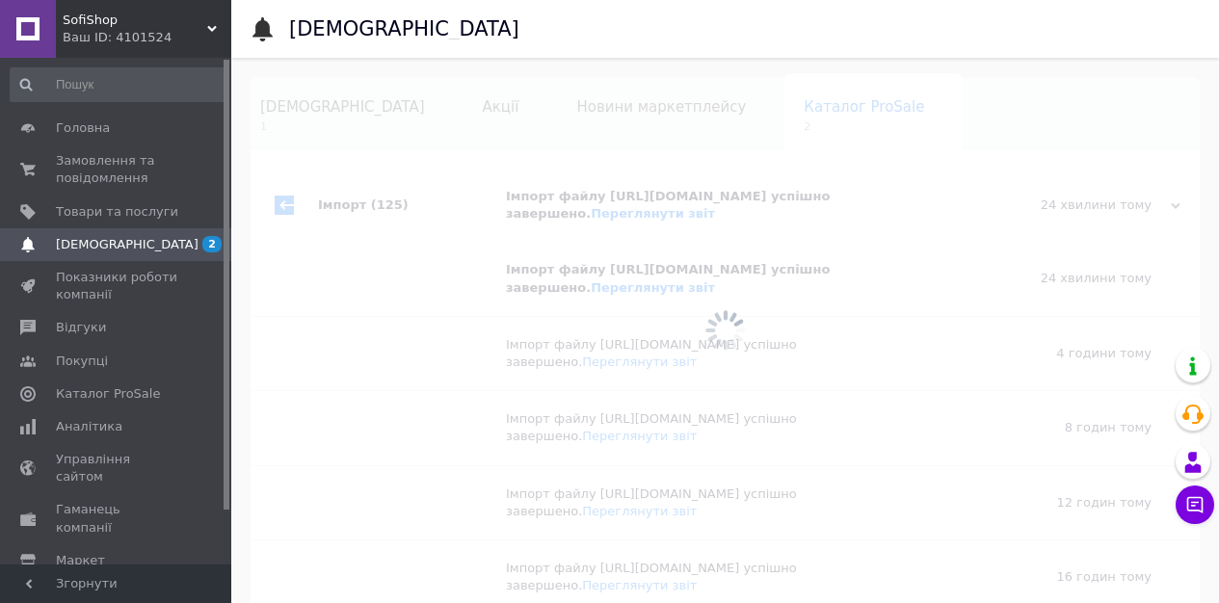
scroll to position [0, 29]
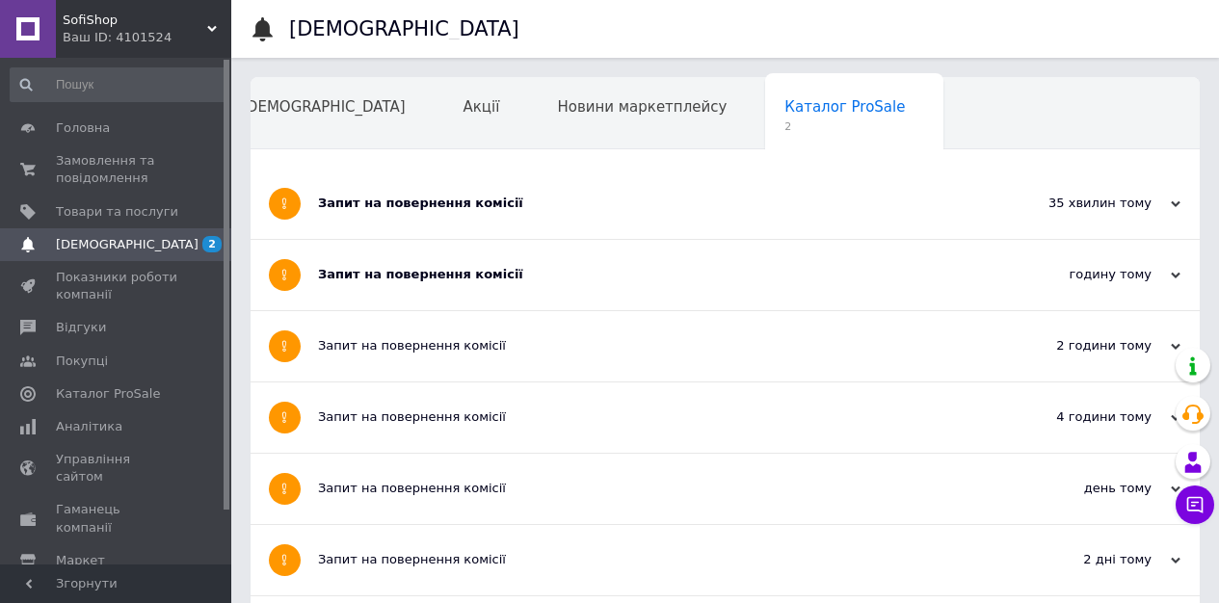
click at [388, 264] on div "Запит на повернення комісії" at bounding box center [653, 275] width 670 height 70
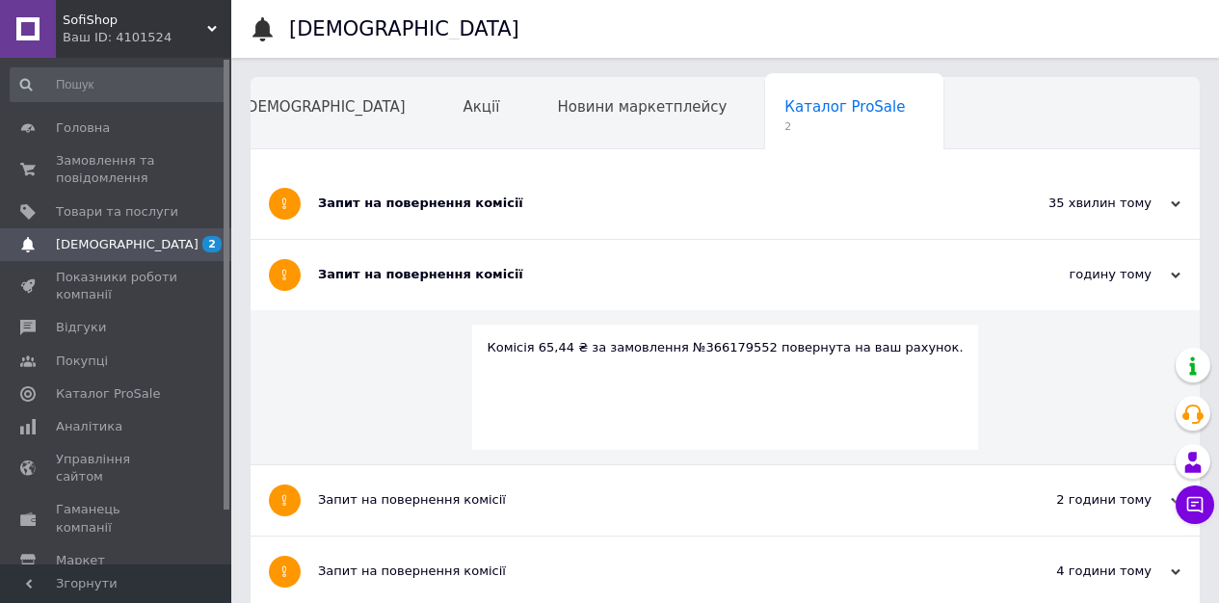
click at [391, 227] on div "Запит на повернення комісії" at bounding box center [653, 204] width 670 height 70
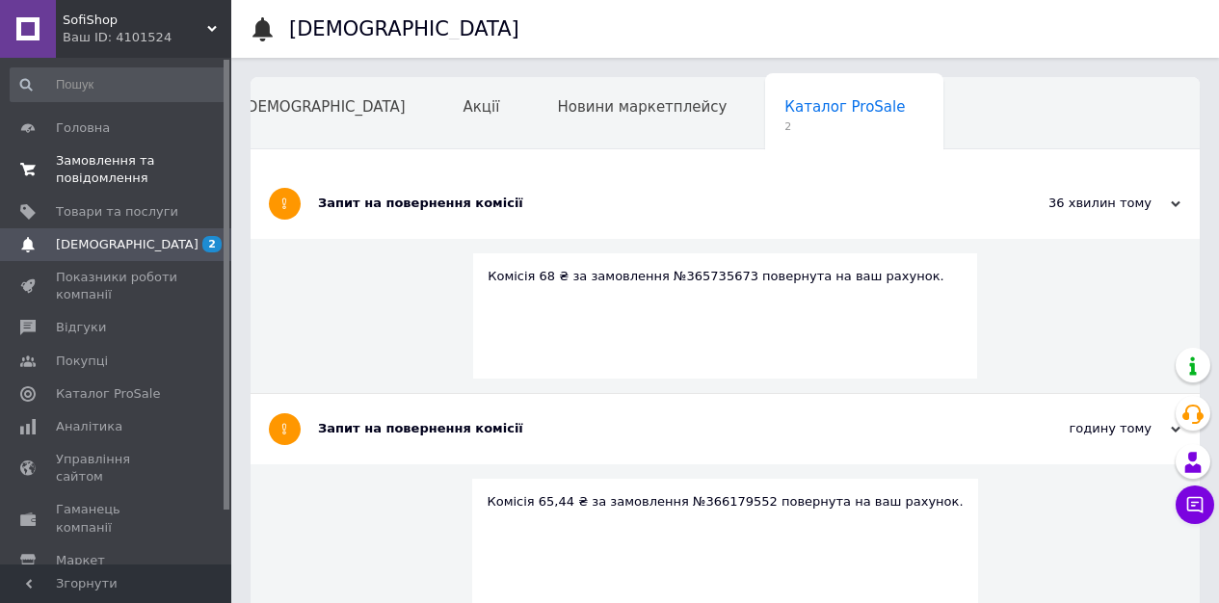
click at [135, 169] on span "Замовлення та повідомлення" at bounding box center [117, 169] width 122 height 35
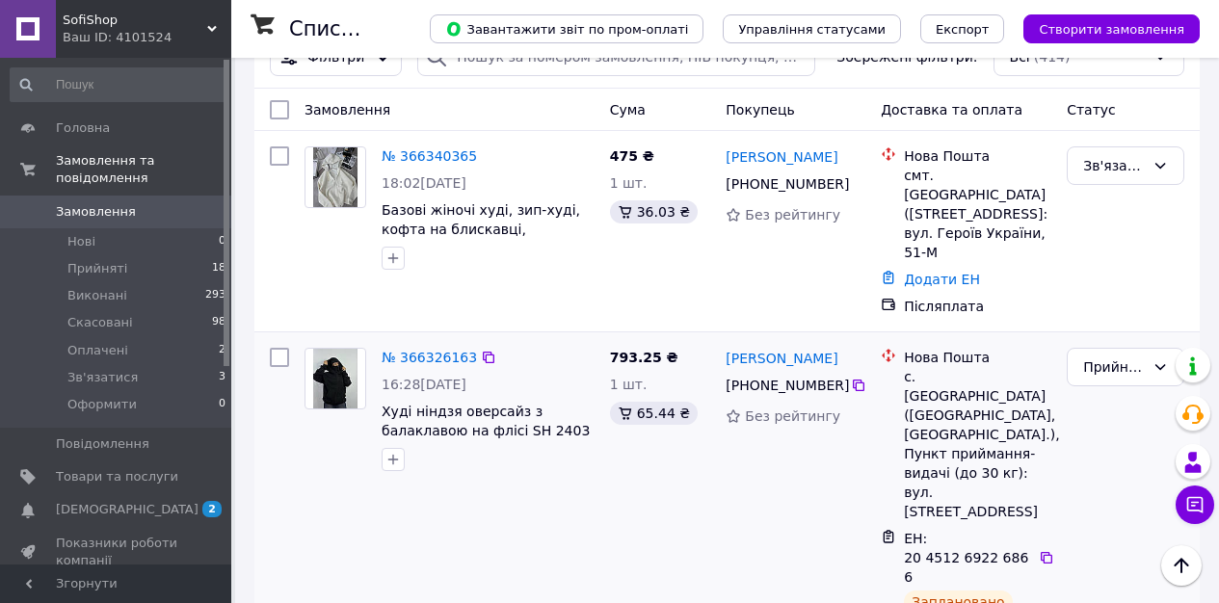
scroll to position [114, 0]
click at [128, 375] on span "Зв'язатися" at bounding box center [102, 377] width 70 height 17
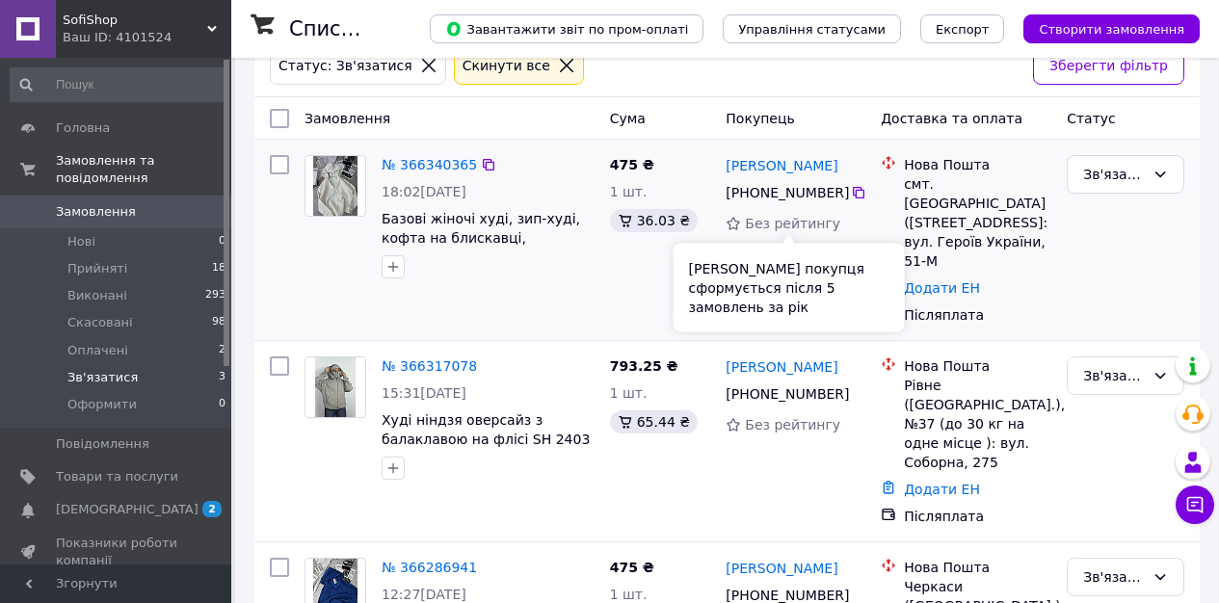
scroll to position [287, 0]
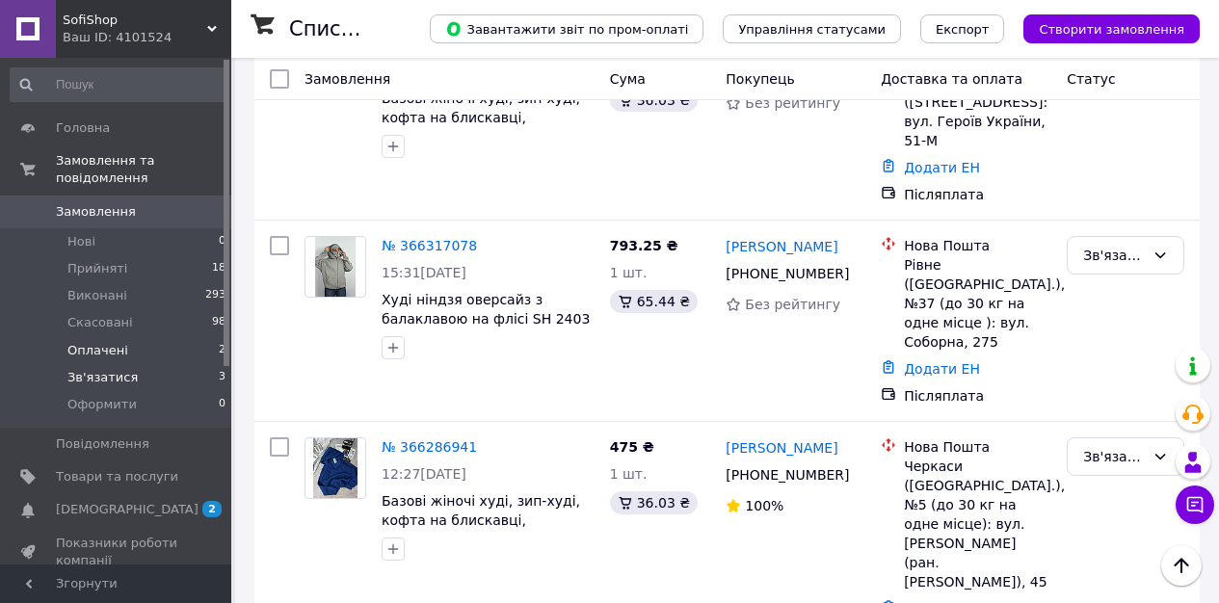
click at [128, 349] on li "Оплачені 2" at bounding box center [118, 350] width 237 height 27
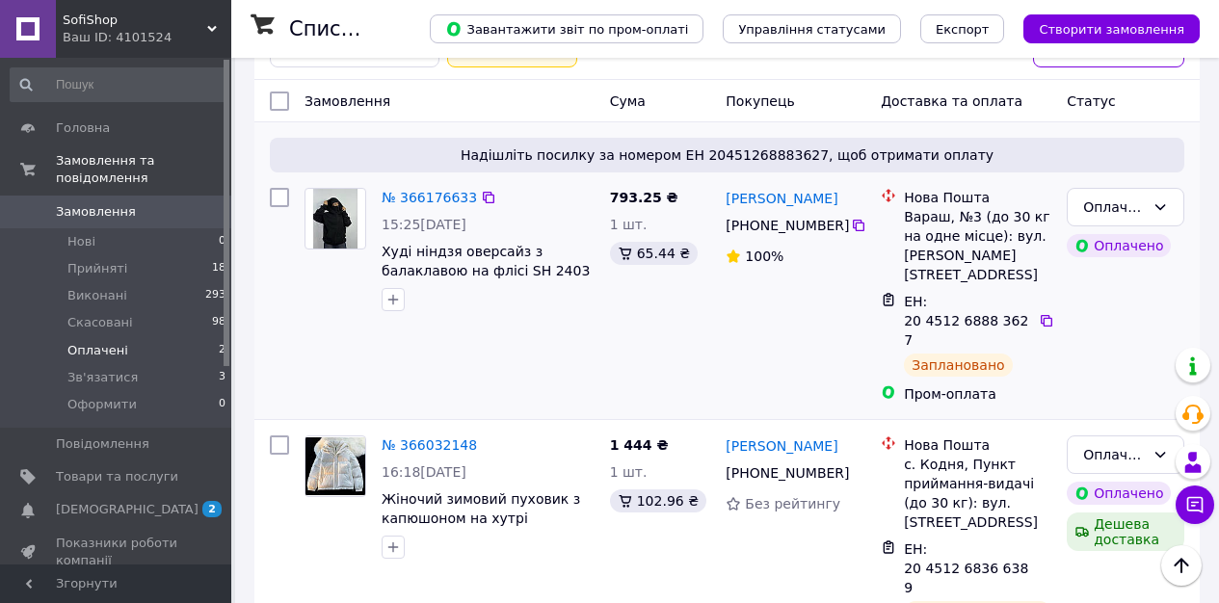
scroll to position [225, 0]
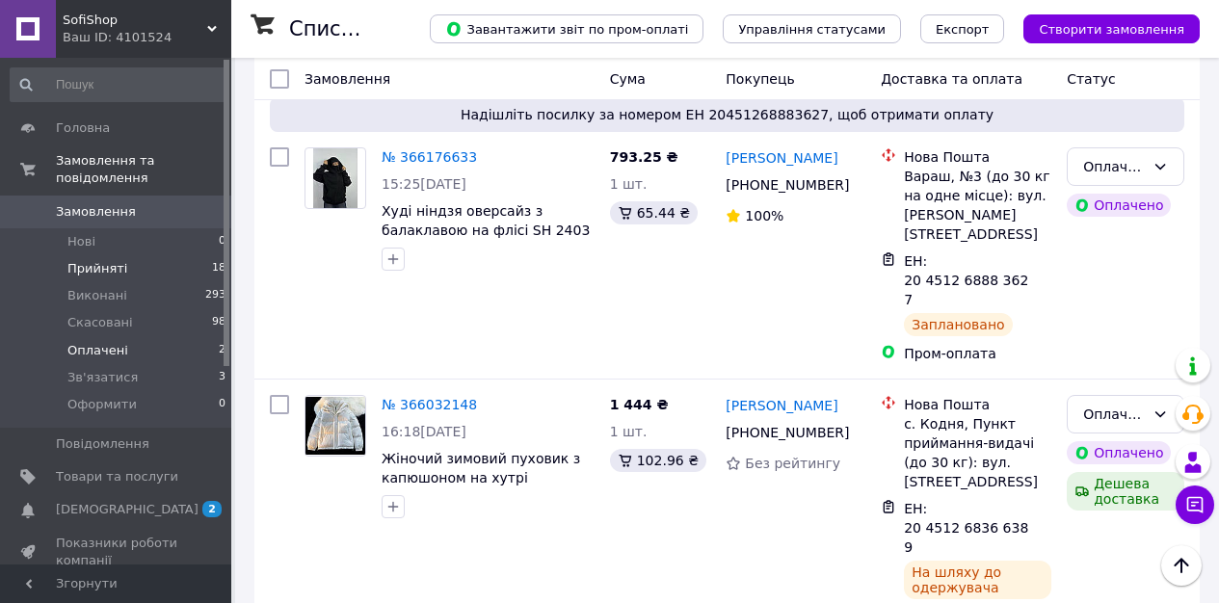
click at [190, 268] on li "Прийняті 18" at bounding box center [118, 268] width 237 height 27
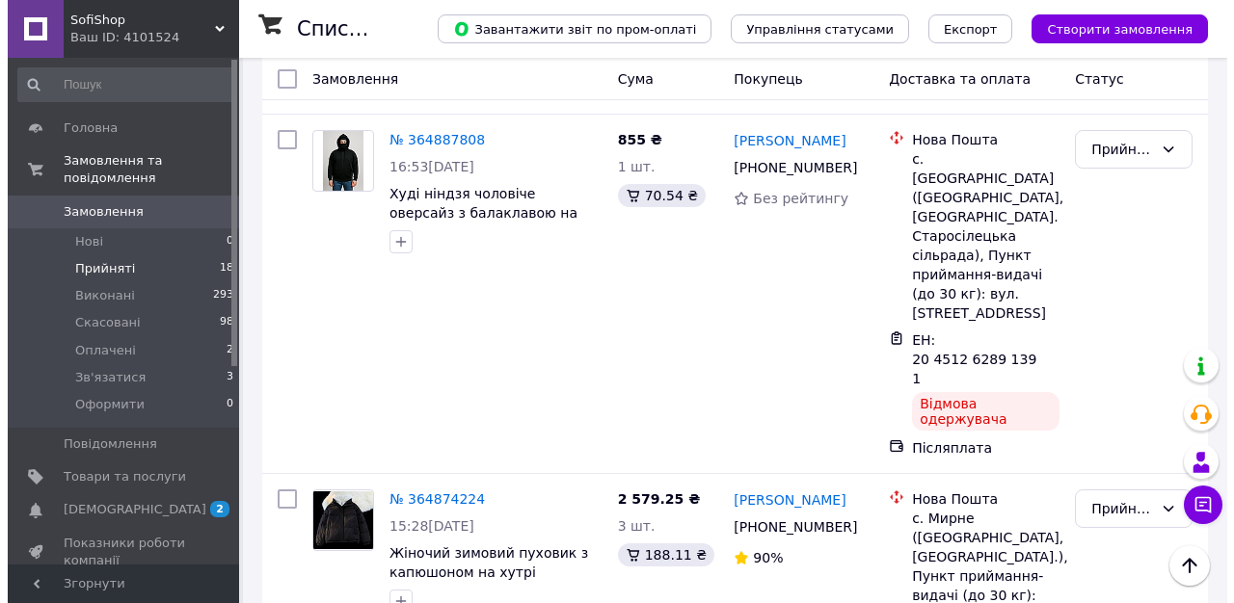
scroll to position [4080, 0]
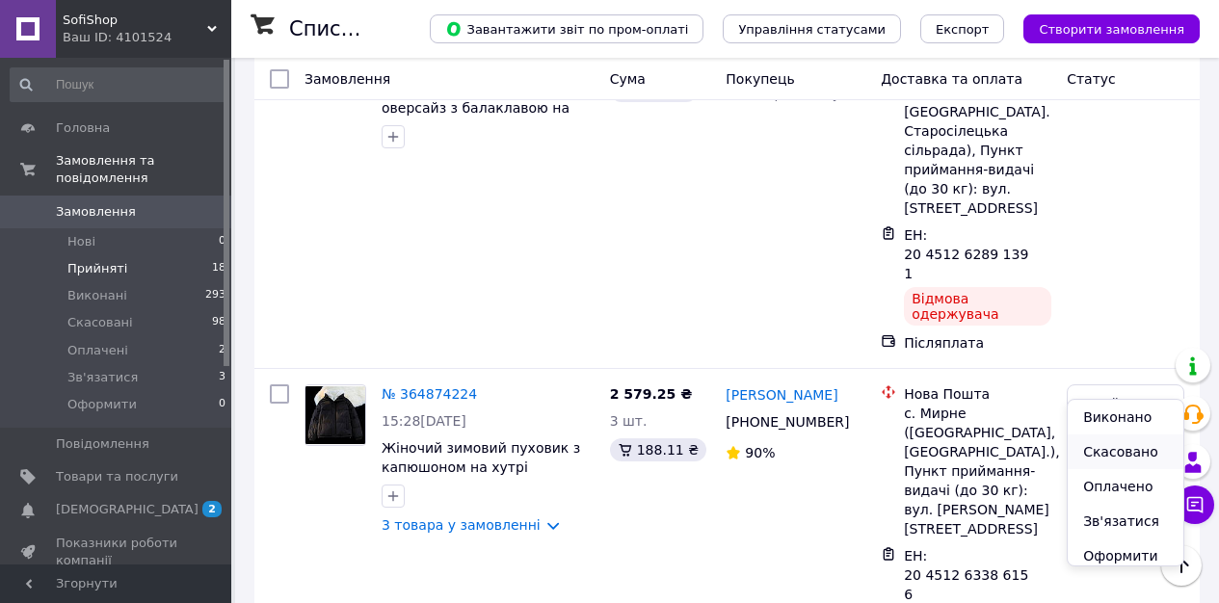
click at [1092, 453] on li "Скасовано" at bounding box center [1126, 452] width 116 height 35
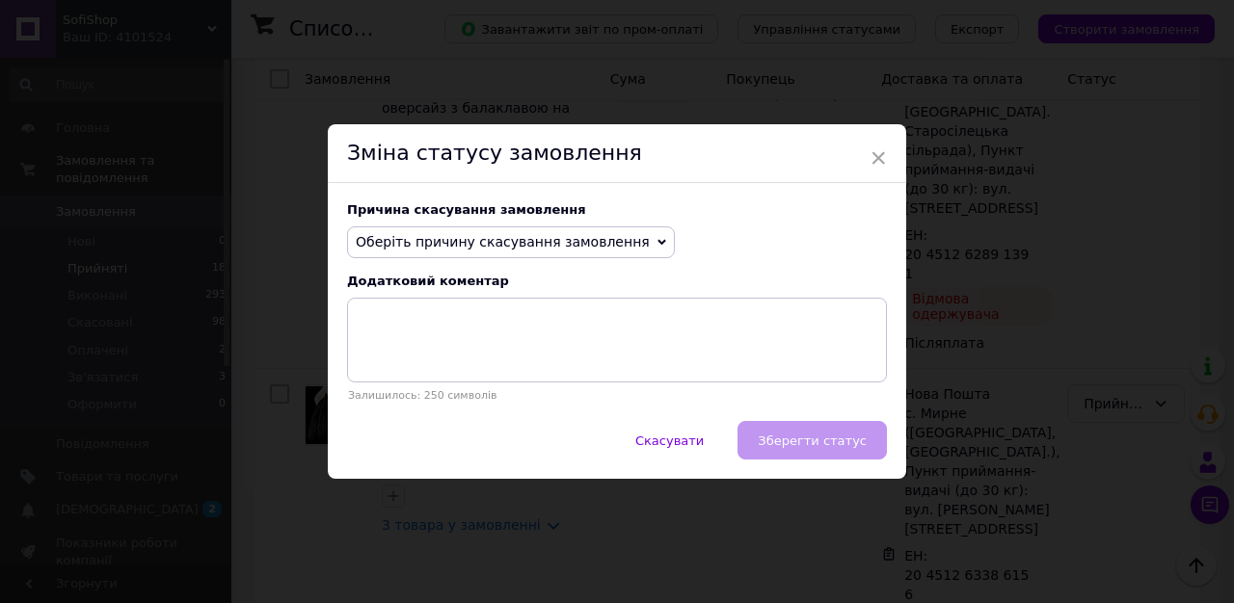
click at [482, 252] on span "Оберіть причину скасування замовлення" at bounding box center [511, 242] width 328 height 33
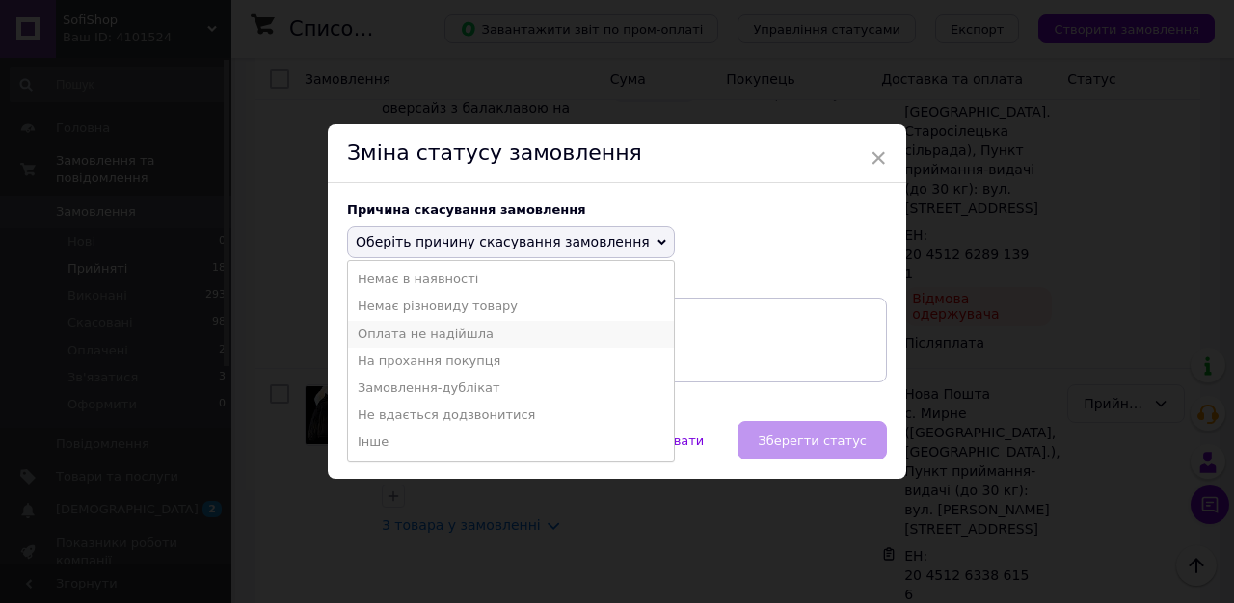
click at [481, 328] on li "Оплата не надійшла" at bounding box center [511, 334] width 326 height 27
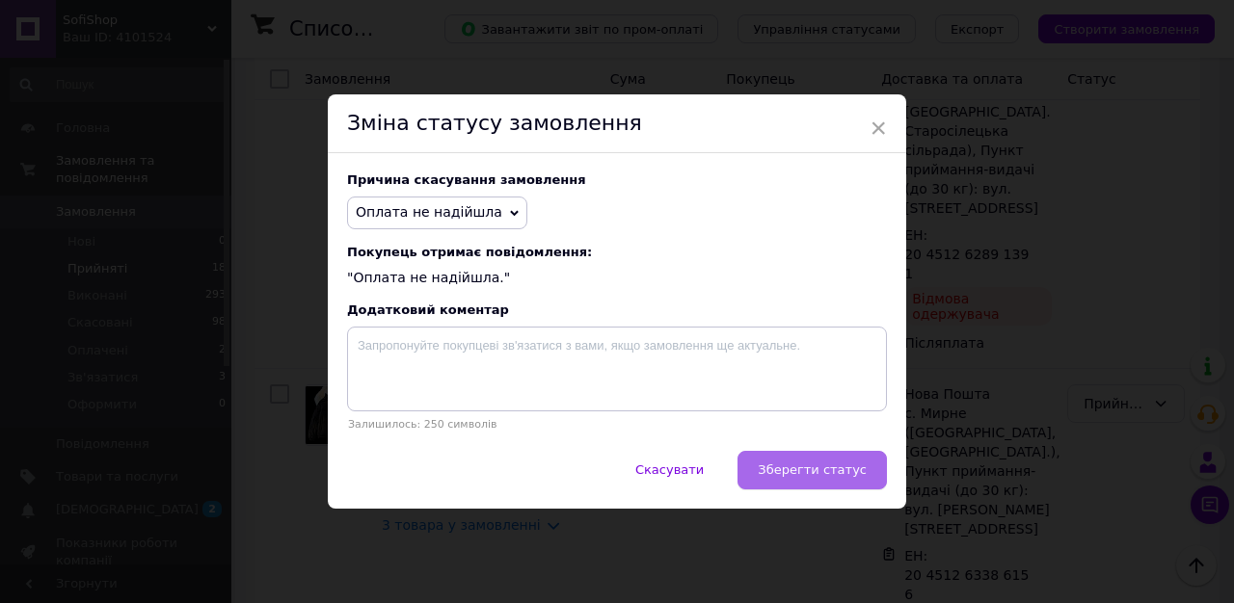
click at [831, 481] on button "Зберегти статус" at bounding box center [811, 470] width 149 height 39
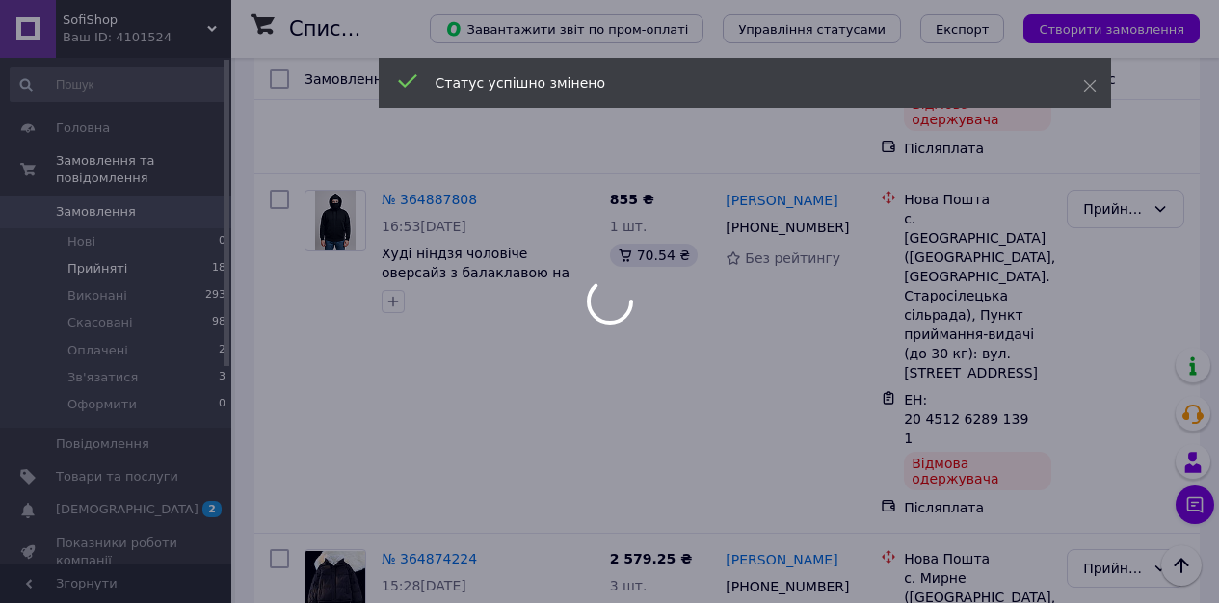
scroll to position [3912, 0]
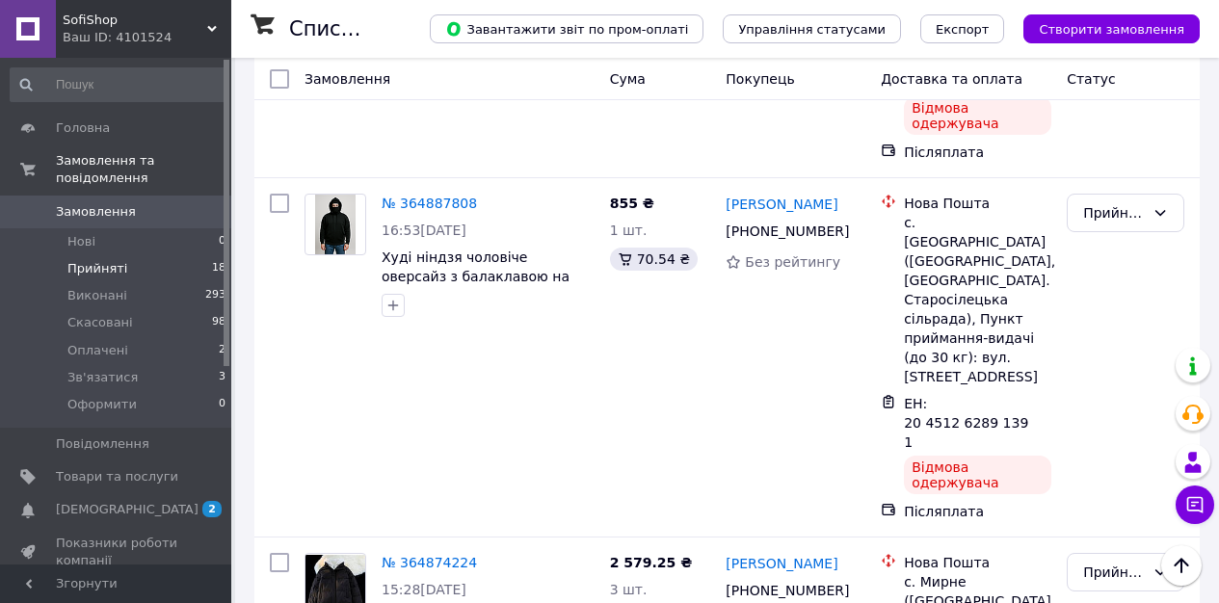
click at [1106, 375] on li "Скасовано" at bounding box center [1126, 376] width 116 height 35
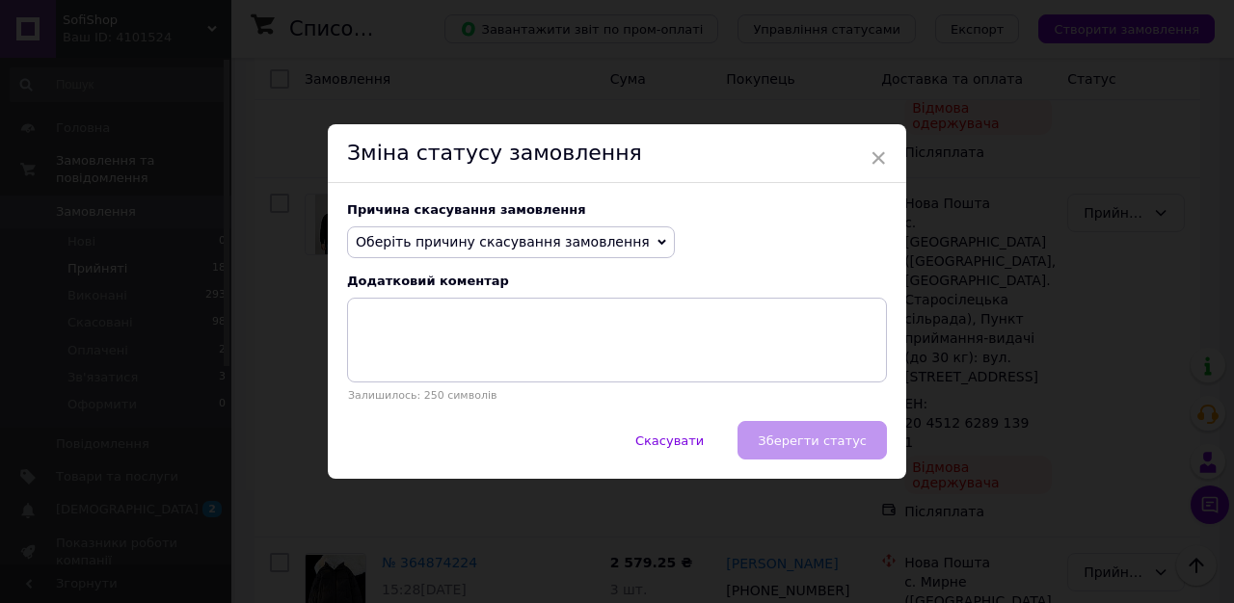
drag, startPoint x: 495, startPoint y: 218, endPoint x: 495, endPoint y: 228, distance: 10.6
click at [495, 219] on div "Причина скасування замовлення Оберіть причину скасування замовлення Немає в ная…" at bounding box center [617, 302] width 578 height 239
click at [495, 231] on span "Оберіть причину скасування замовлення" at bounding box center [511, 242] width 328 height 33
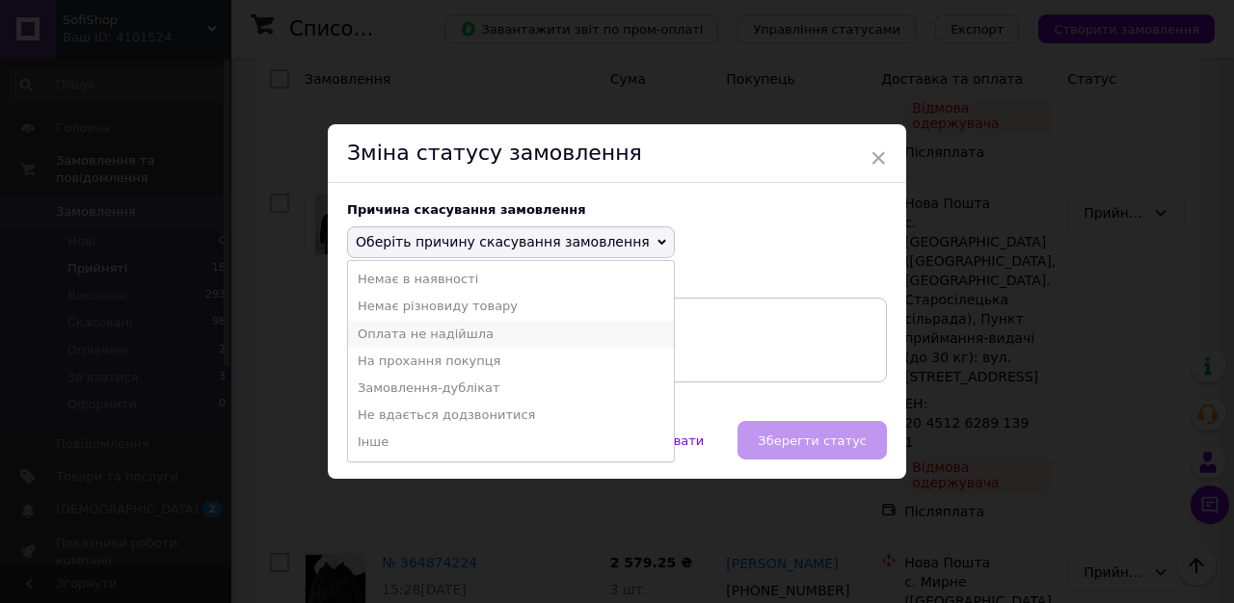
click at [465, 327] on li "Оплата не надійшла" at bounding box center [511, 334] width 326 height 27
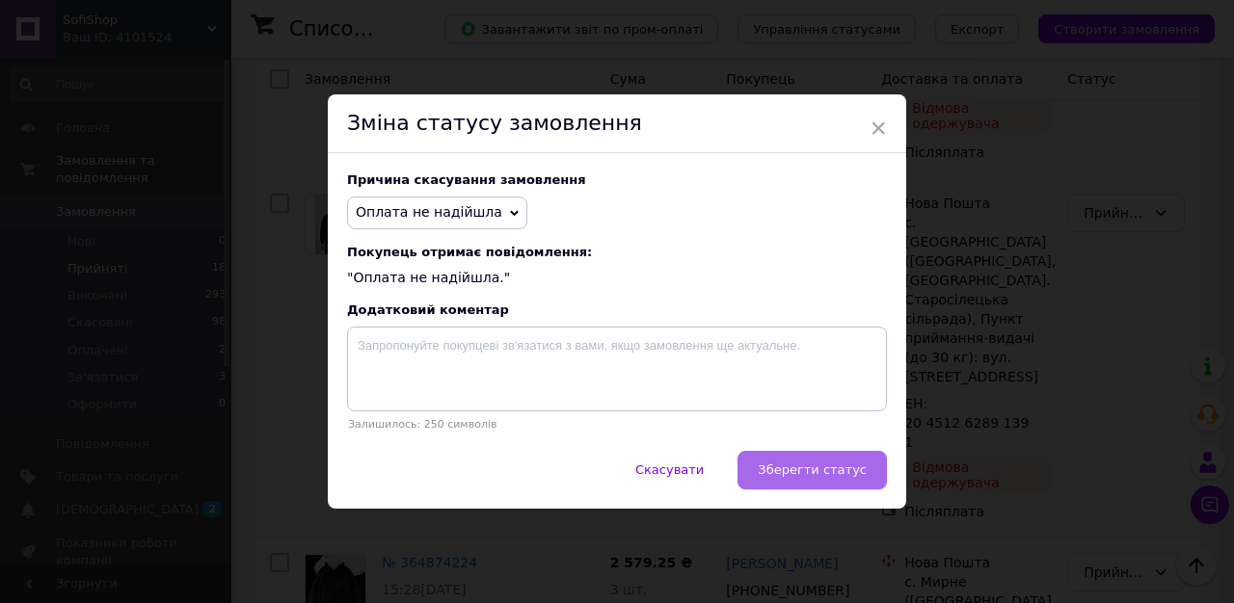
click at [756, 461] on button "Зберегти статус" at bounding box center [811, 470] width 149 height 39
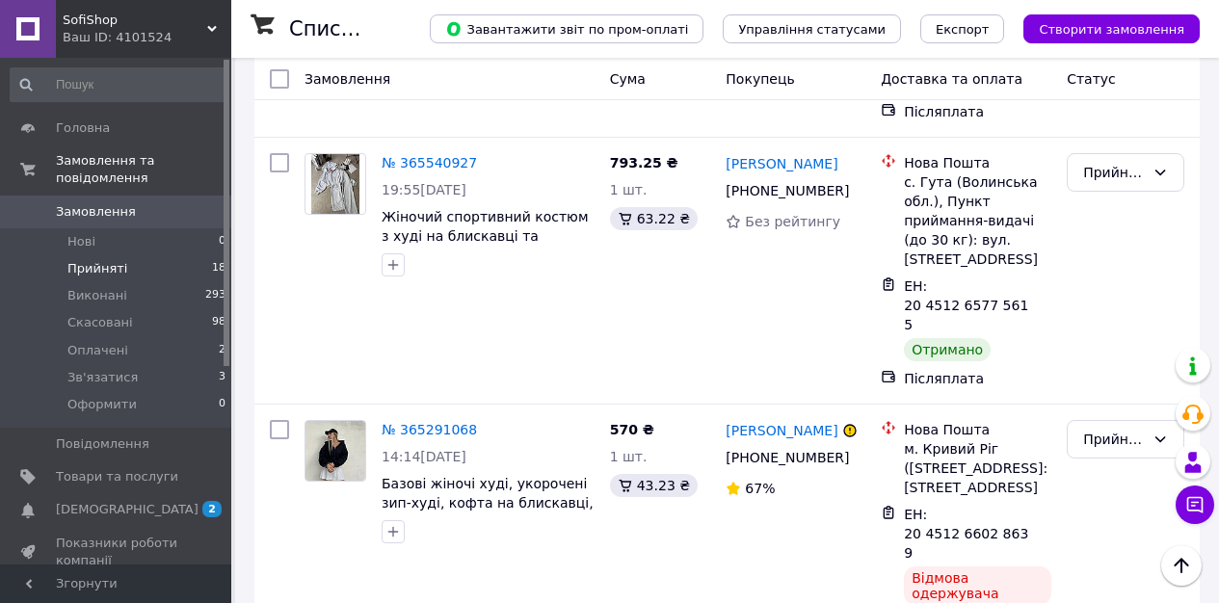
scroll to position [3413, 0]
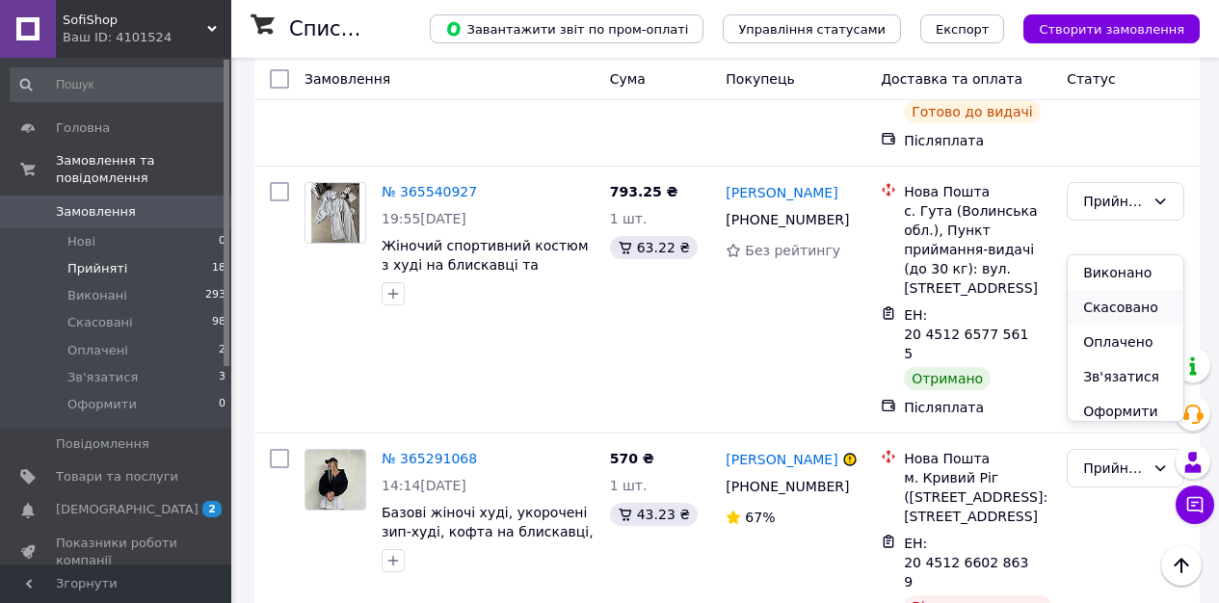
click at [1107, 306] on li "Скасовано" at bounding box center [1126, 307] width 116 height 35
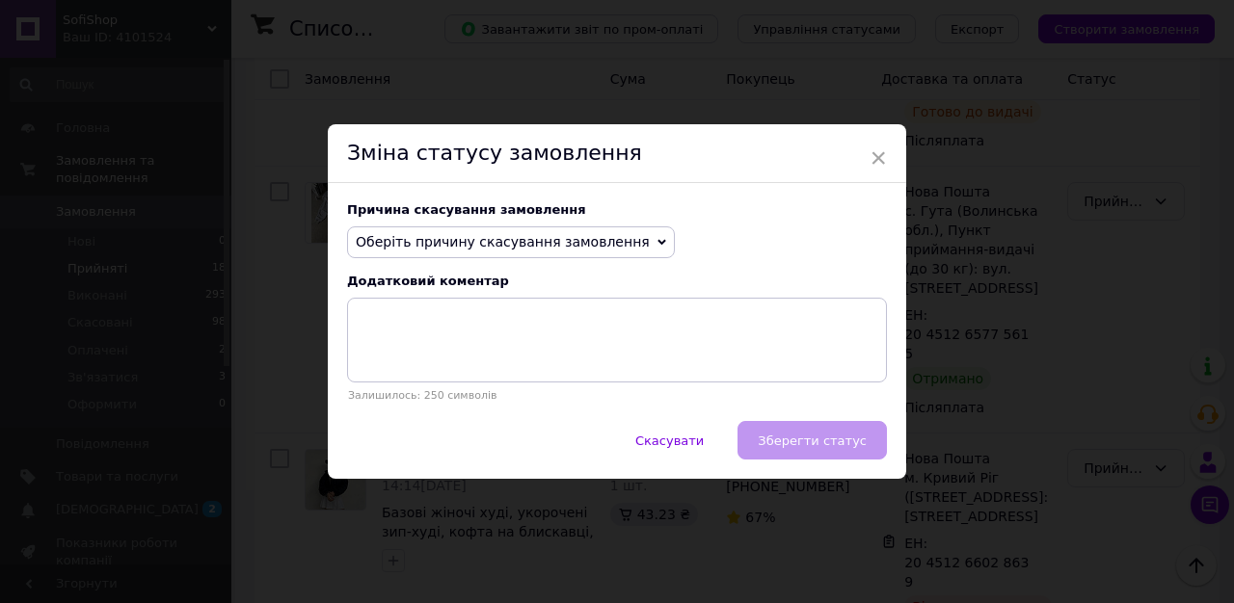
click at [430, 223] on div "Причина скасування замовлення Оберіть причину скасування замовлення Немає в ная…" at bounding box center [617, 302] width 578 height 239
click at [431, 234] on span "Оберіть причину скасування замовлення" at bounding box center [503, 241] width 294 height 15
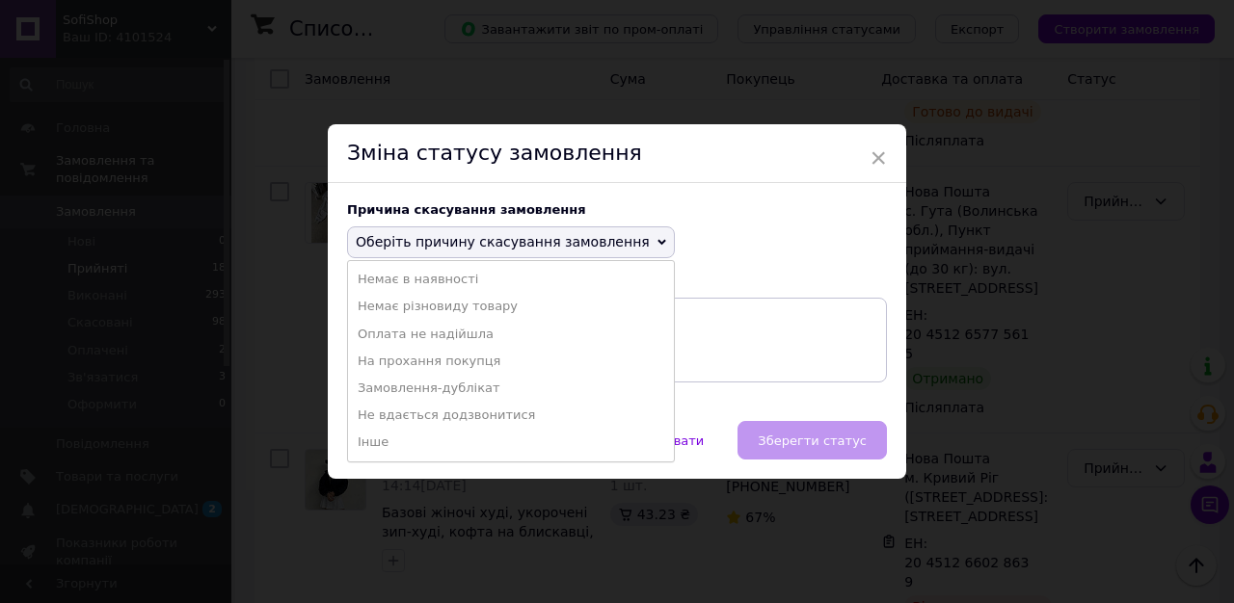
drag, startPoint x: 474, startPoint y: 335, endPoint x: 502, endPoint y: 365, distance: 40.9
click at [474, 335] on li "Оплата не надійшла" at bounding box center [511, 334] width 326 height 27
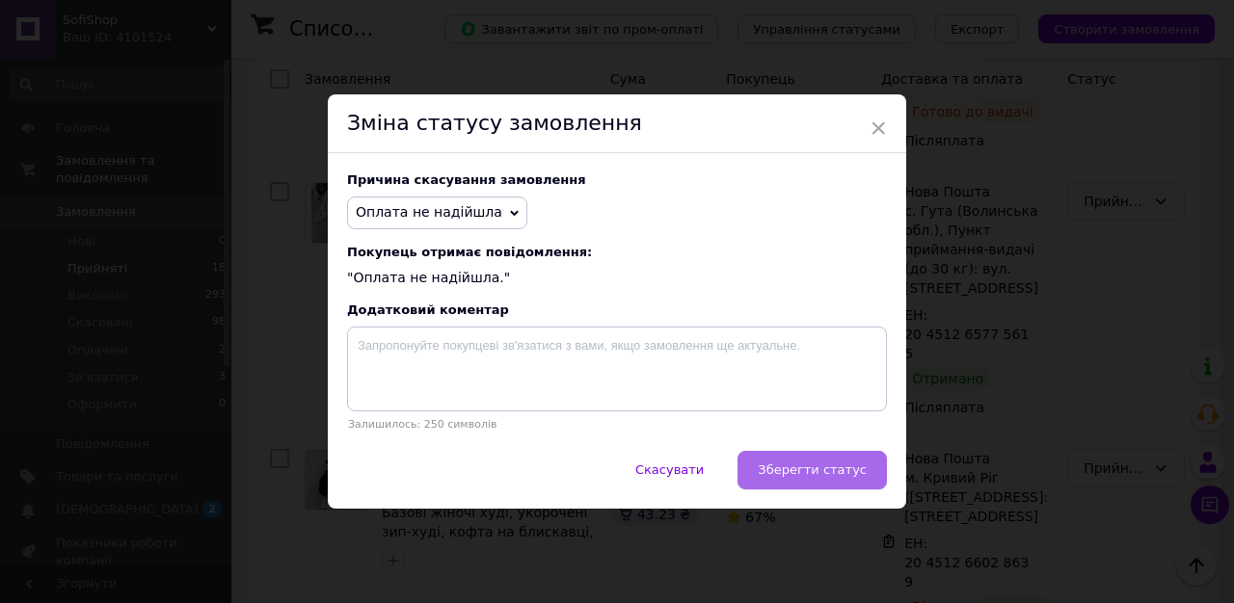
click at [792, 457] on button "Зберегти статус" at bounding box center [811, 470] width 149 height 39
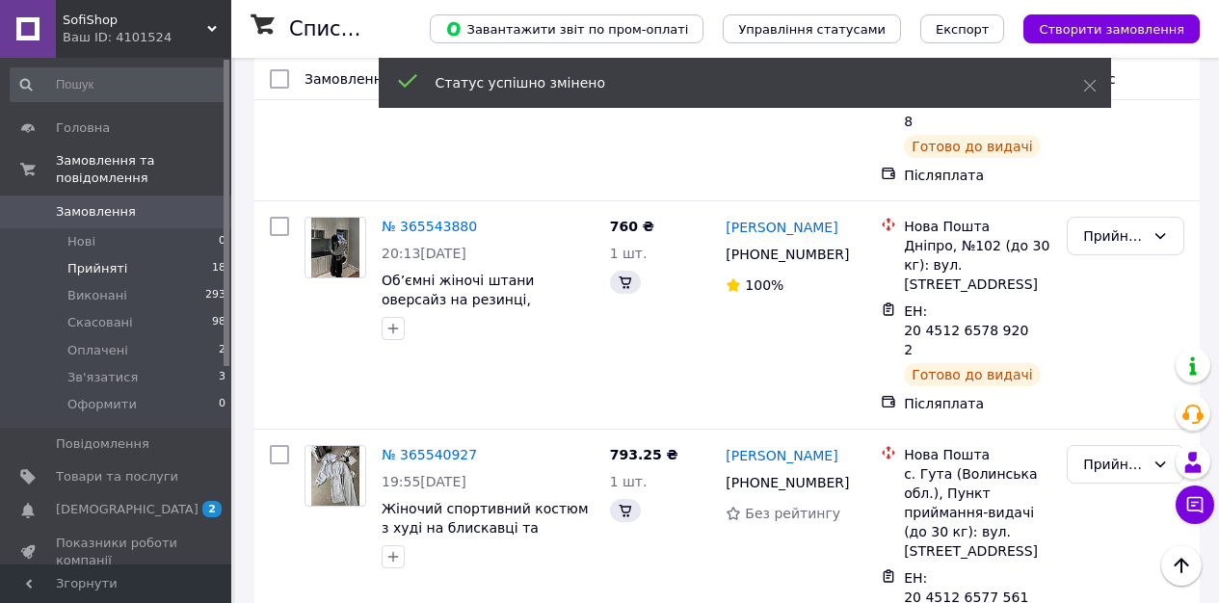
scroll to position [3135, 0]
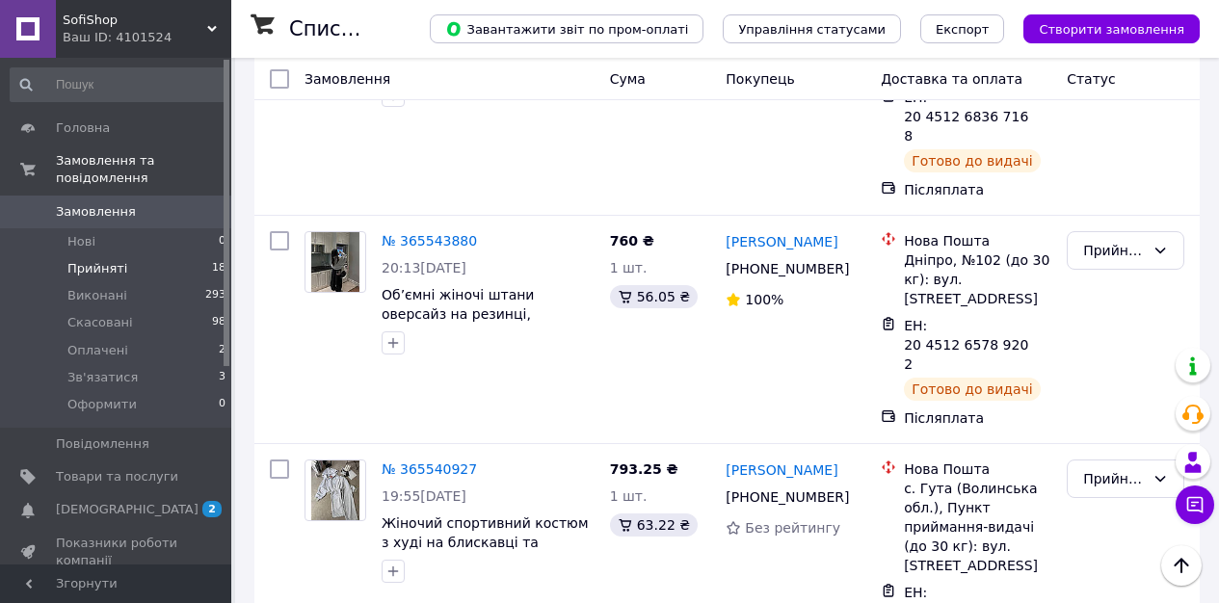
click at [1118, 261] on li "Виконано" at bounding box center [1126, 268] width 116 height 35
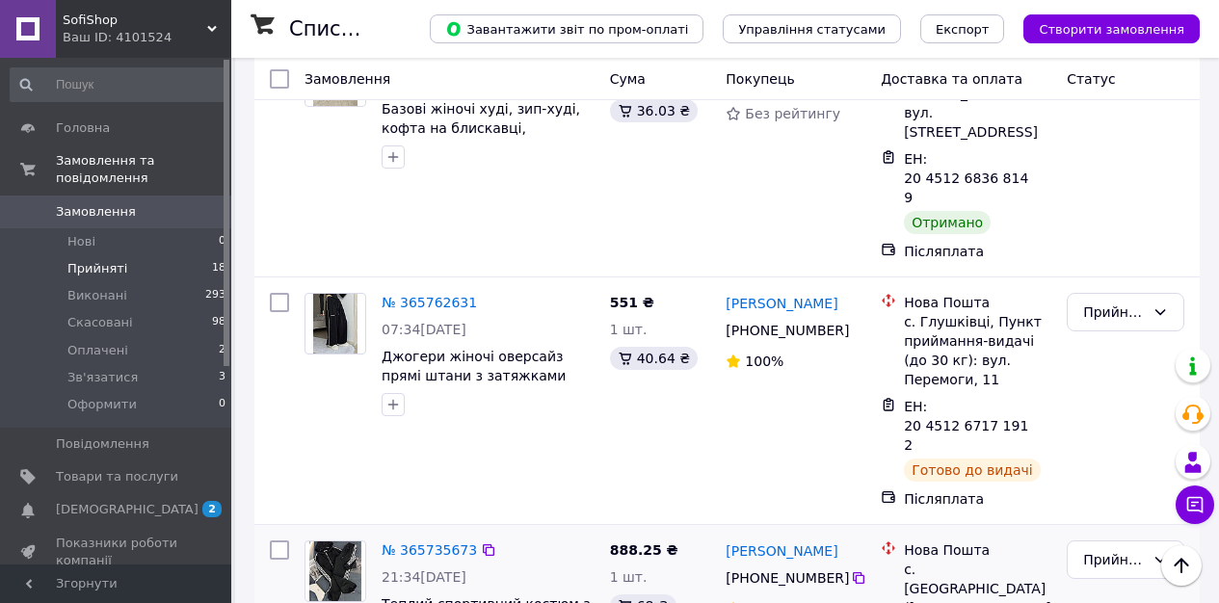
scroll to position [1867, 0]
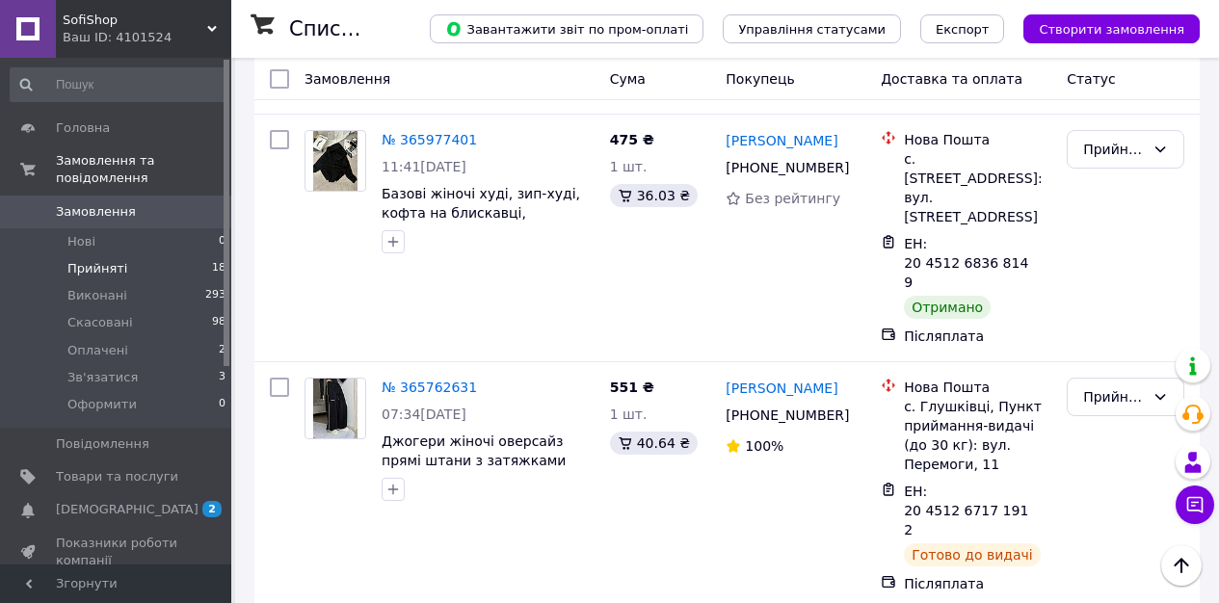
click at [1112, 324] on li "Виконано" at bounding box center [1126, 321] width 116 height 35
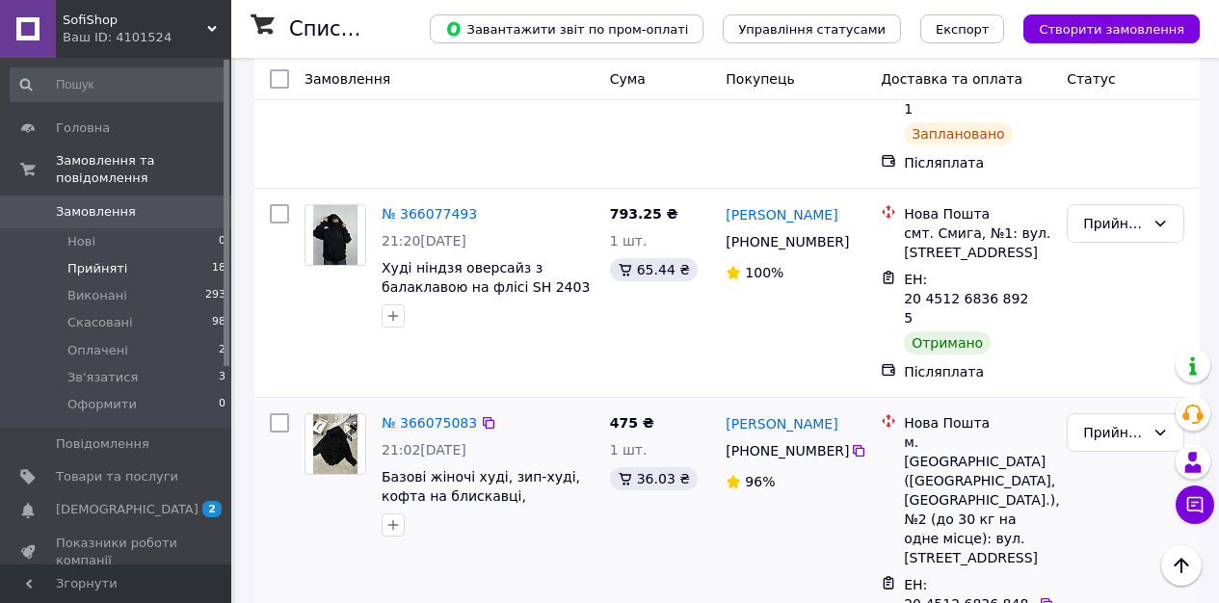
scroll to position [994, 0]
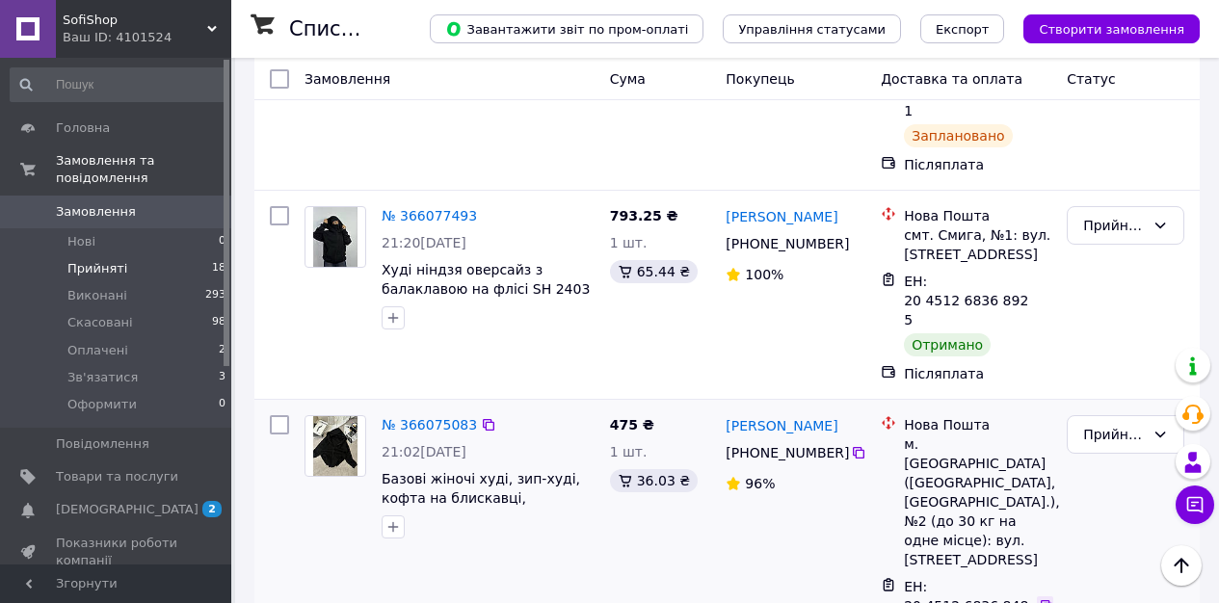
click at [1047, 598] on icon at bounding box center [1046, 605] width 15 height 15
click at [1088, 424] on div "Прийнято" at bounding box center [1114, 434] width 62 height 21
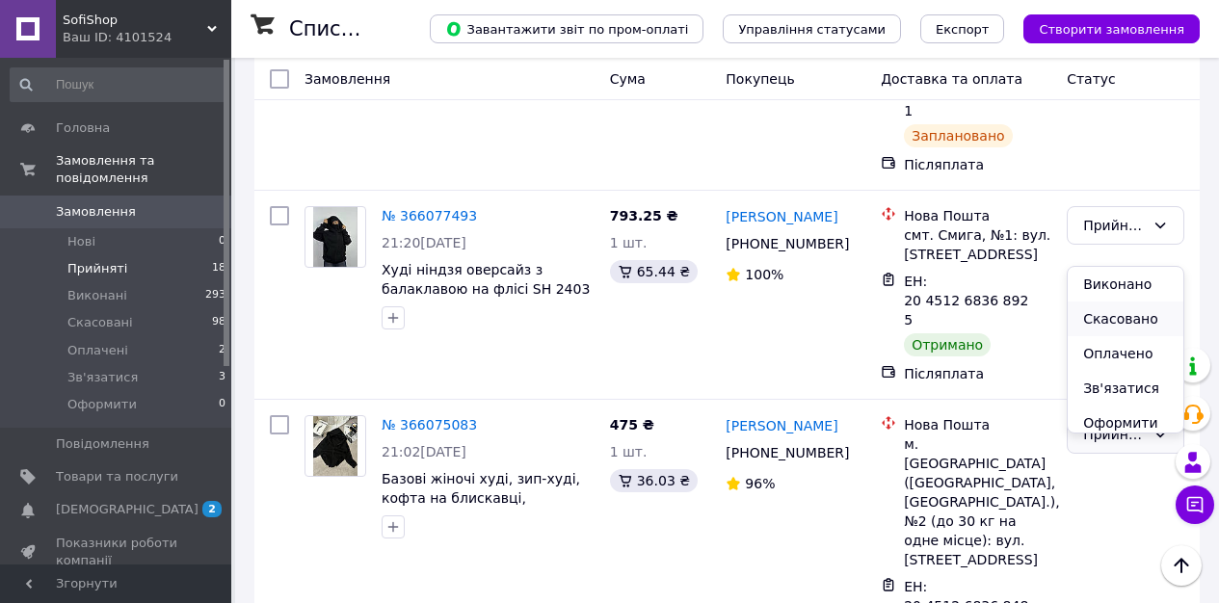
click at [1106, 322] on li "Скасовано" at bounding box center [1126, 319] width 116 height 35
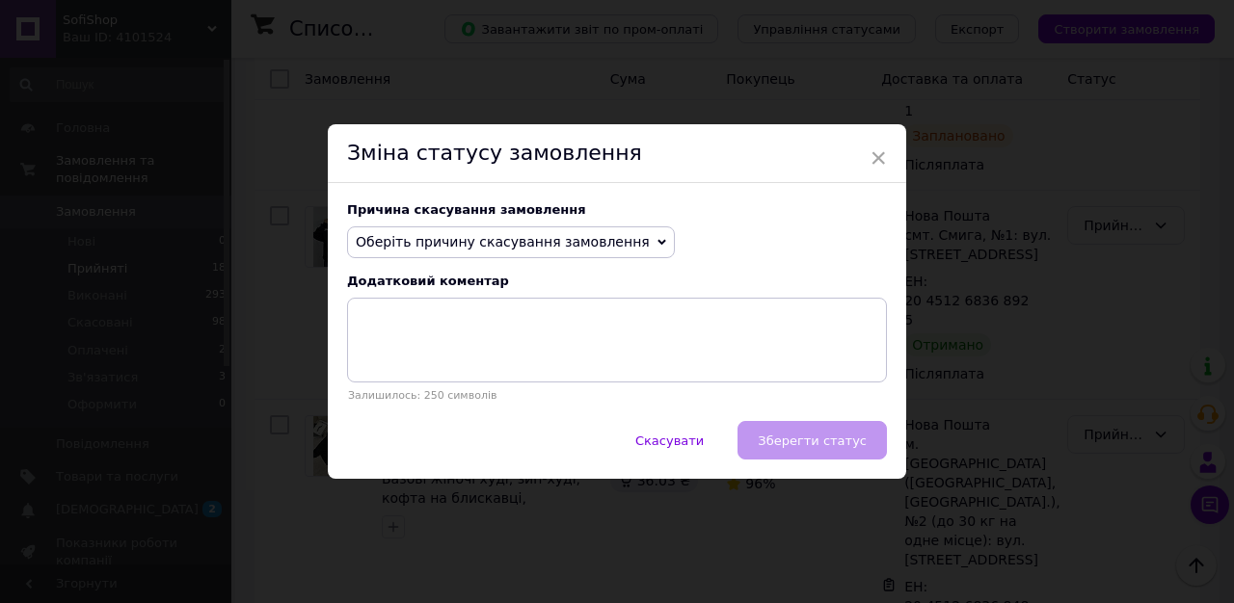
drag, startPoint x: 415, startPoint y: 232, endPoint x: 413, endPoint y: 245, distance: 12.7
click at [414, 232] on span "Оберіть причину скасування замовлення" at bounding box center [511, 242] width 328 height 33
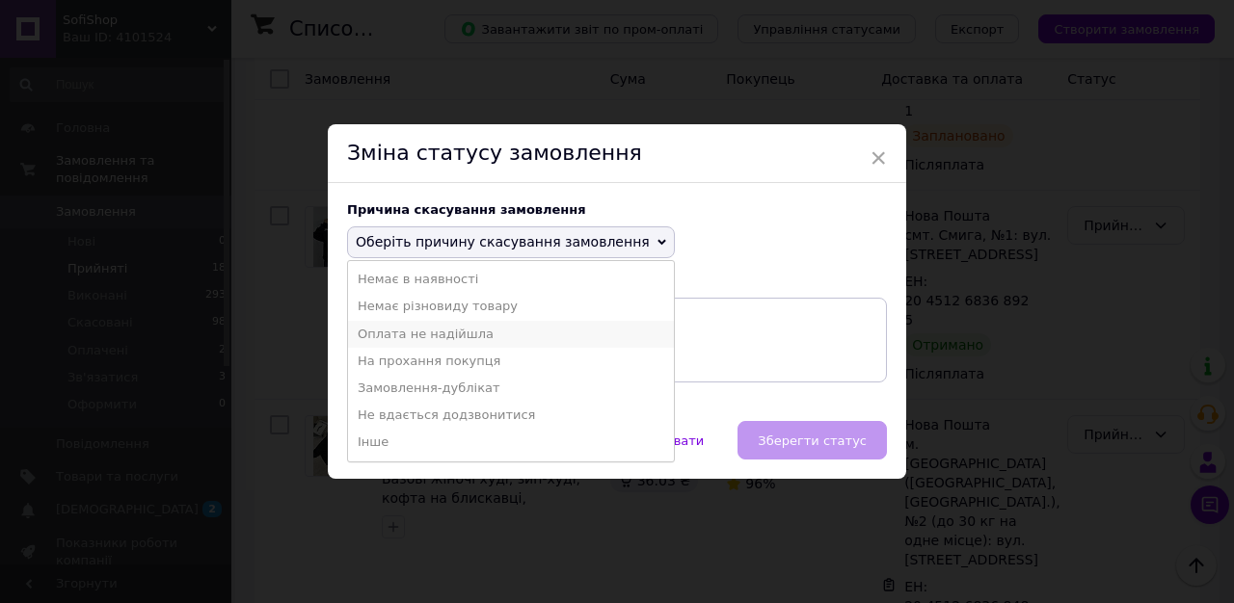
click at [422, 334] on li "Оплата не надійшла" at bounding box center [511, 334] width 326 height 27
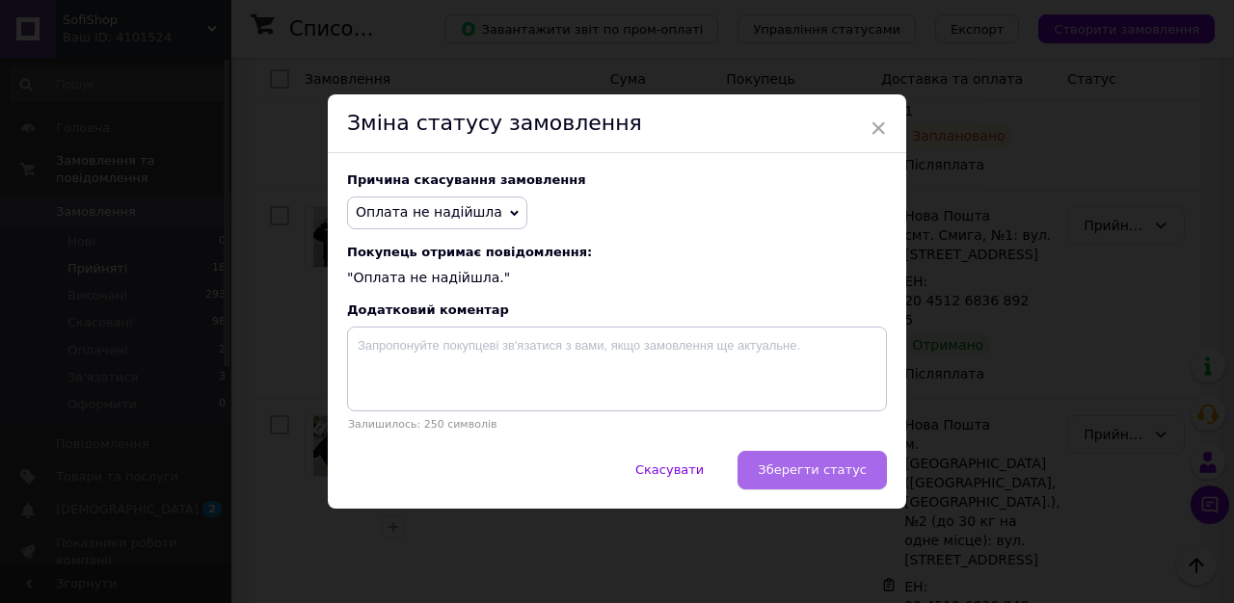
click at [799, 456] on button "Зберегти статус" at bounding box center [811, 470] width 149 height 39
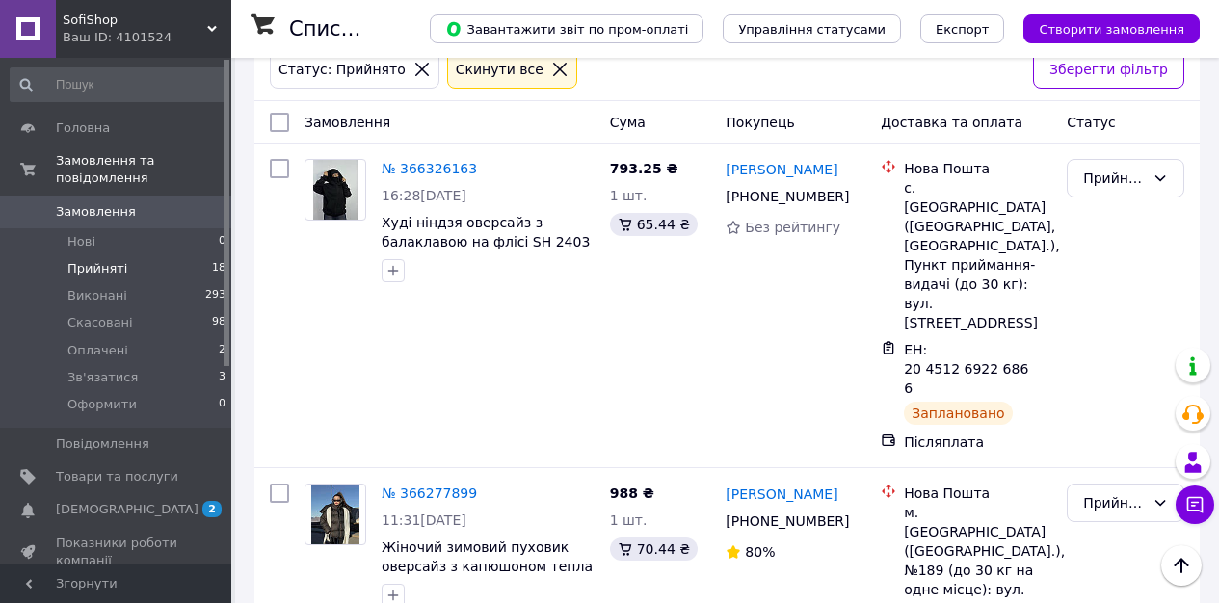
scroll to position [0, 0]
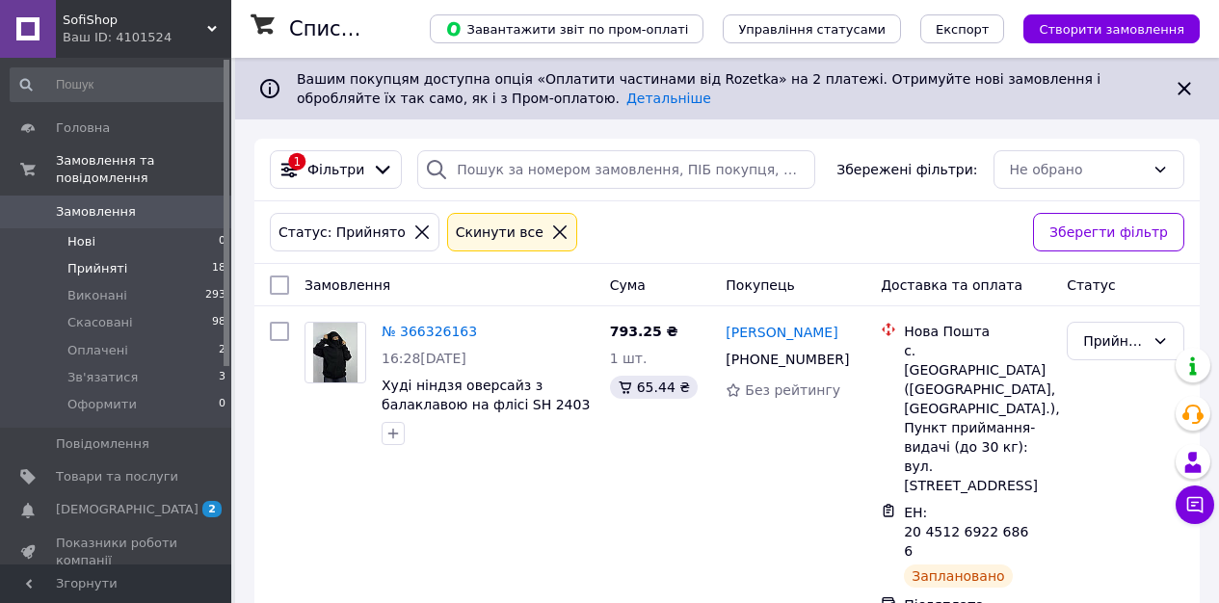
click at [92, 241] on span "Нові" at bounding box center [81, 241] width 28 height 17
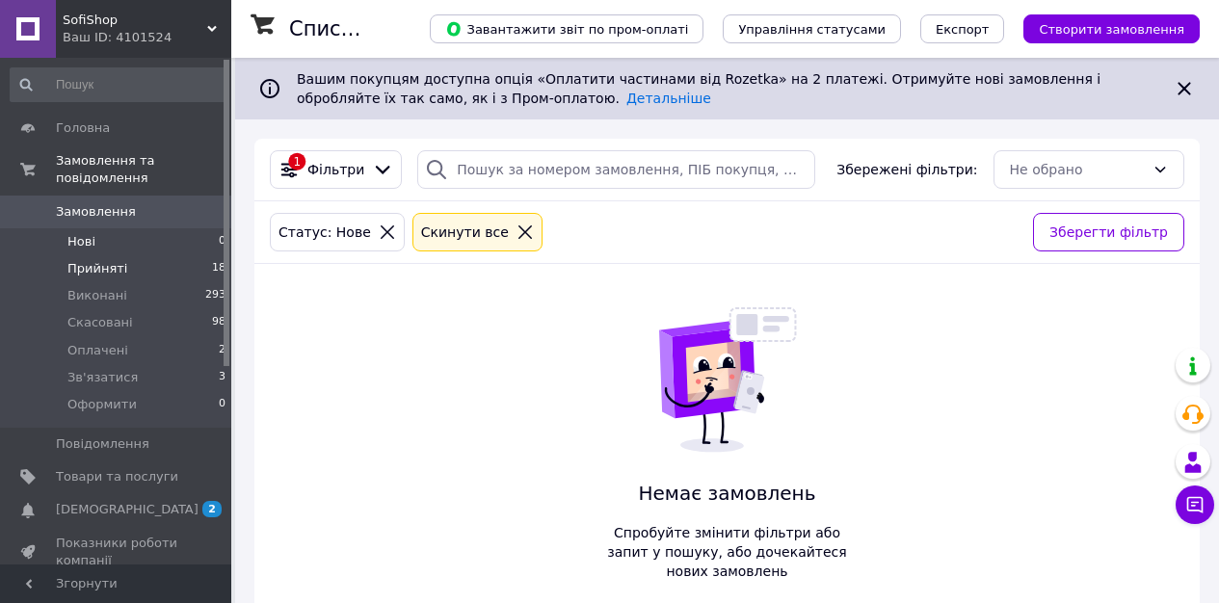
click at [142, 269] on li "Прийняті 18" at bounding box center [118, 268] width 237 height 27
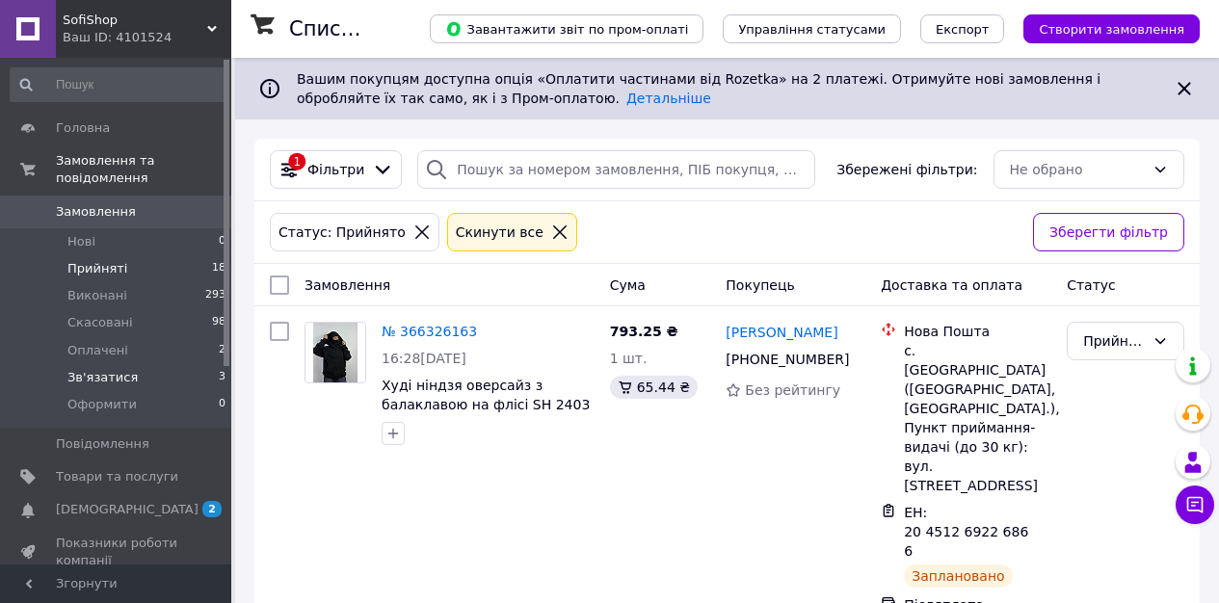
click at [178, 385] on li "Зв'язатися 3" at bounding box center [118, 377] width 237 height 27
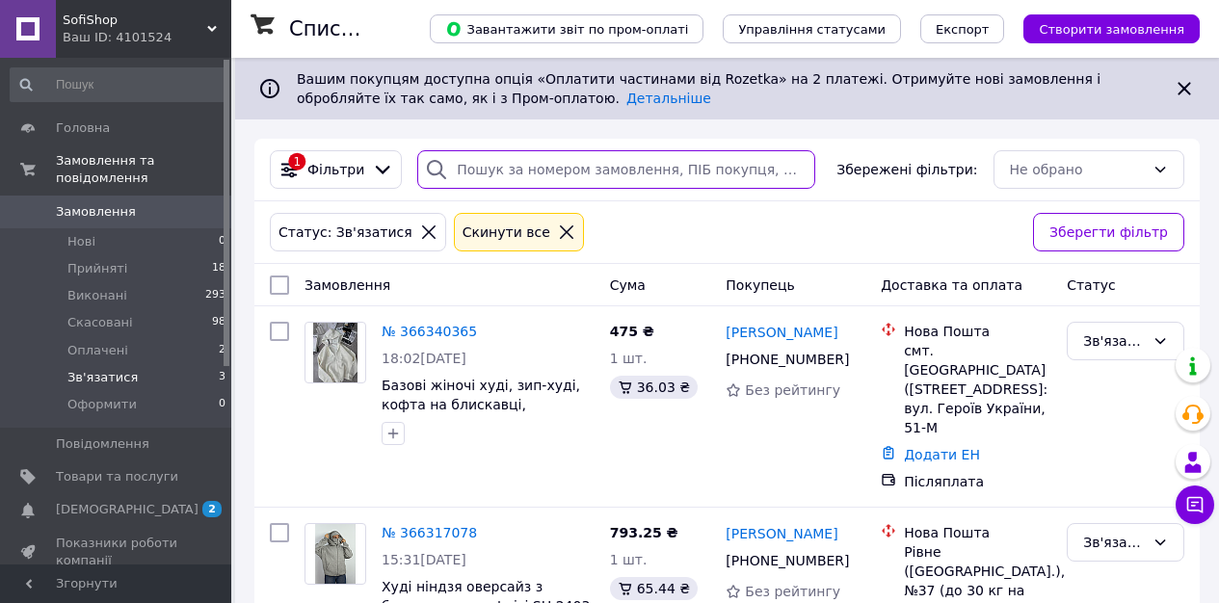
click at [504, 171] on input "search" at bounding box center [616, 169] width 398 height 39
click at [420, 226] on icon at bounding box center [428, 232] width 17 height 17
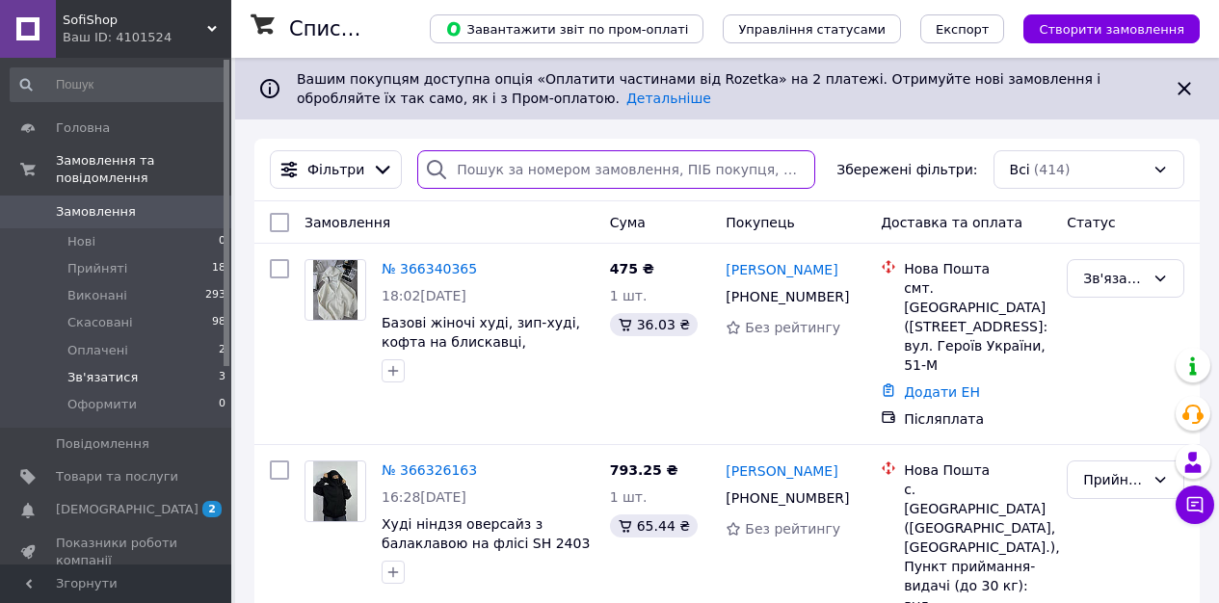
click at [548, 173] on input "search" at bounding box center [616, 169] width 398 height 39
paste input "[PHONE_NUMBER]"
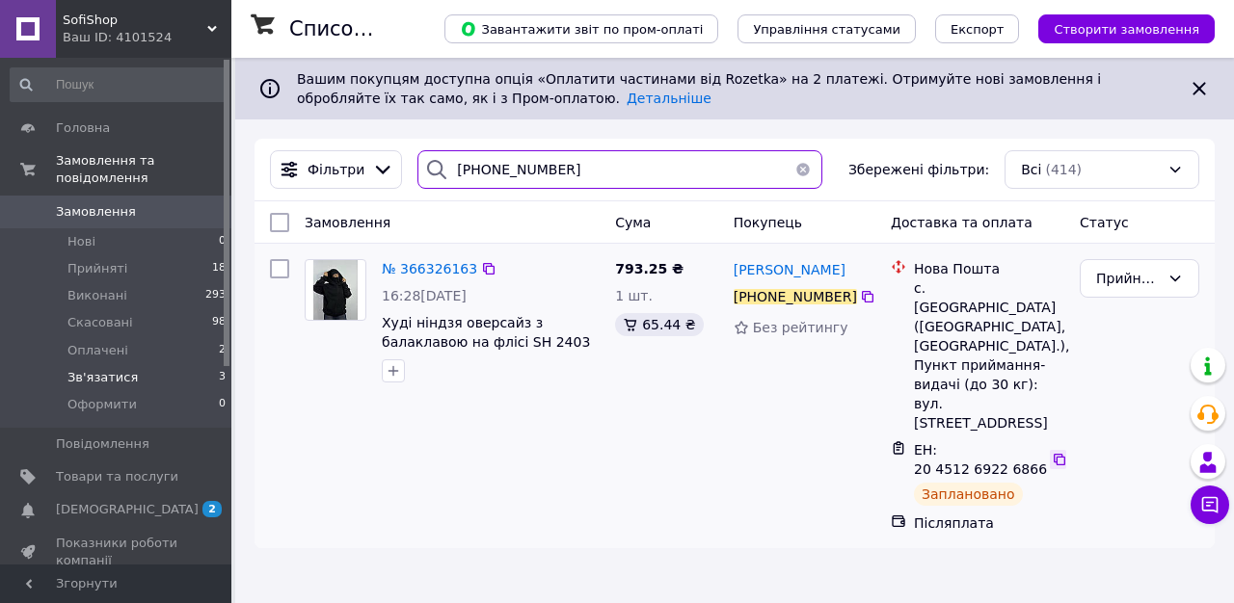
type input "[PHONE_NUMBER]"
click at [1053, 454] on icon at bounding box center [1059, 460] width 12 height 12
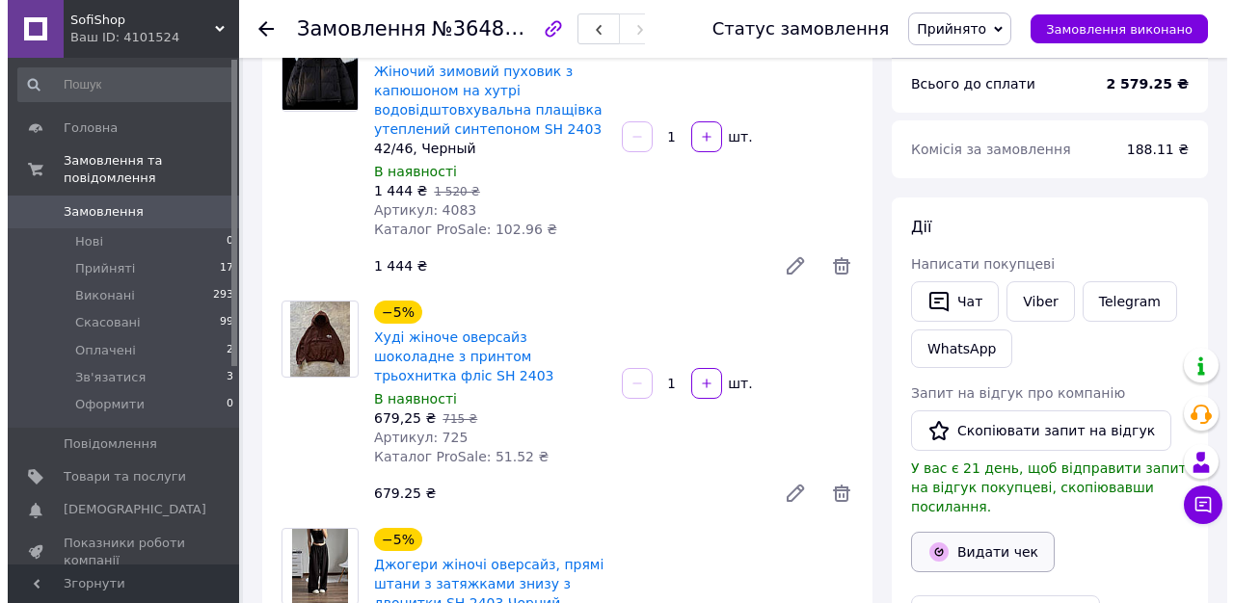
scroll to position [180, 0]
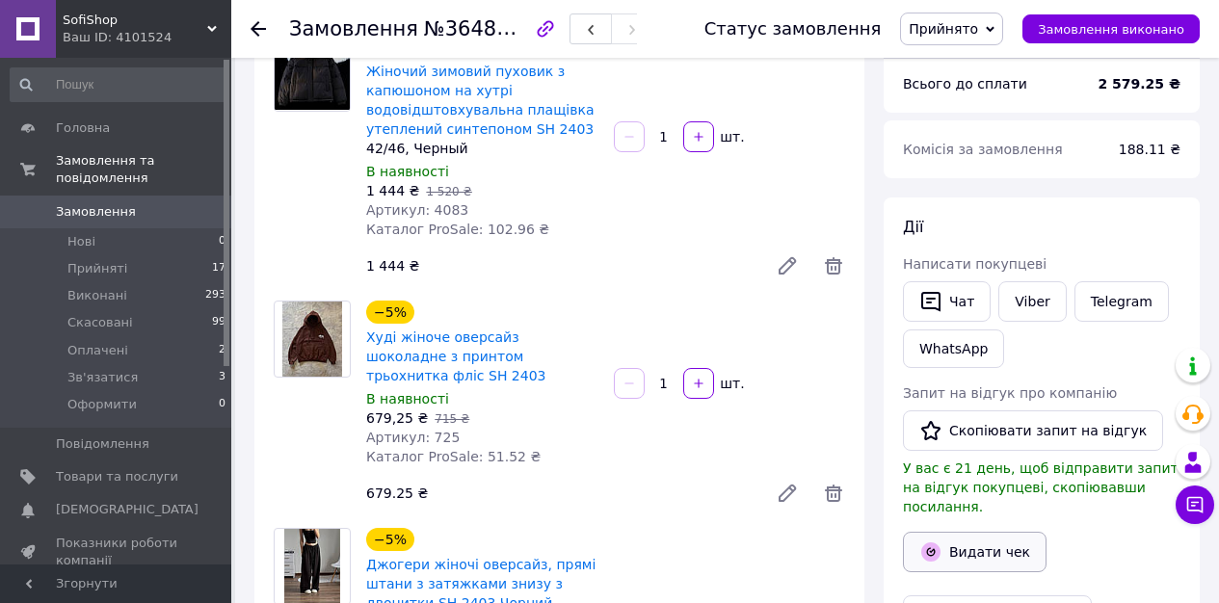
click at [962, 532] on button "Видати чек" at bounding box center [975, 552] width 144 height 40
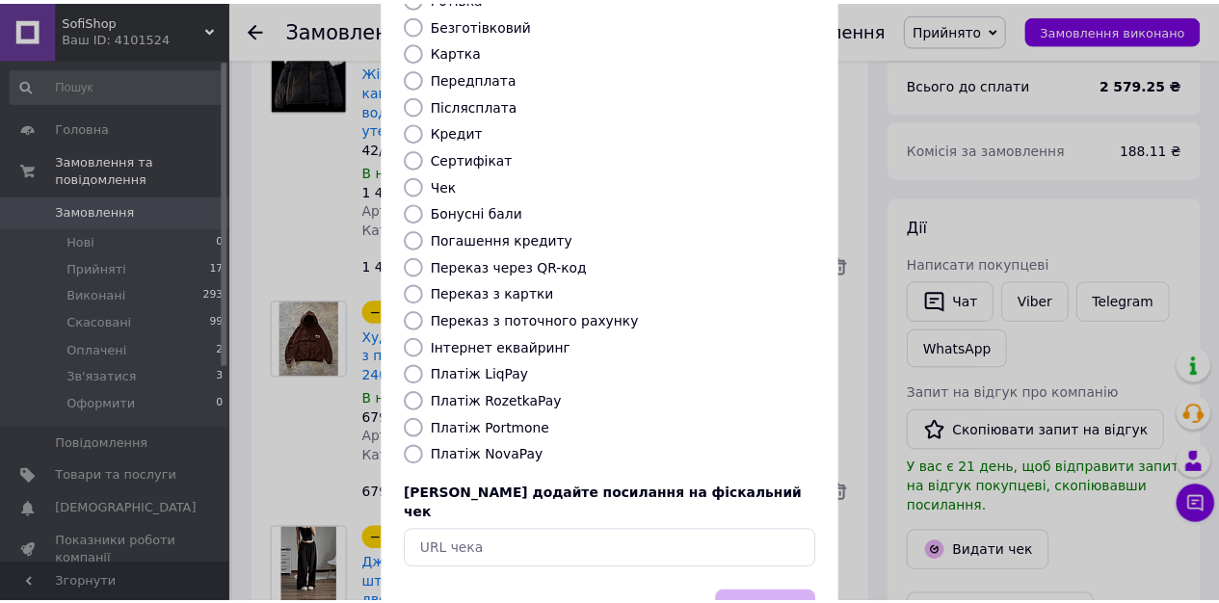
scroll to position [225, 0]
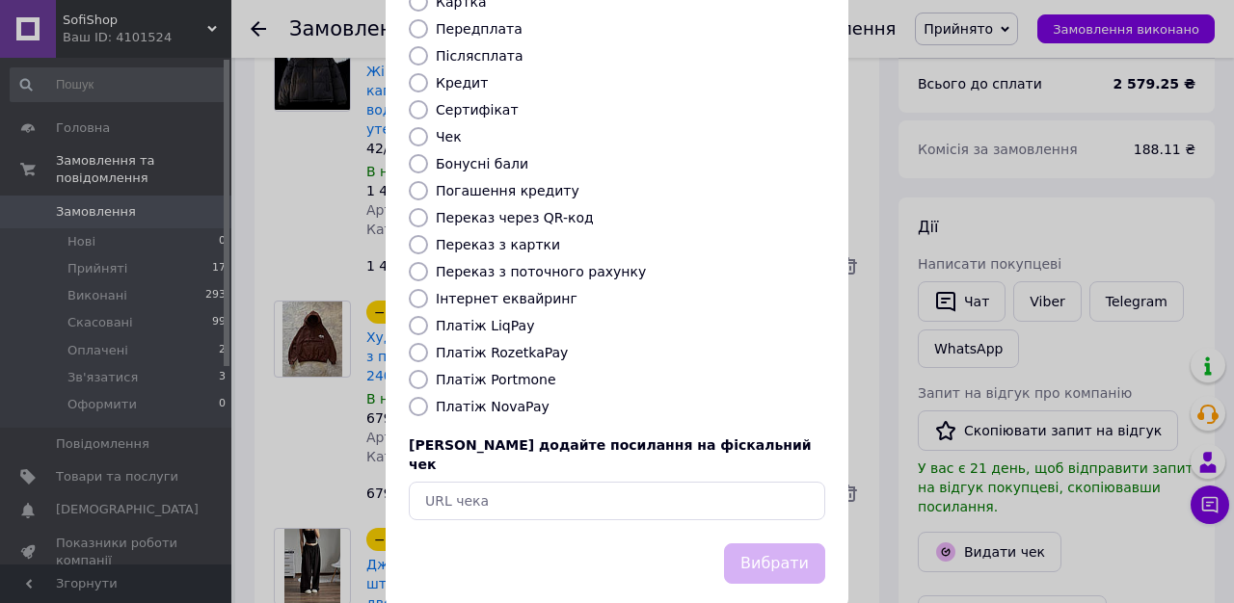
click at [468, 399] on label "Платіж NovaPay" at bounding box center [493, 406] width 114 height 15
click at [428, 397] on input "Платіж NovaPay" at bounding box center [418, 406] width 19 height 19
radio input "true"
click at [773, 544] on button "Вибрати" at bounding box center [774, 564] width 101 height 41
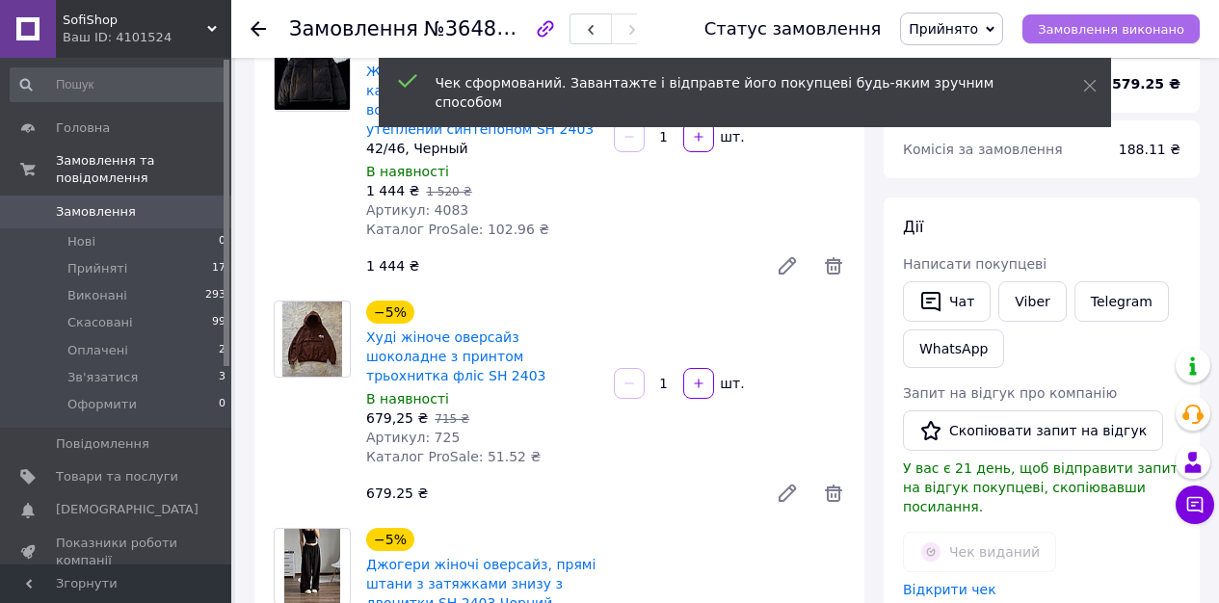
click at [1111, 29] on span "Замовлення виконано" at bounding box center [1111, 29] width 146 height 14
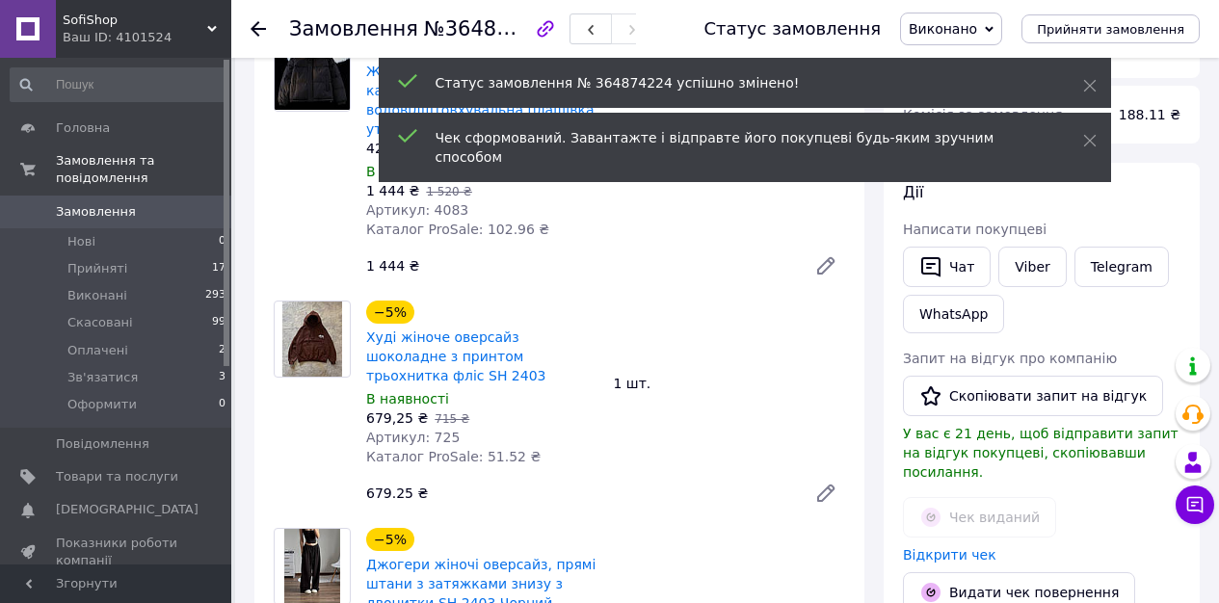
scroll to position [69, 0]
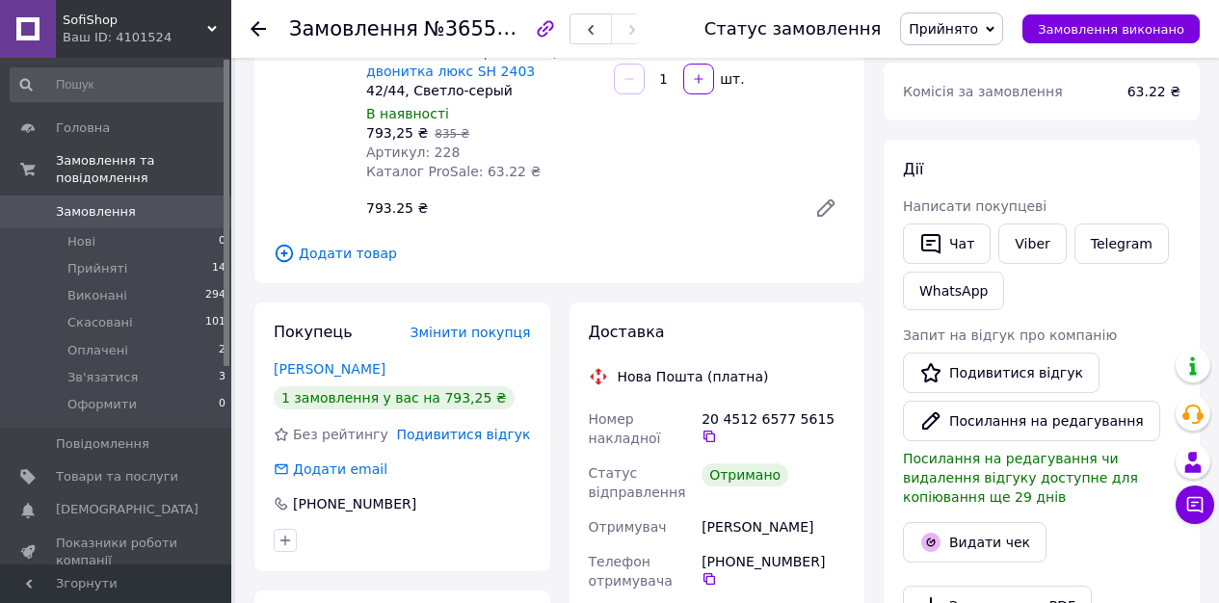
scroll to position [362, 0]
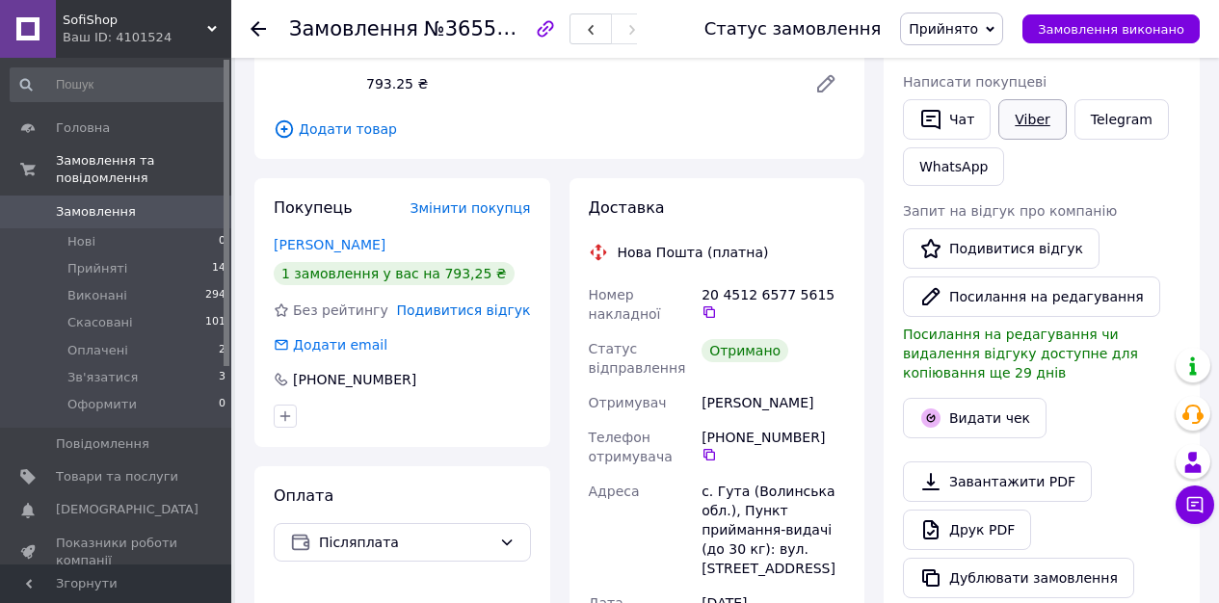
click at [1041, 127] on link "Viber" at bounding box center [1031, 119] width 67 height 40
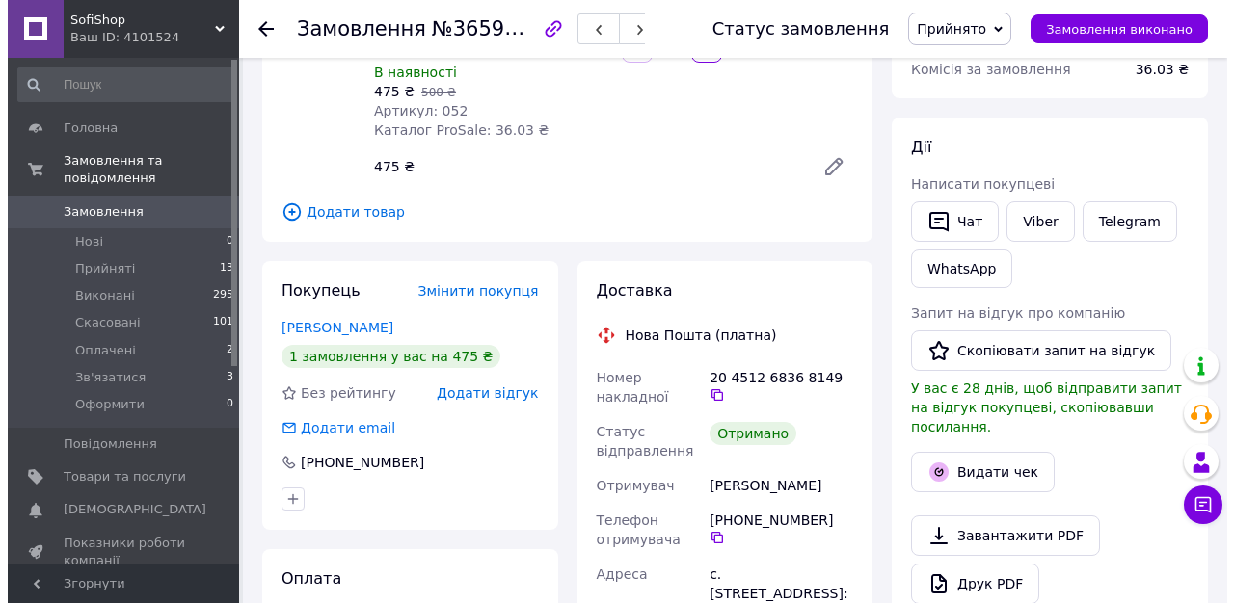
scroll to position [383, 0]
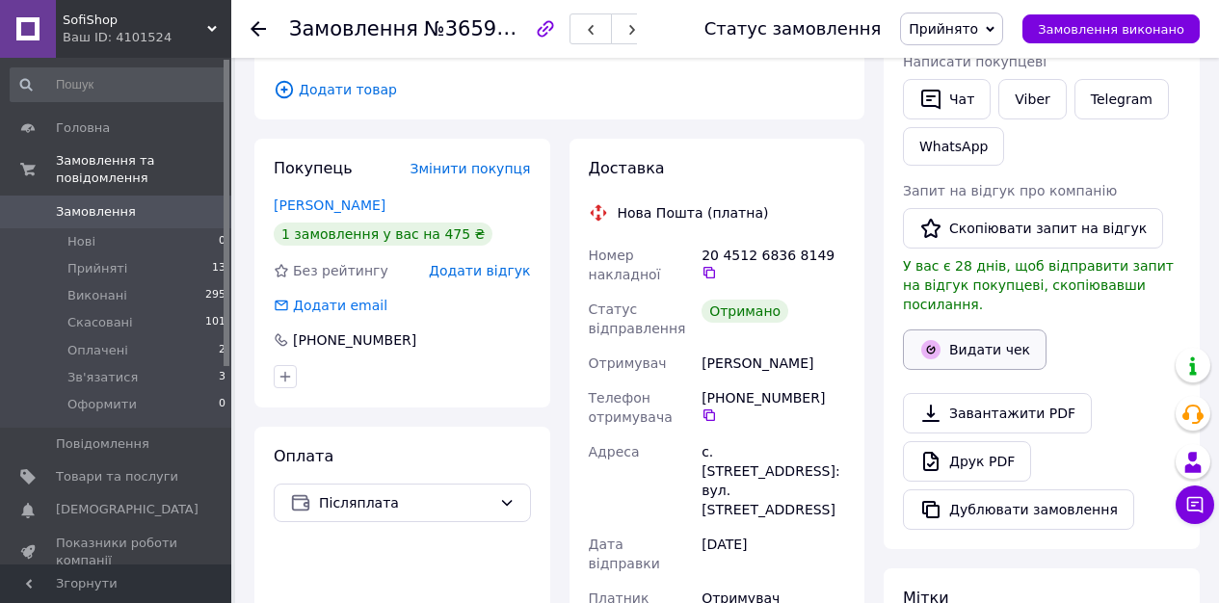
click at [959, 330] on button "Видати чек" at bounding box center [975, 350] width 144 height 40
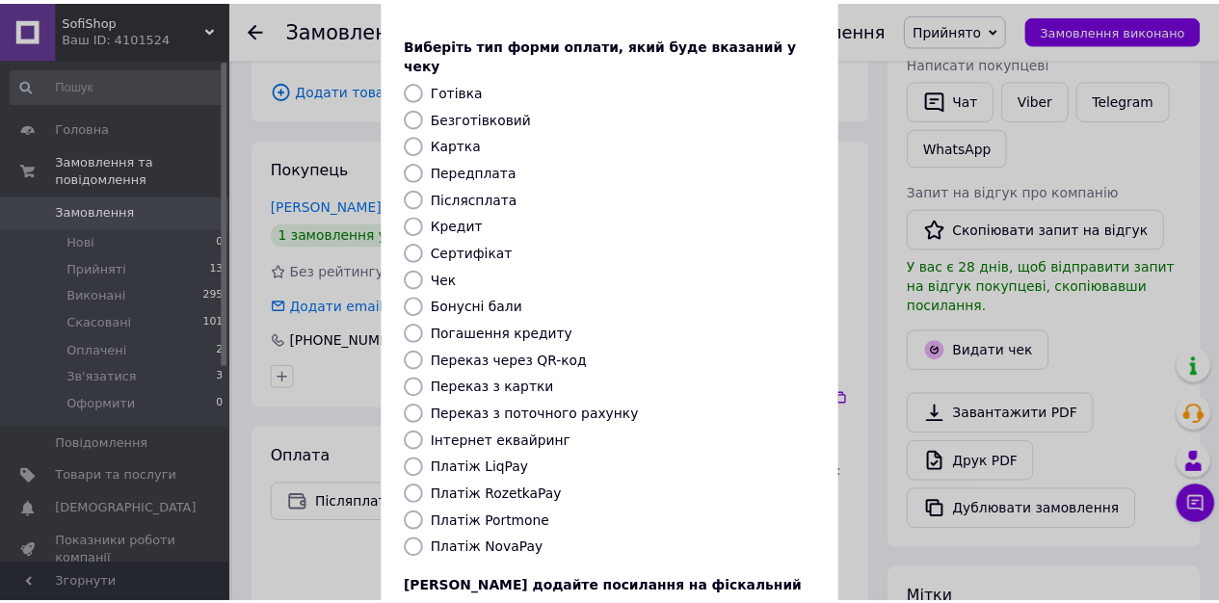
scroll to position [159, 0]
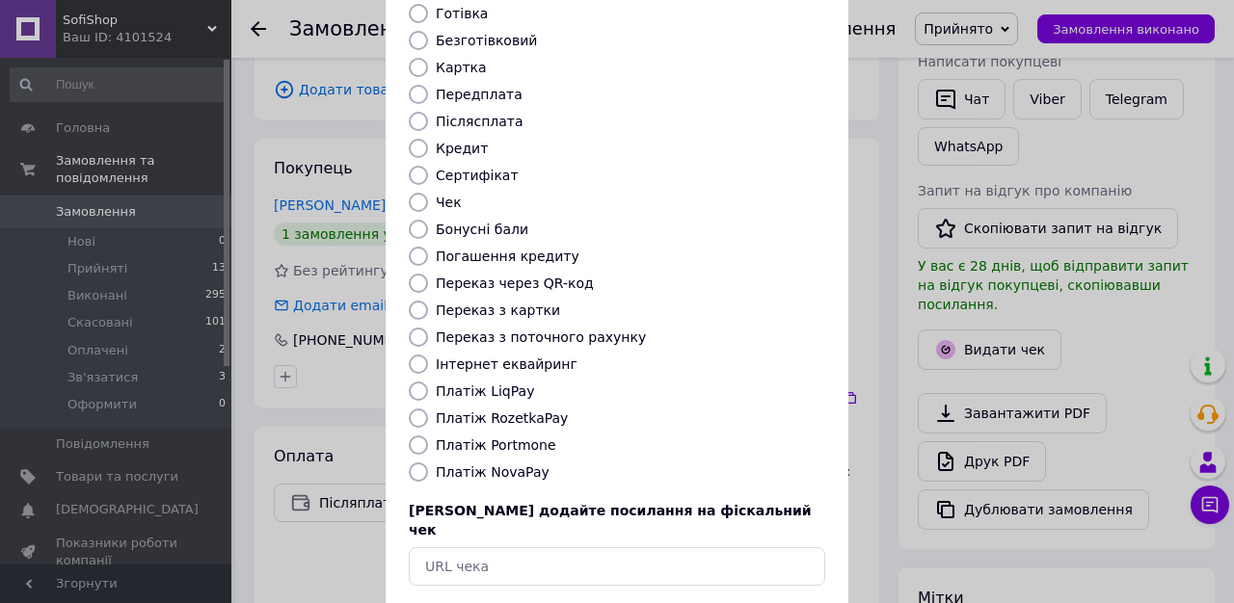
click at [491, 465] on label "Платіж NovaPay" at bounding box center [493, 472] width 114 height 15
click at [428, 463] on input "Платіж NovaPay" at bounding box center [418, 472] width 19 height 19
radio input "true"
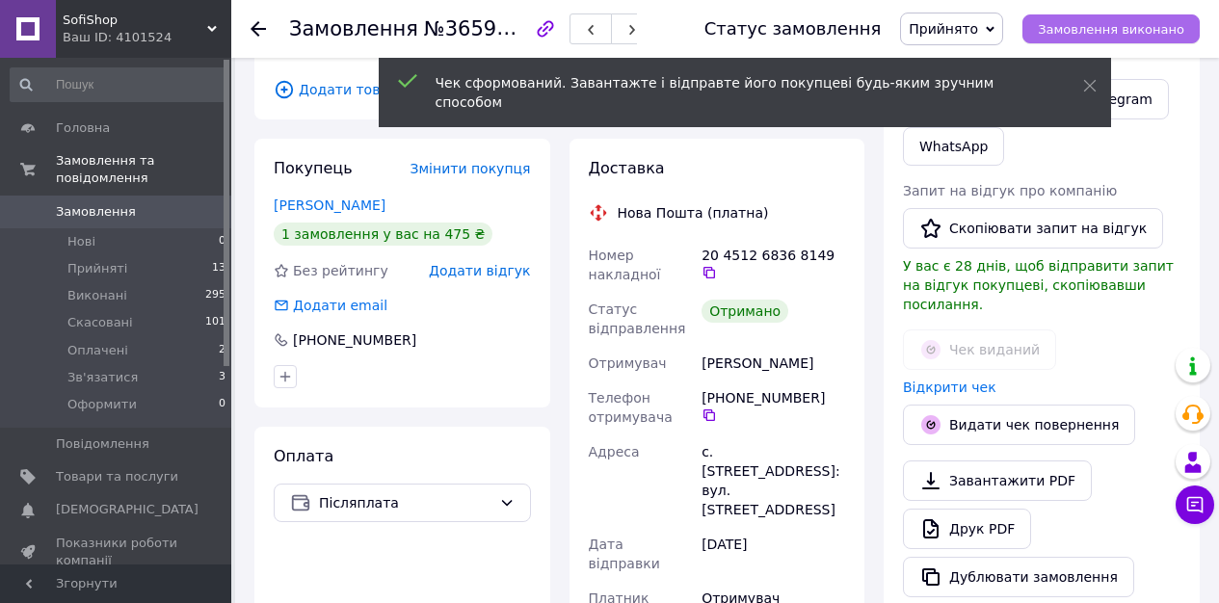
click at [1107, 29] on span "Замовлення виконано" at bounding box center [1111, 29] width 146 height 14
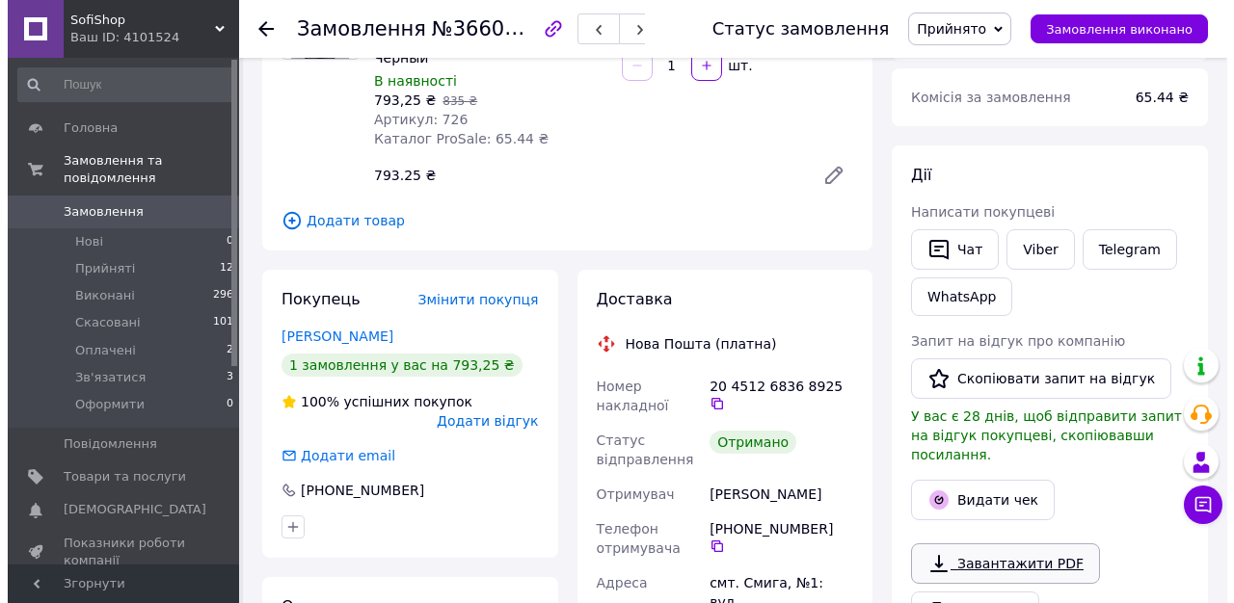
scroll to position [370, 0]
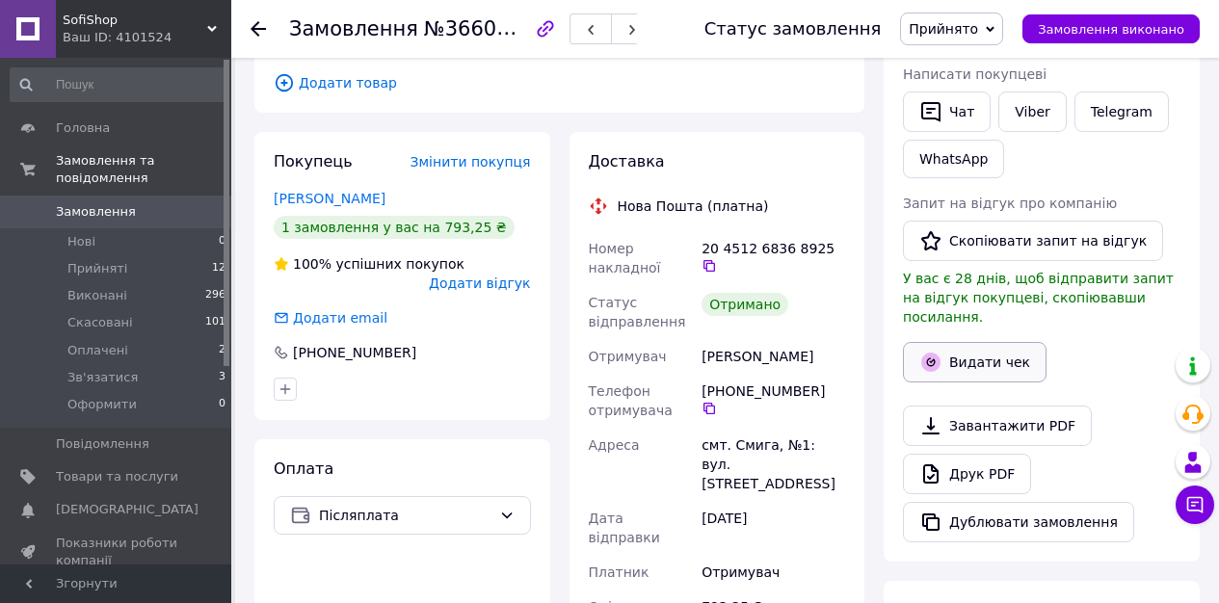
click at [972, 353] on button "Видати чек" at bounding box center [975, 362] width 144 height 40
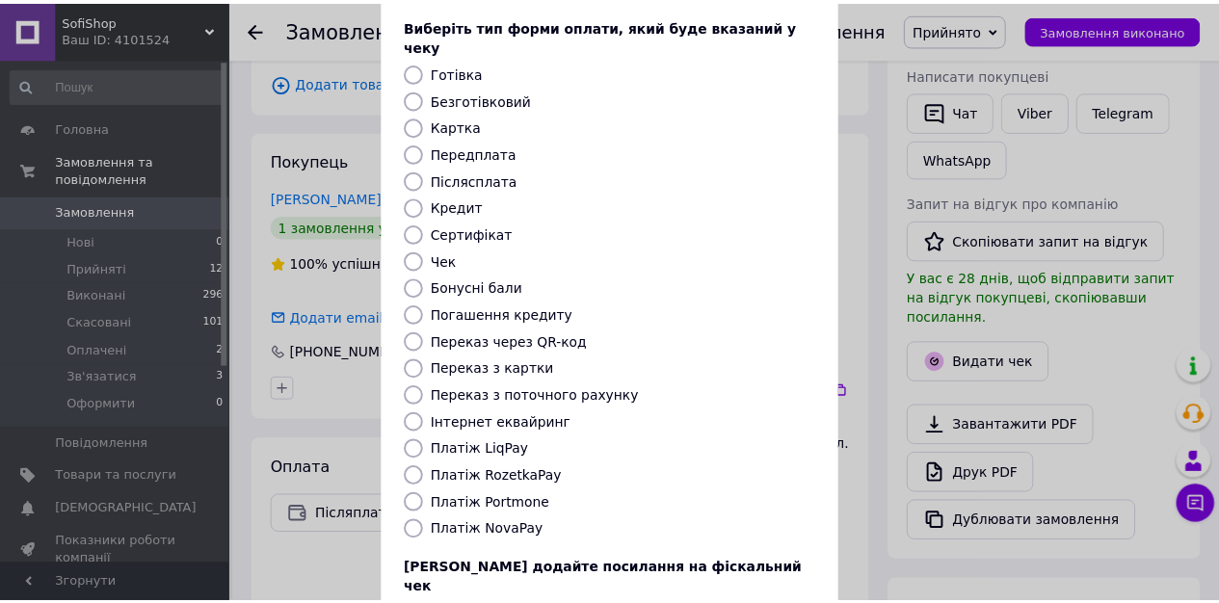
scroll to position [180, 0]
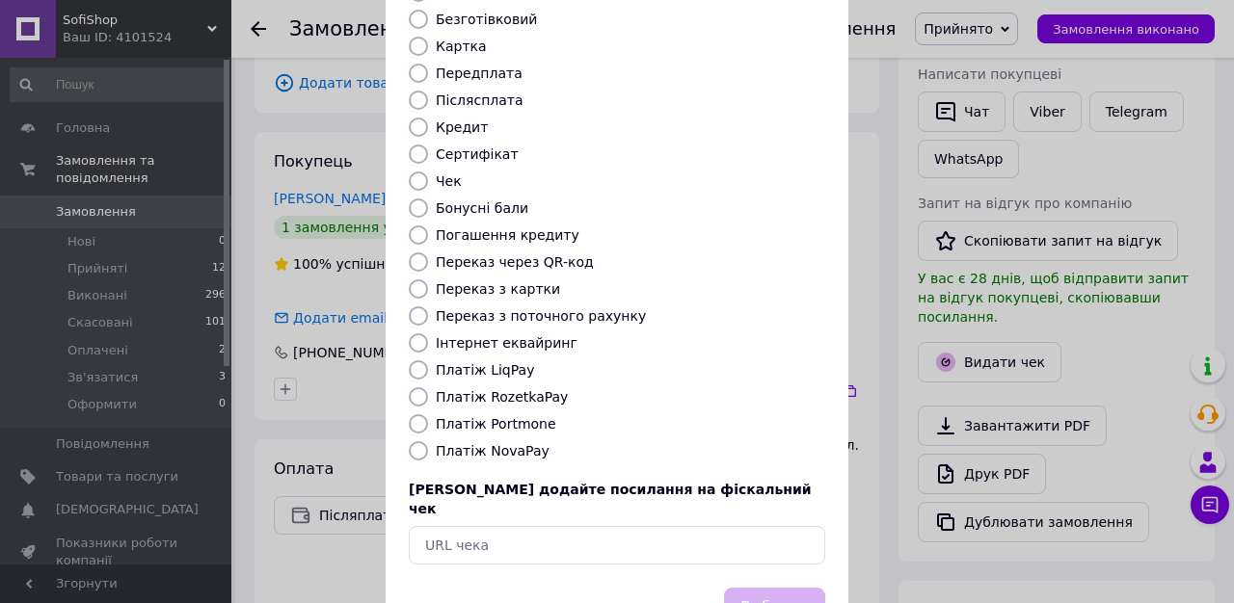
click at [466, 443] on label "Платіж NovaPay" at bounding box center [493, 450] width 114 height 15
click at [428, 441] on input "Платіж NovaPay" at bounding box center [418, 450] width 19 height 19
radio input "true"
click at [776, 588] on button "Вибрати" at bounding box center [774, 608] width 101 height 41
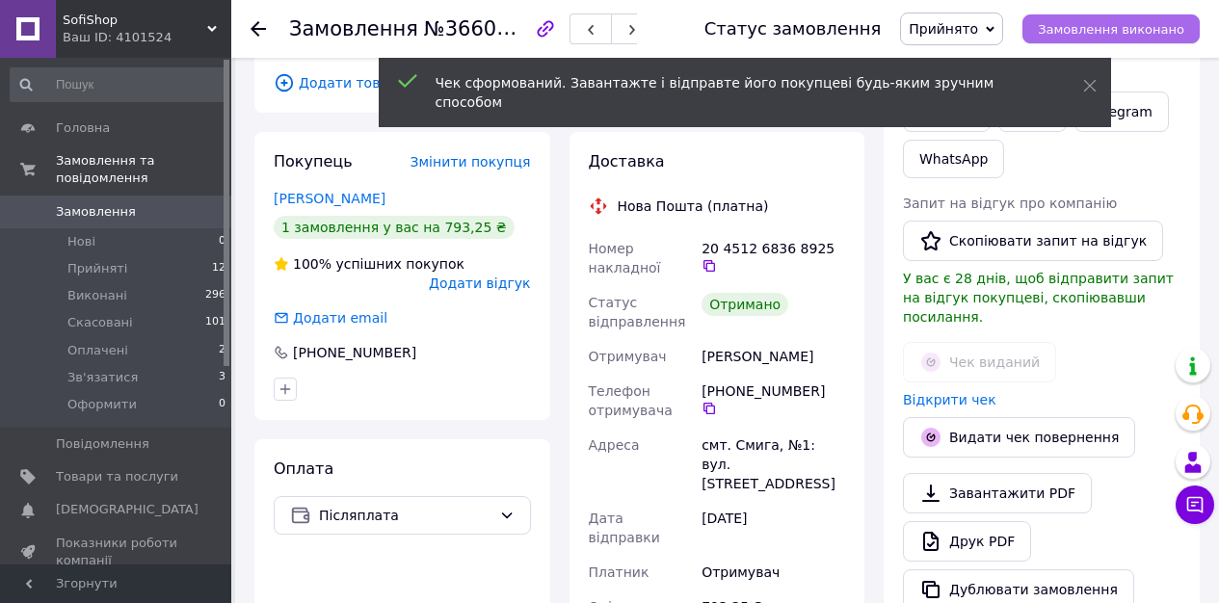
click at [1155, 36] on span "Замовлення виконано" at bounding box center [1111, 29] width 146 height 14
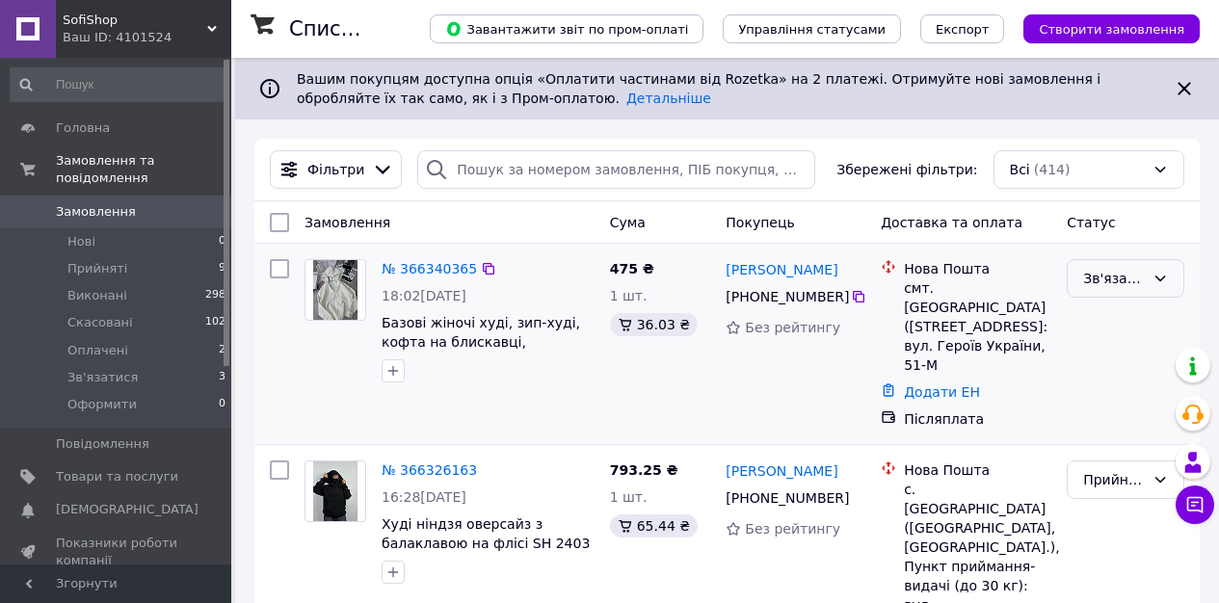
click at [1084, 283] on div "Зв'язатися" at bounding box center [1114, 278] width 62 height 21
drag, startPoint x: 1097, startPoint y: 382, endPoint x: 1076, endPoint y: 381, distance: 20.3
click at [1097, 382] on li "Скасовано" at bounding box center [1126, 389] width 116 height 35
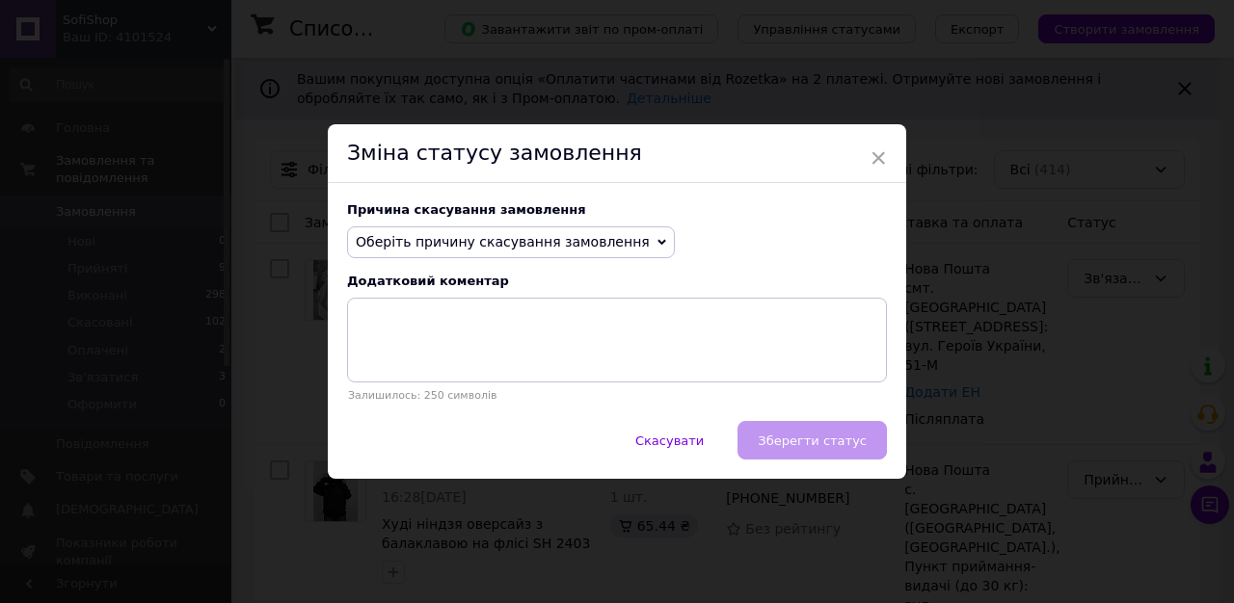
click at [474, 234] on span "Оберіть причину скасування замовлення" at bounding box center [503, 241] width 294 height 15
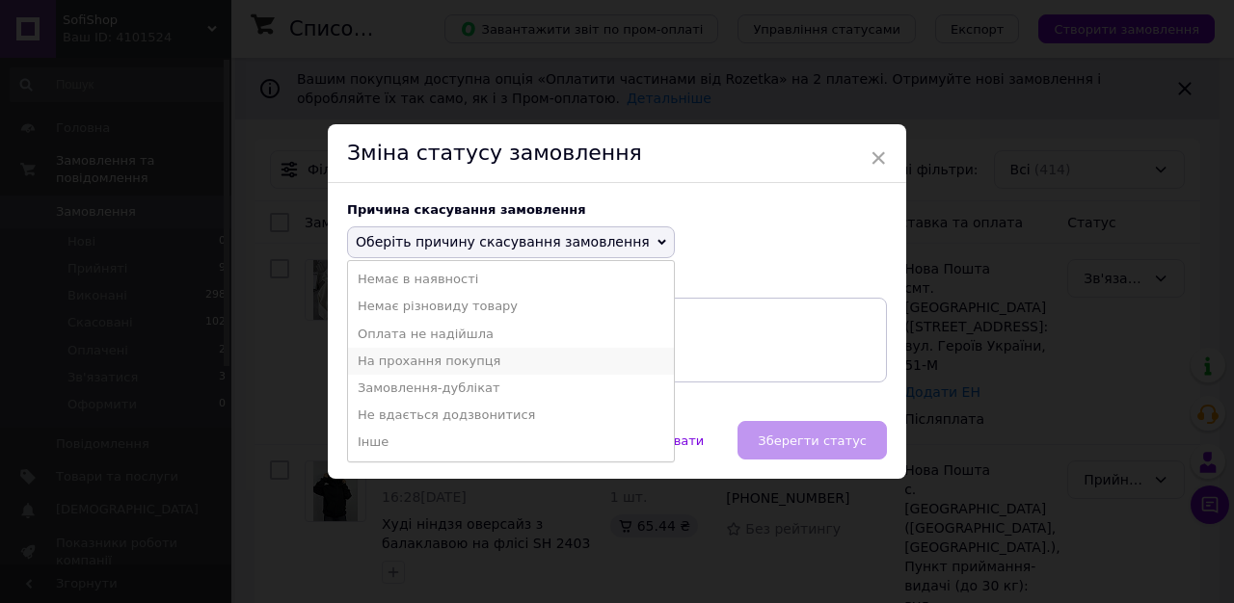
click at [423, 358] on li "На прохання покупця" at bounding box center [511, 361] width 326 height 27
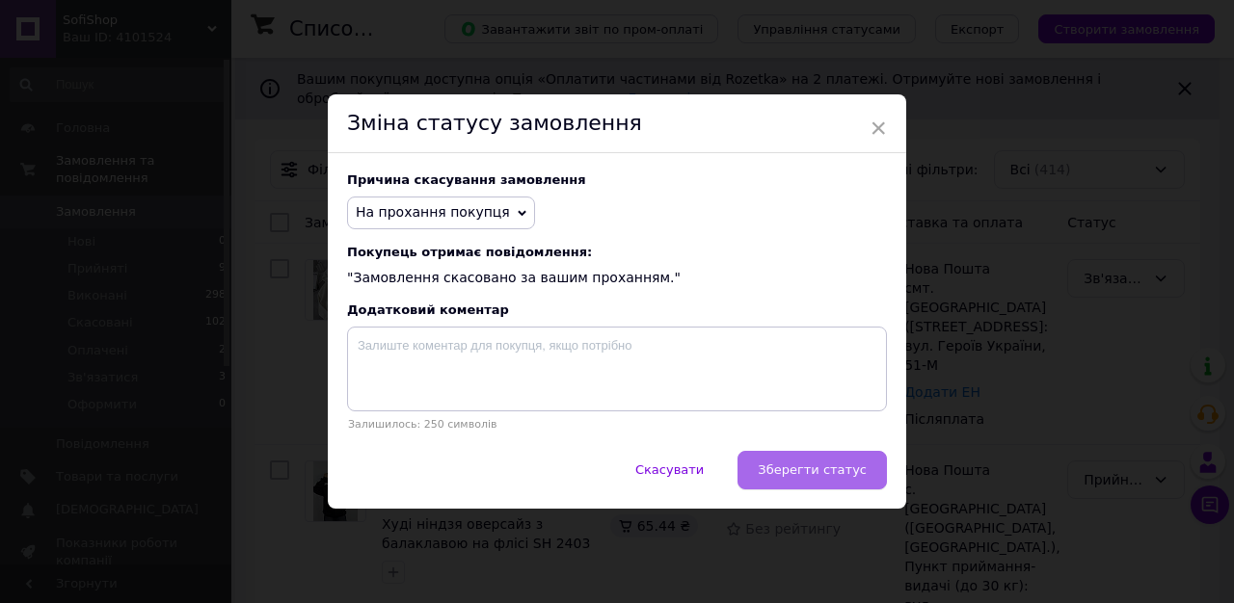
click at [813, 475] on span "Зберегти статус" at bounding box center [811, 470] width 109 height 14
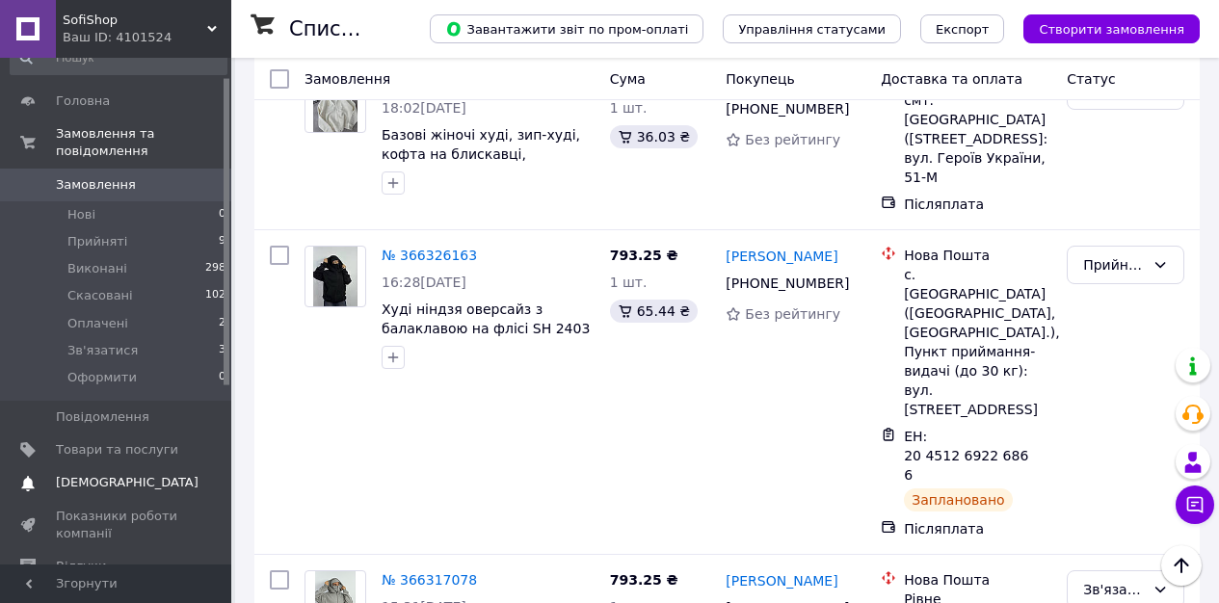
scroll to position [162, 0]
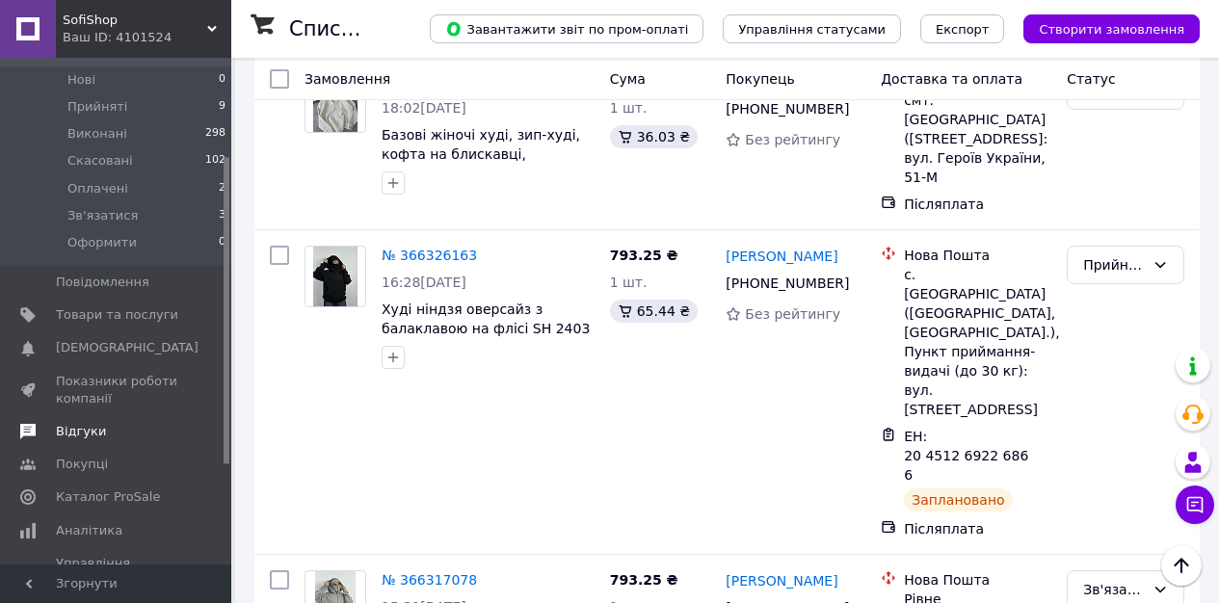
click at [99, 436] on span "Відгуки" at bounding box center [81, 431] width 50 height 17
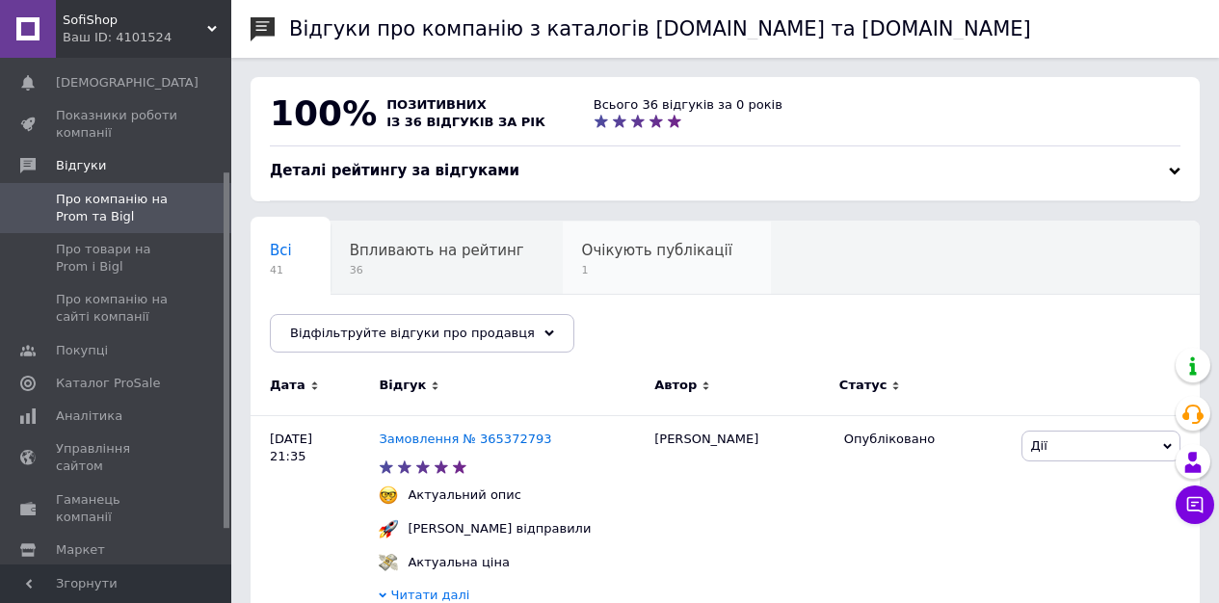
click at [656, 280] on div "Очікують публікації 1" at bounding box center [667, 258] width 208 height 73
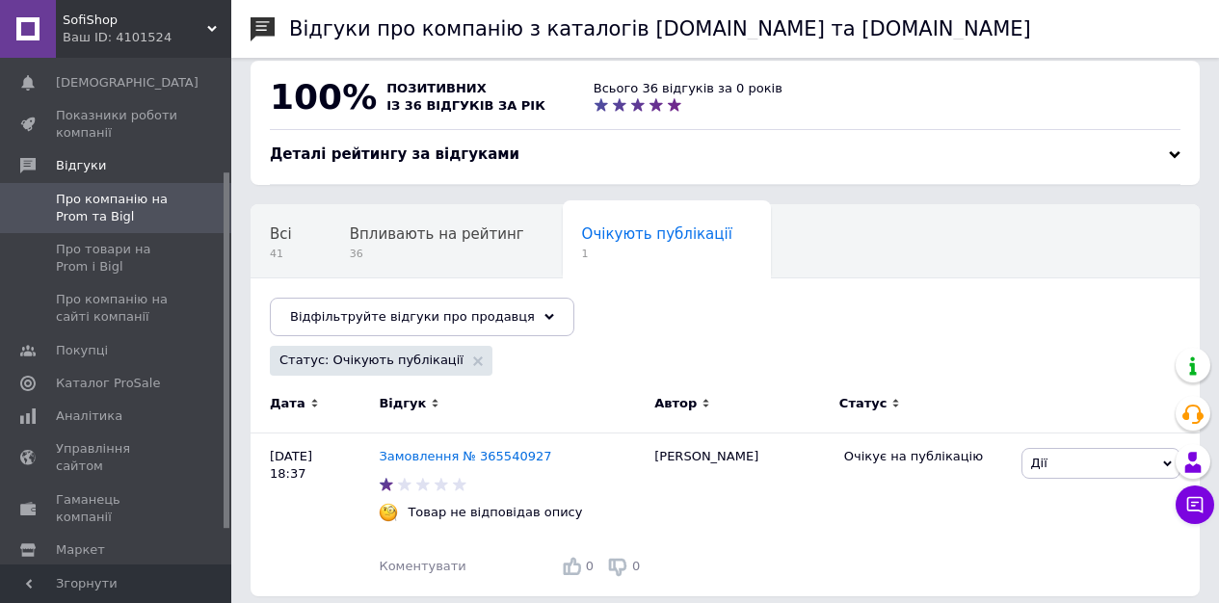
scroll to position [30, 0]
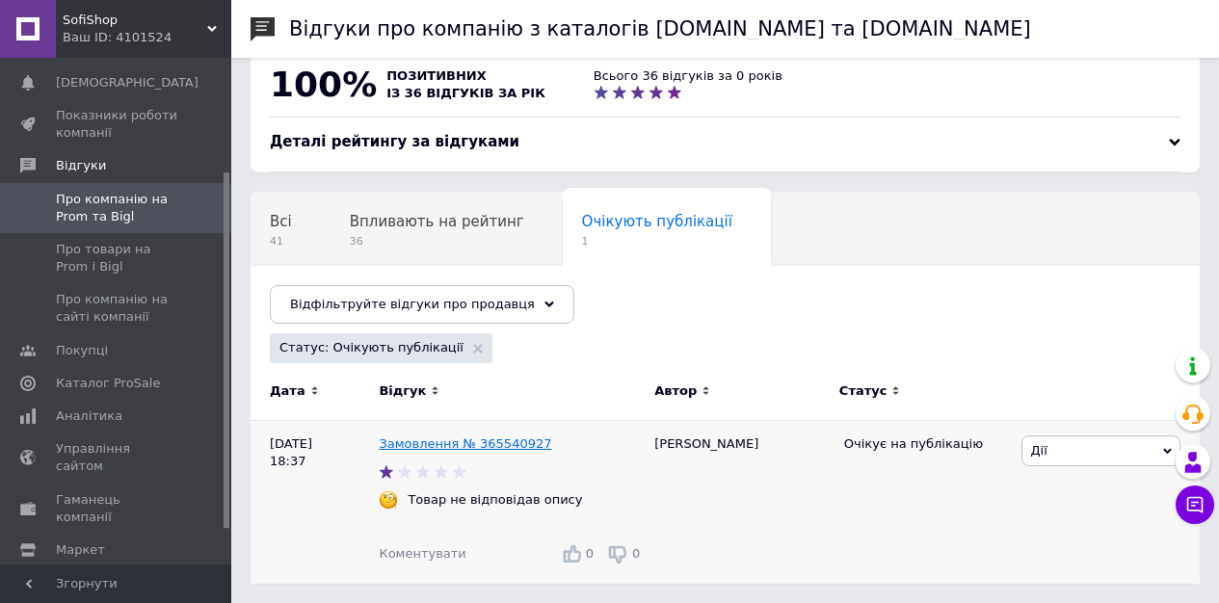
click at [490, 441] on link "Замовлення № 365540927" at bounding box center [465, 444] width 173 height 14
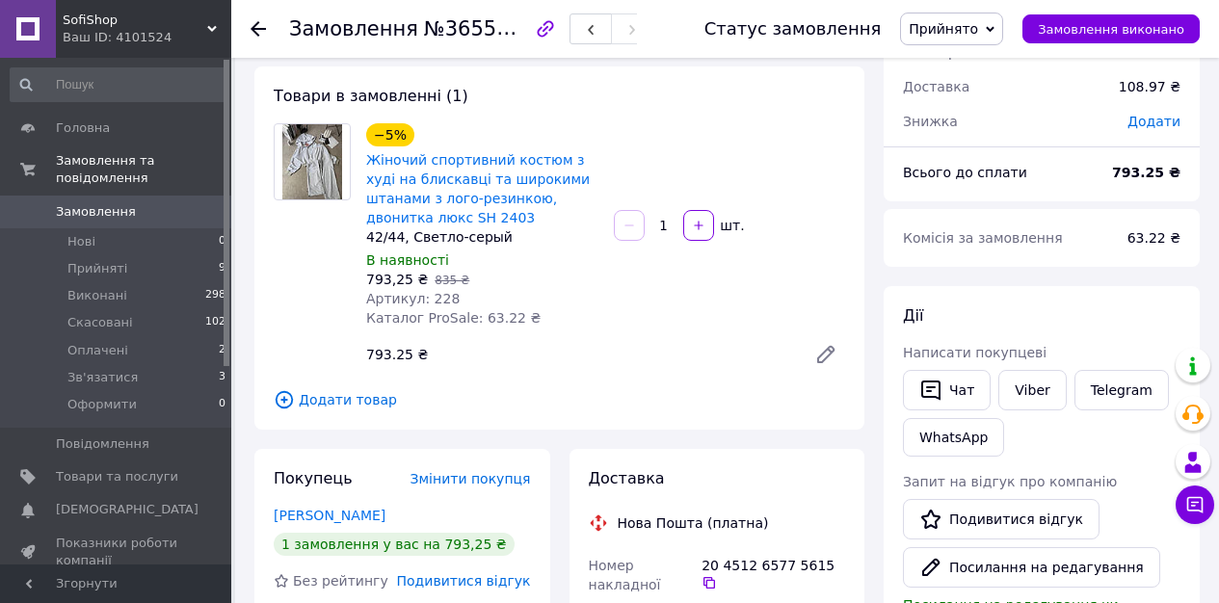
scroll to position [157, 0]
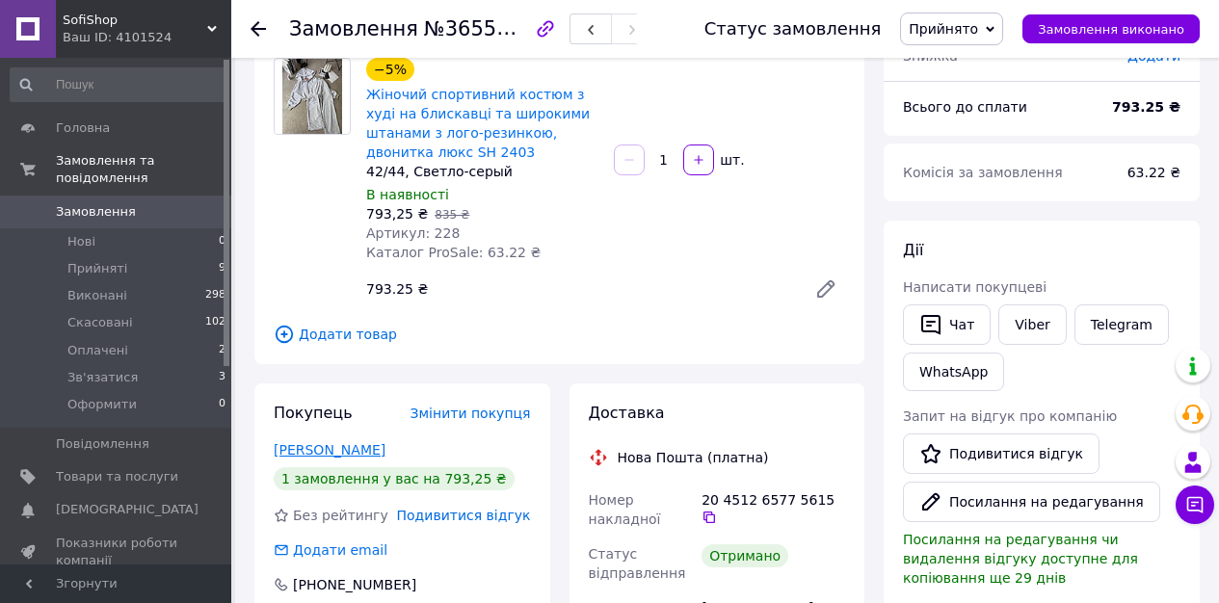
click at [330, 447] on link "[PERSON_NAME]" at bounding box center [330, 449] width 112 height 15
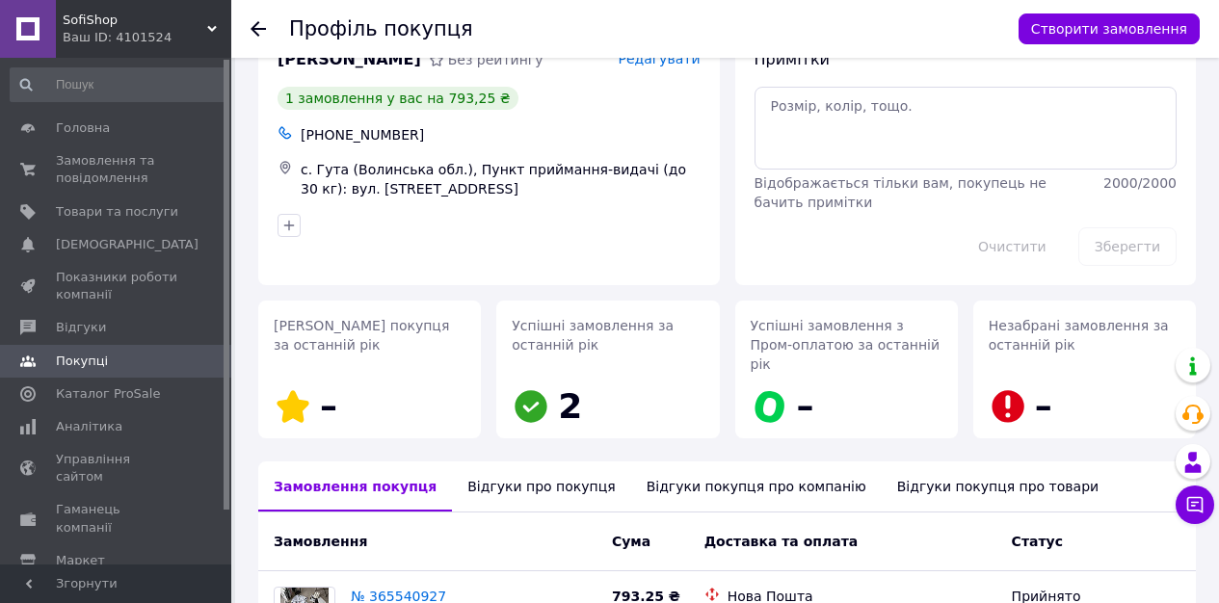
scroll to position [274, 0]
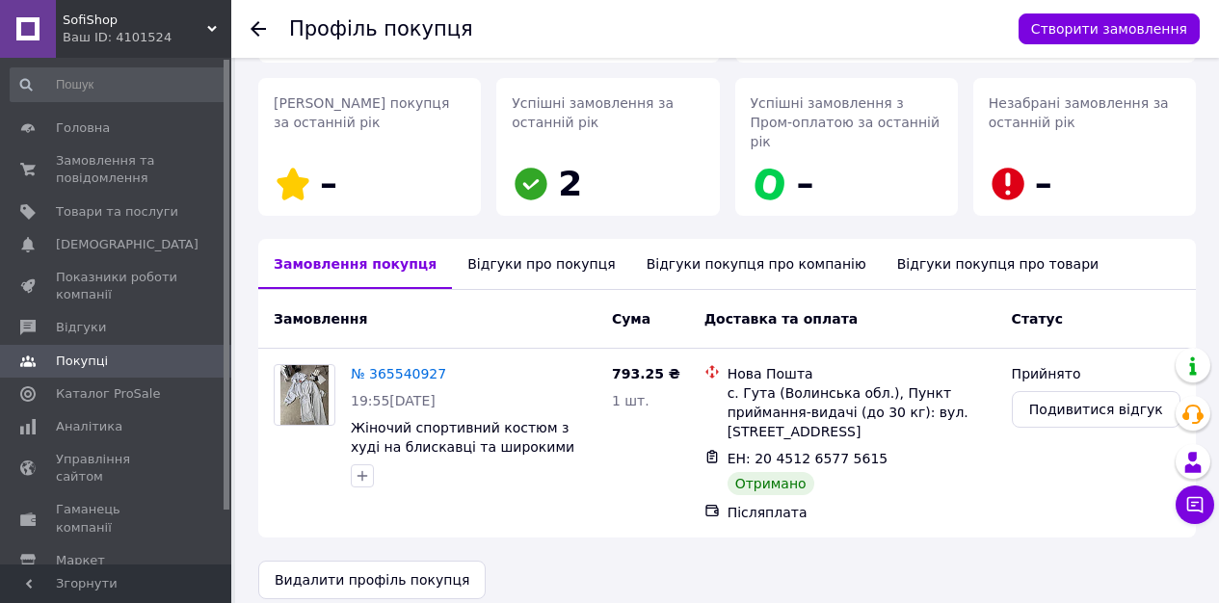
click at [109, 356] on span "Покупці" at bounding box center [117, 361] width 122 height 17
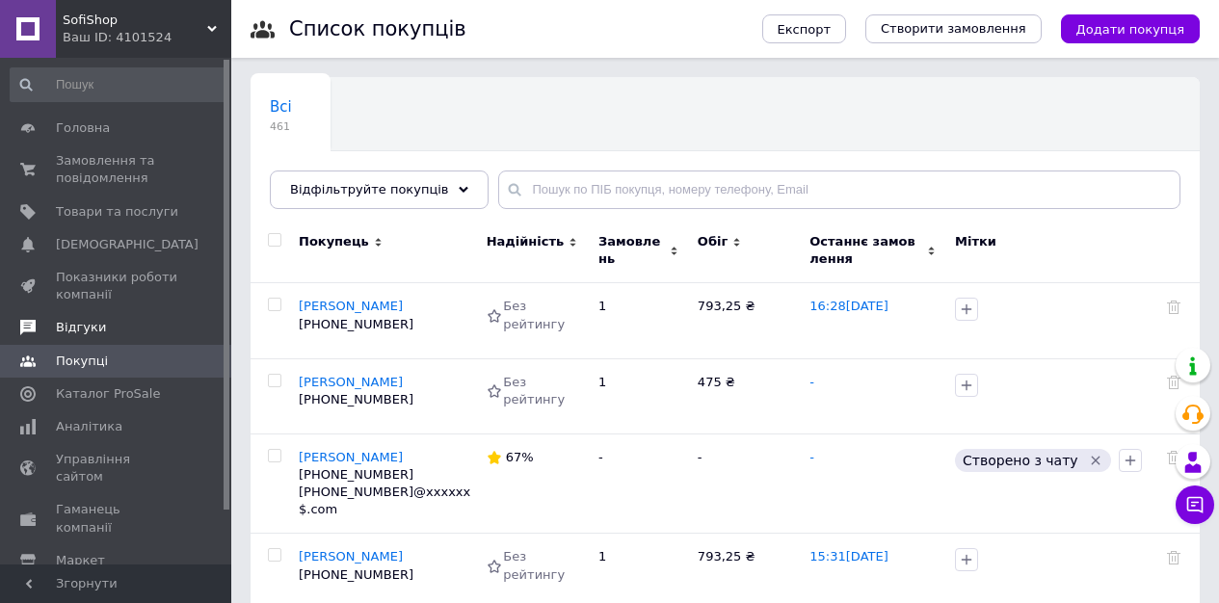
click at [95, 334] on span "Відгуки" at bounding box center [81, 327] width 50 height 17
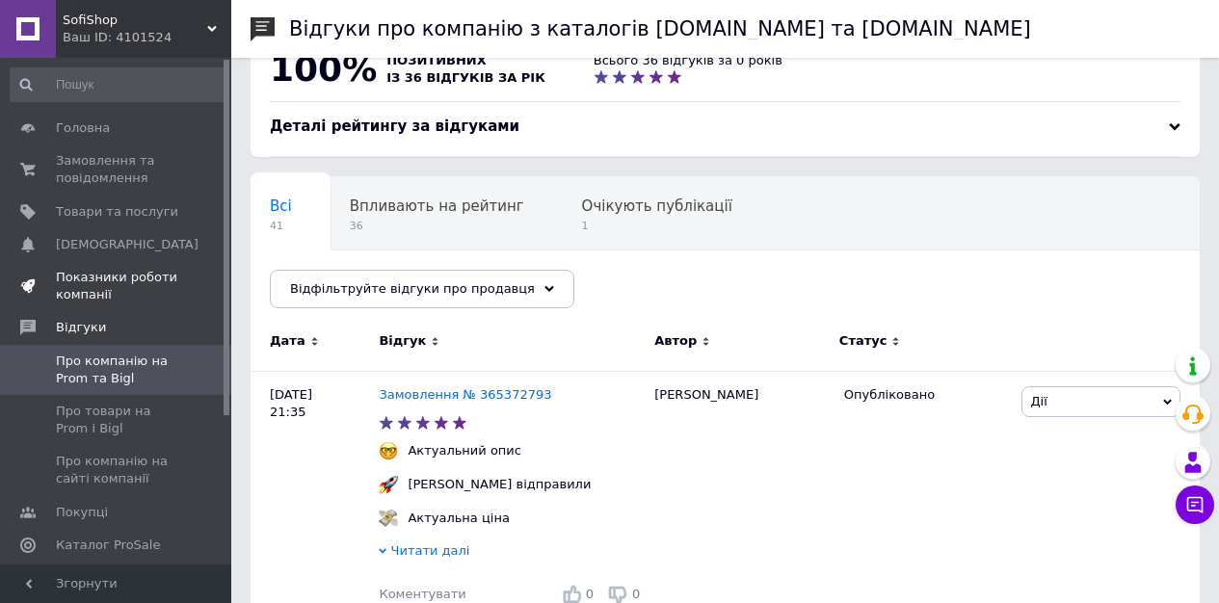
scroll to position [43, 0]
click at [110, 169] on span "Замовлення та повідомлення" at bounding box center [117, 169] width 122 height 35
